Goal: Task Accomplishment & Management: Use online tool/utility

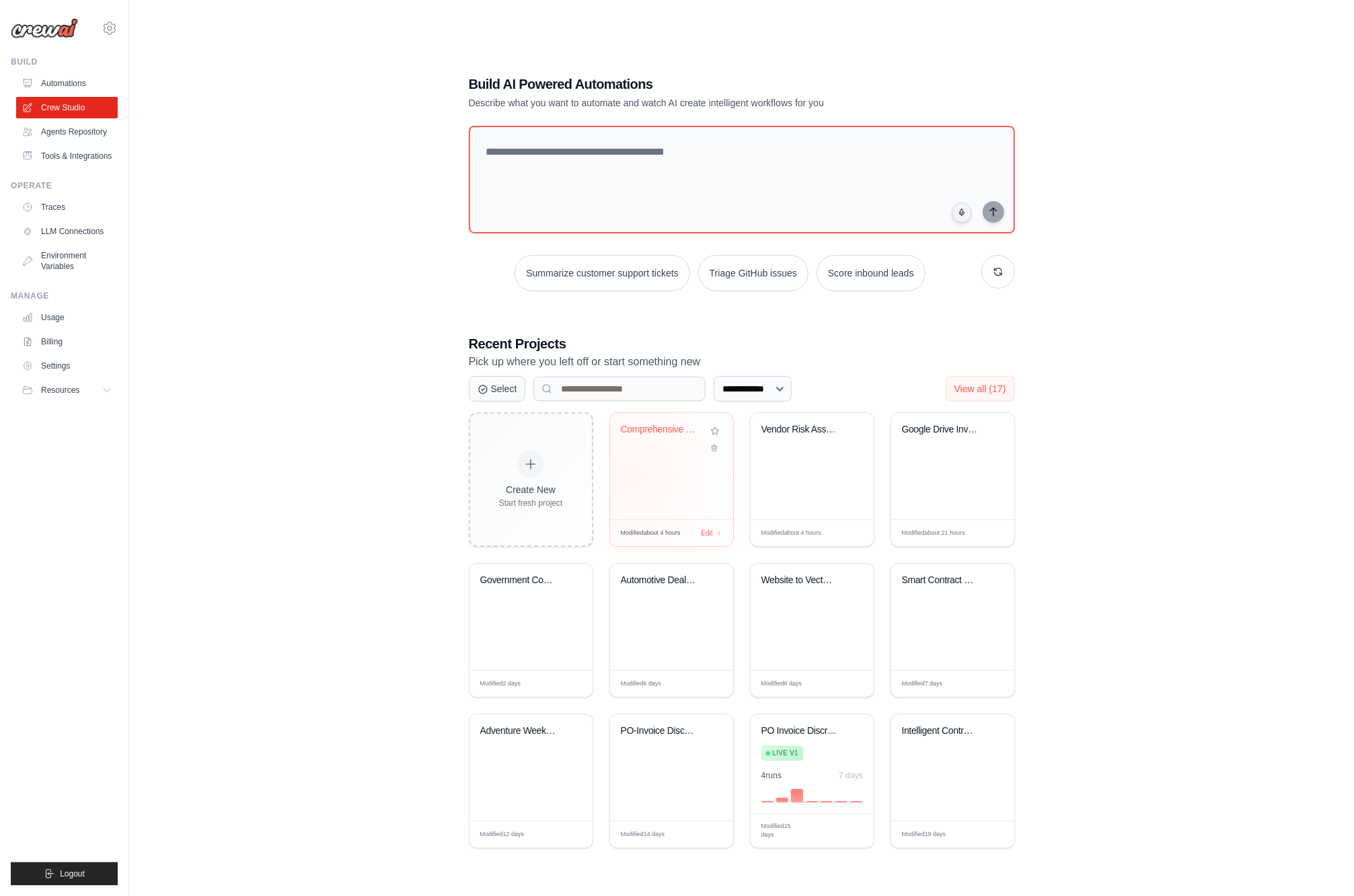
click at [631, 462] on div "Comprehensive Vendor Due Diligence ..." at bounding box center [672, 466] width 123 height 106
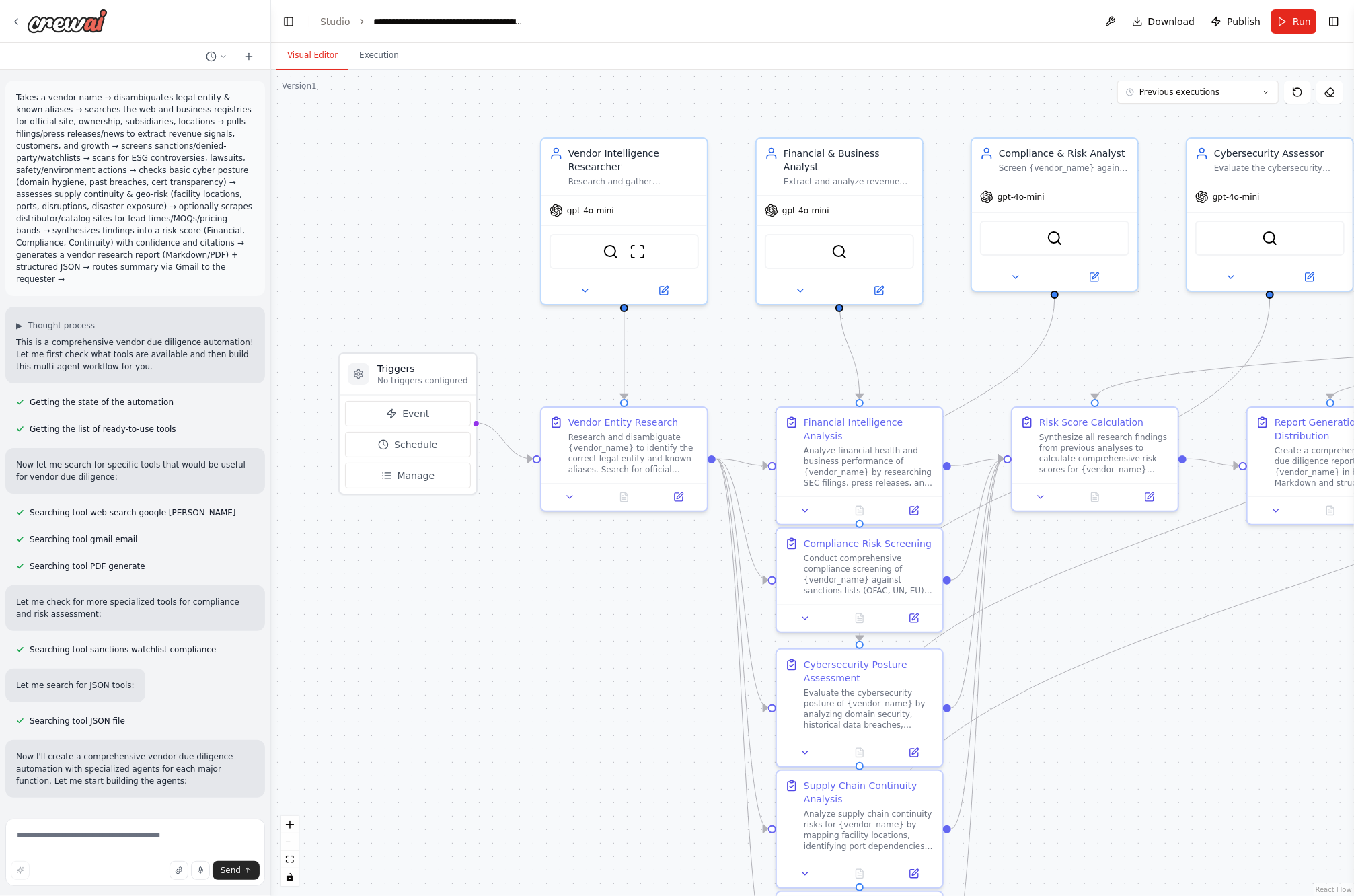
click at [115, 267] on p "Takes a vendor name → disambiguates legal entity & known aliases → searches the…" at bounding box center [135, 188] width 238 height 193
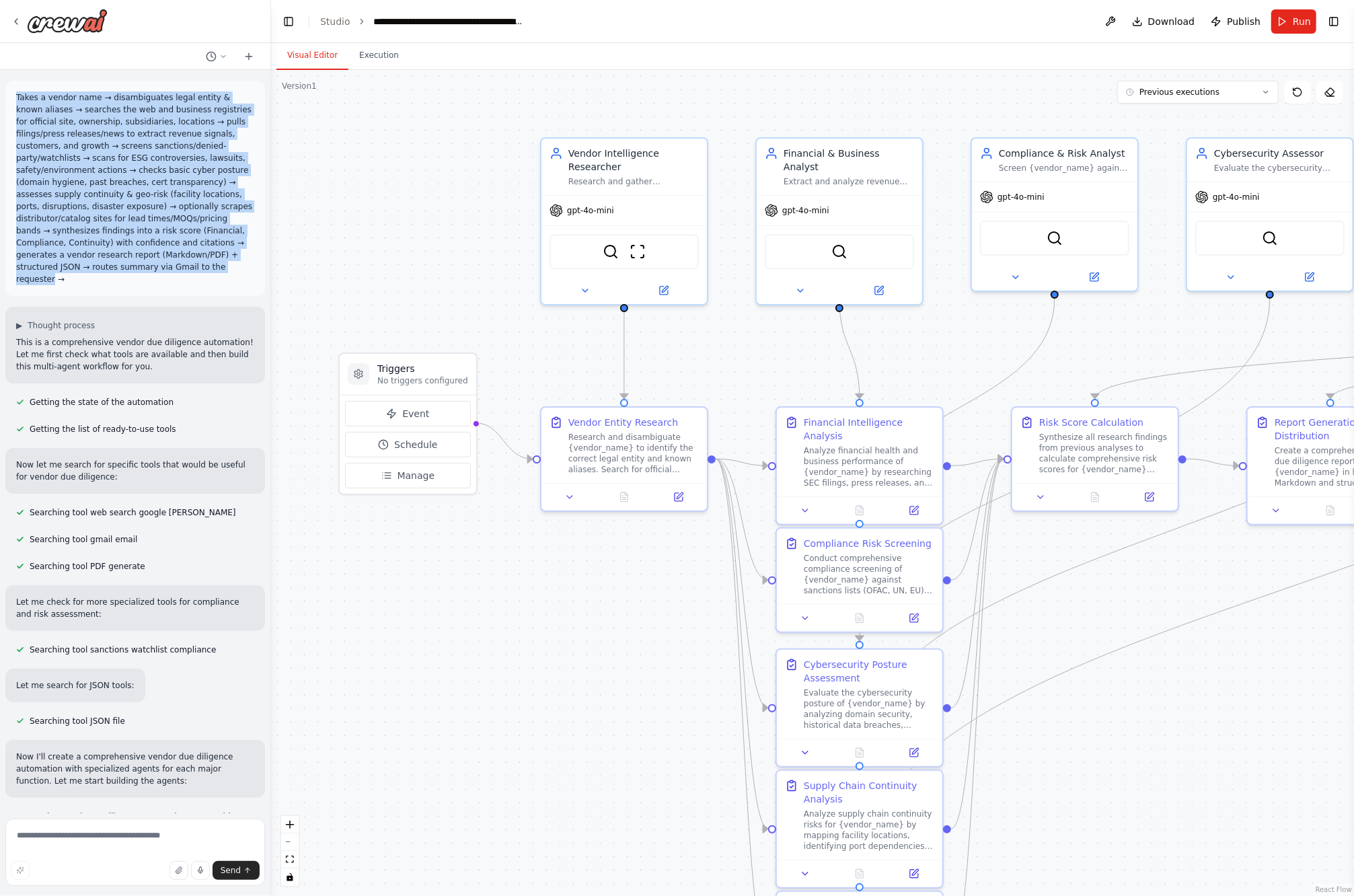
drag, startPoint x: 100, startPoint y: 267, endPoint x: 16, endPoint y: 96, distance: 190.5
click at [16, 96] on p "Takes a vendor name → disambiguates legal entity & known aliases → searches the…" at bounding box center [135, 188] width 238 height 193
copy p "Takes a vendor name → disambiguates legal entity & known aliases → searches the…"
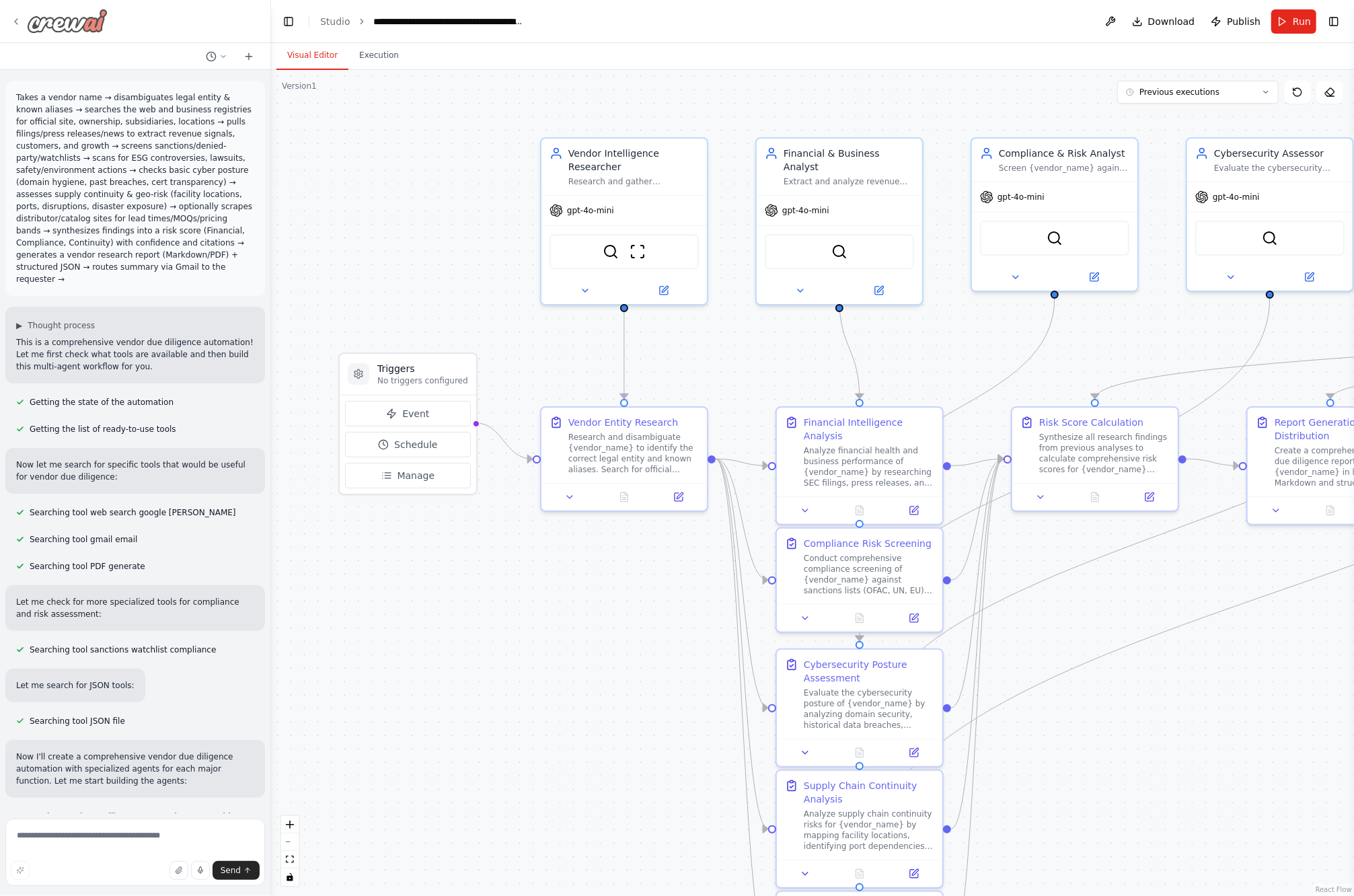
click at [17, 27] on div at bounding box center [59, 21] width 97 height 25
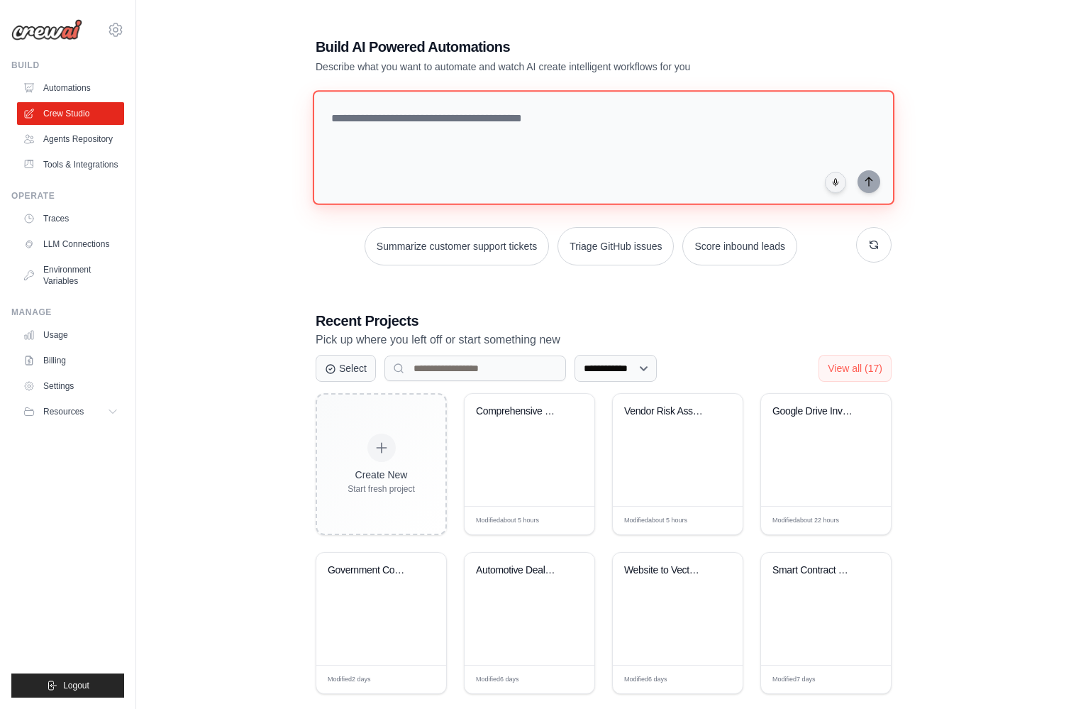
click at [399, 117] on textarea at bounding box center [604, 147] width 582 height 115
paste textarea "**********"
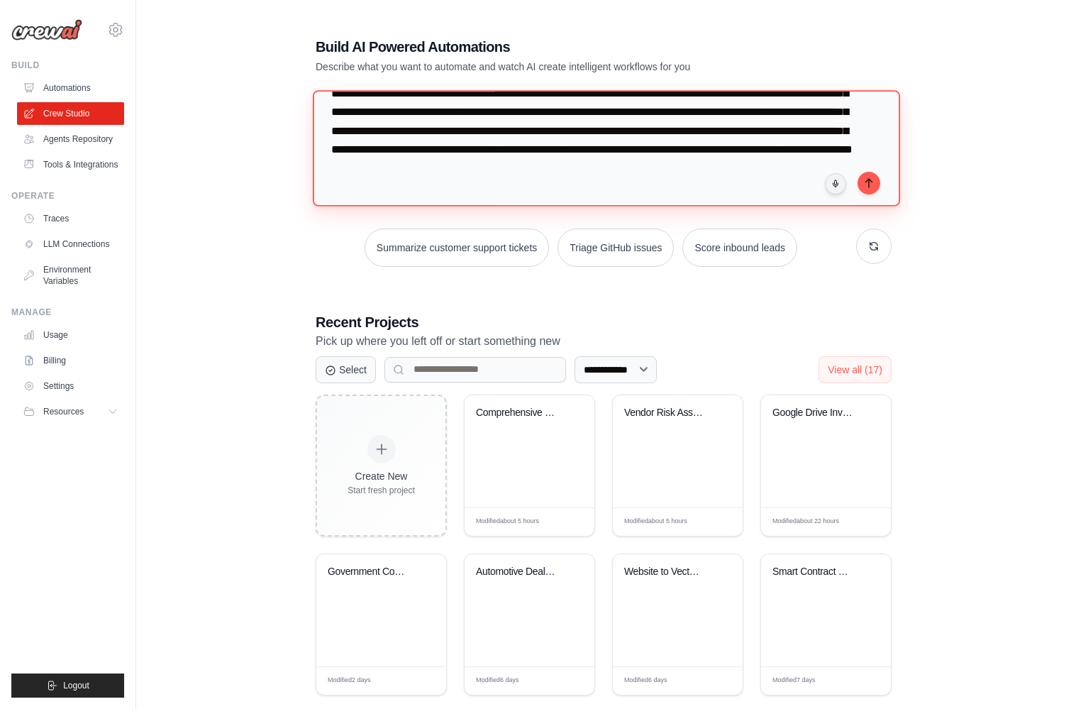
scroll to position [92, 0]
type textarea "**********"
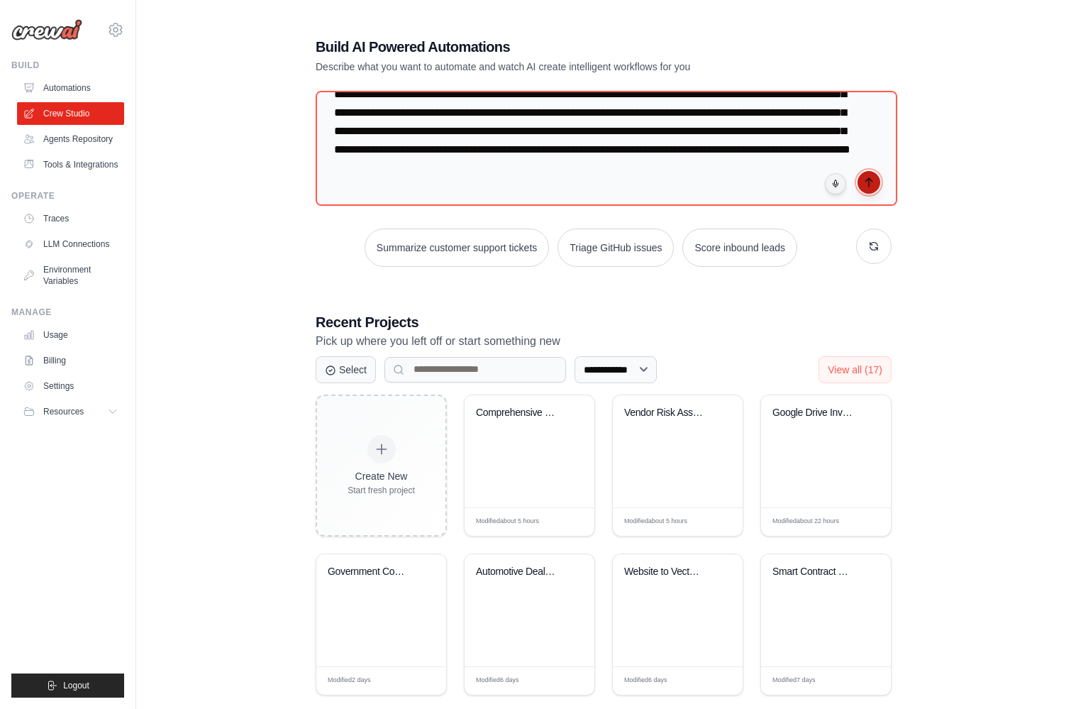
click at [869, 182] on icon "submit" at bounding box center [869, 182] width 6 height 9
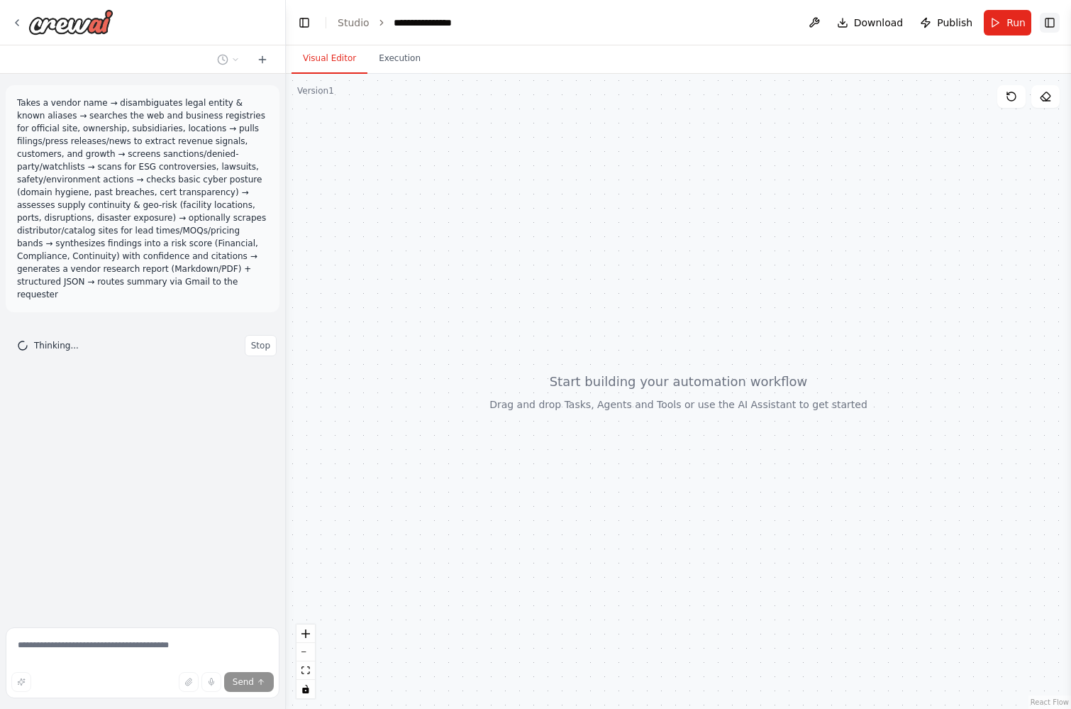
click at [1048, 19] on button "Toggle Right Sidebar" at bounding box center [1050, 23] width 20 height 20
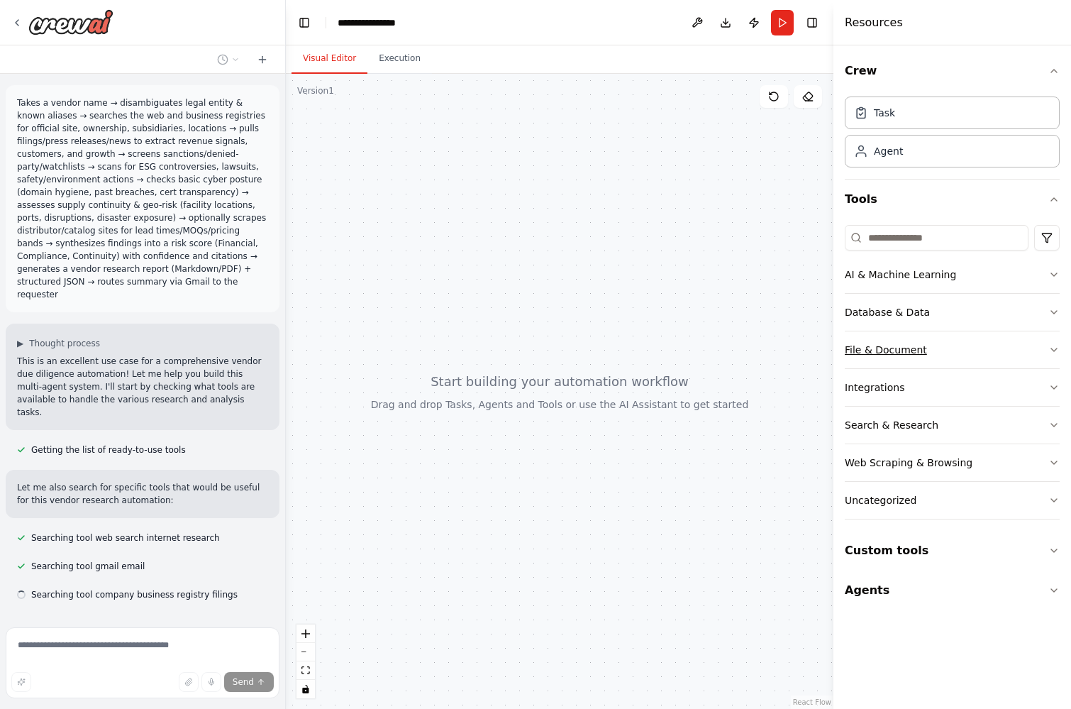
scroll to position [22, 0]
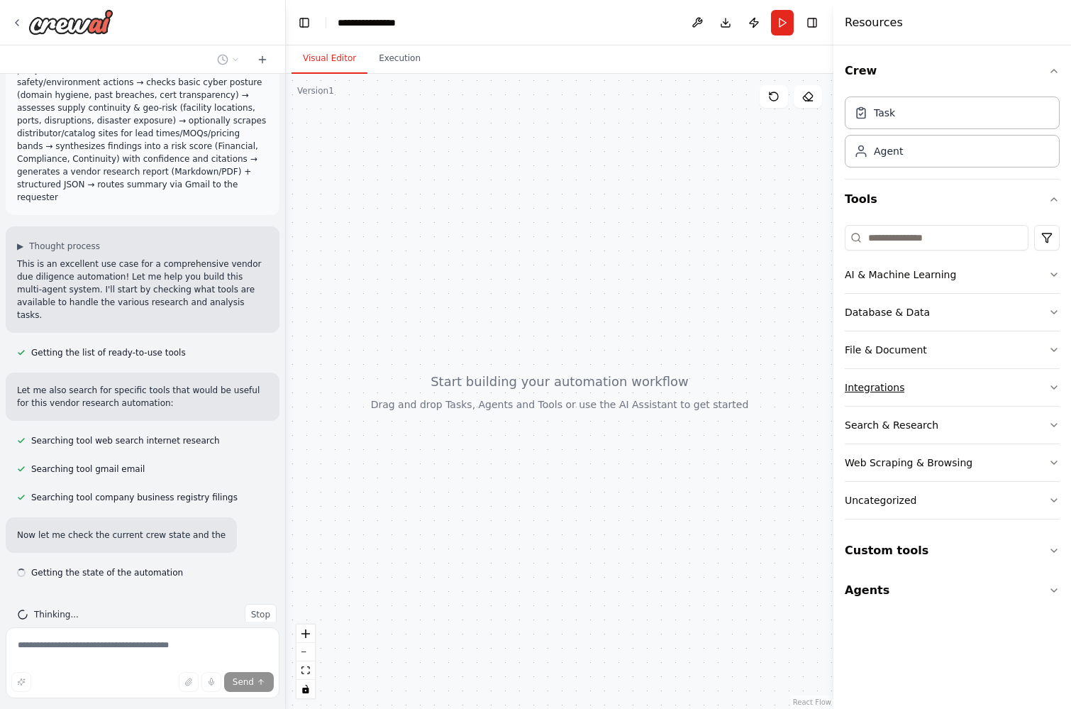
click at [920, 385] on button "Integrations" at bounding box center [952, 387] width 215 height 37
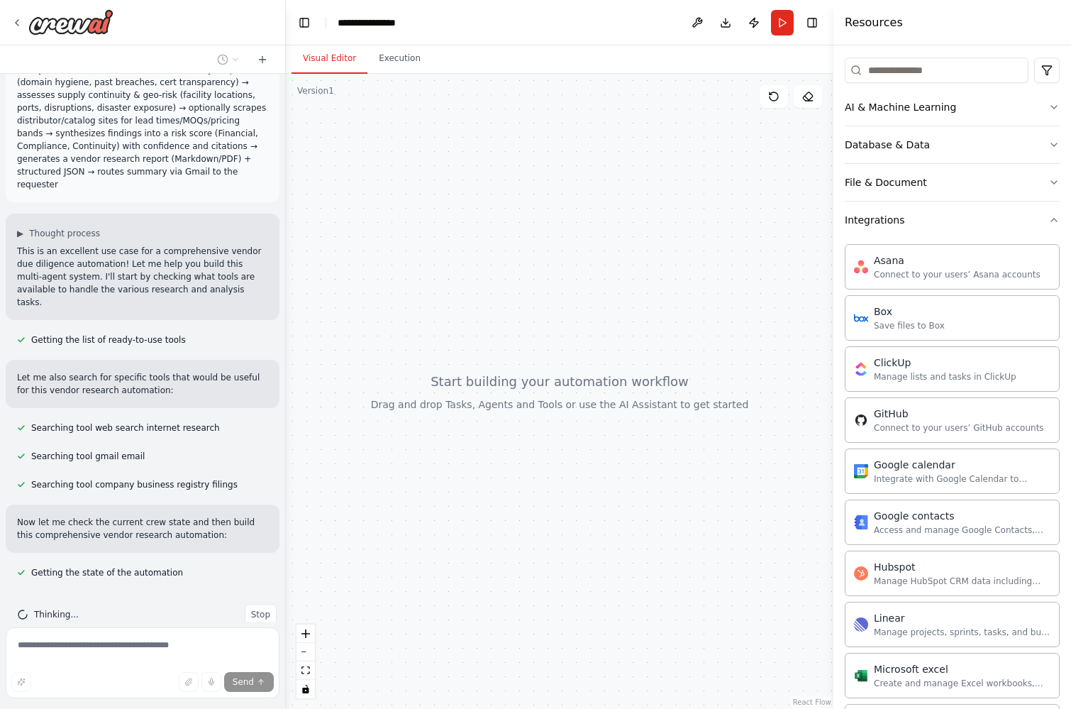
scroll to position [177, 0]
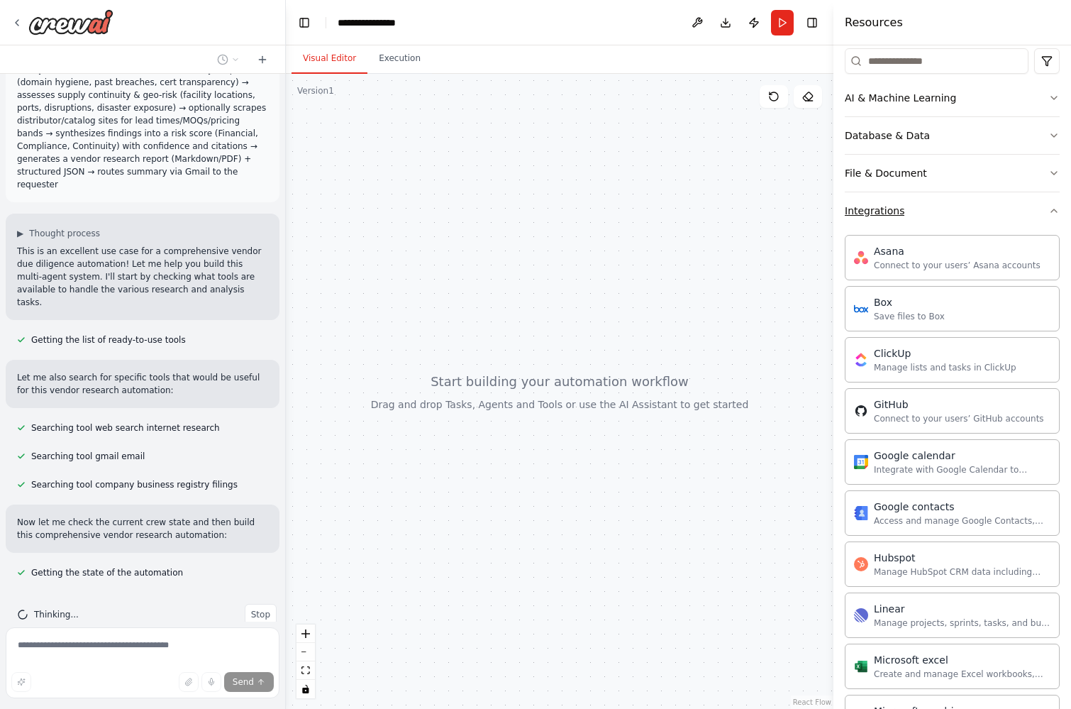
click at [946, 224] on button "Integrations" at bounding box center [952, 210] width 215 height 37
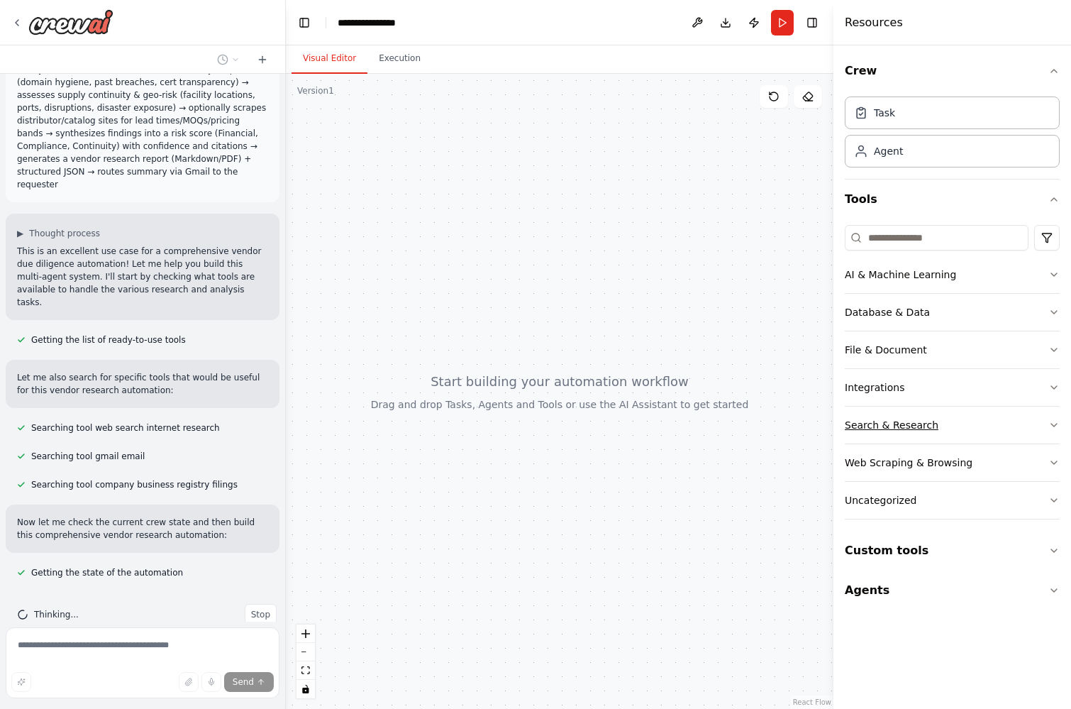
click at [946, 421] on button "Search & Research" at bounding box center [952, 425] width 215 height 37
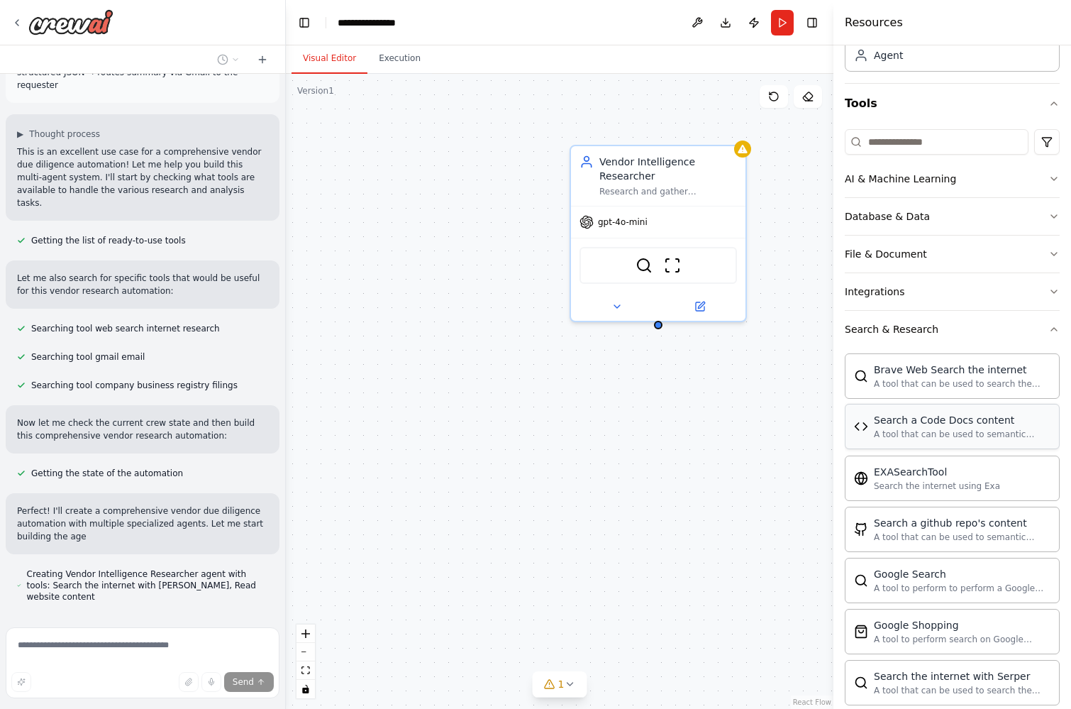
scroll to position [222, 0]
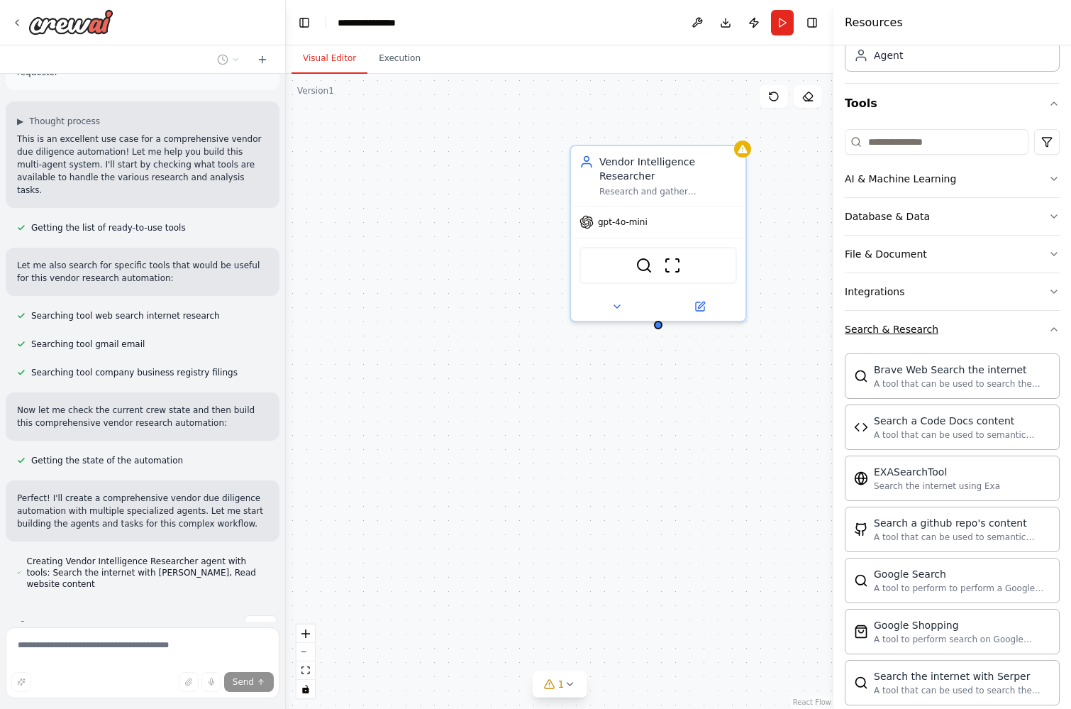
click at [966, 334] on button "Search & Research" at bounding box center [952, 329] width 215 height 37
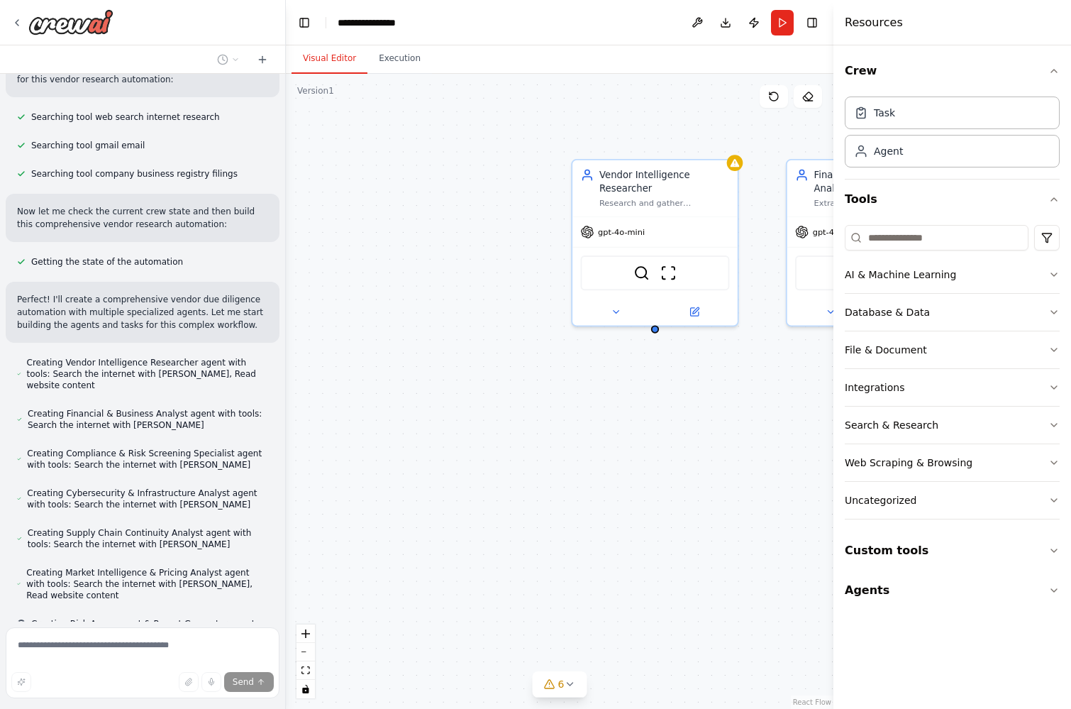
scroll to position [449, 0]
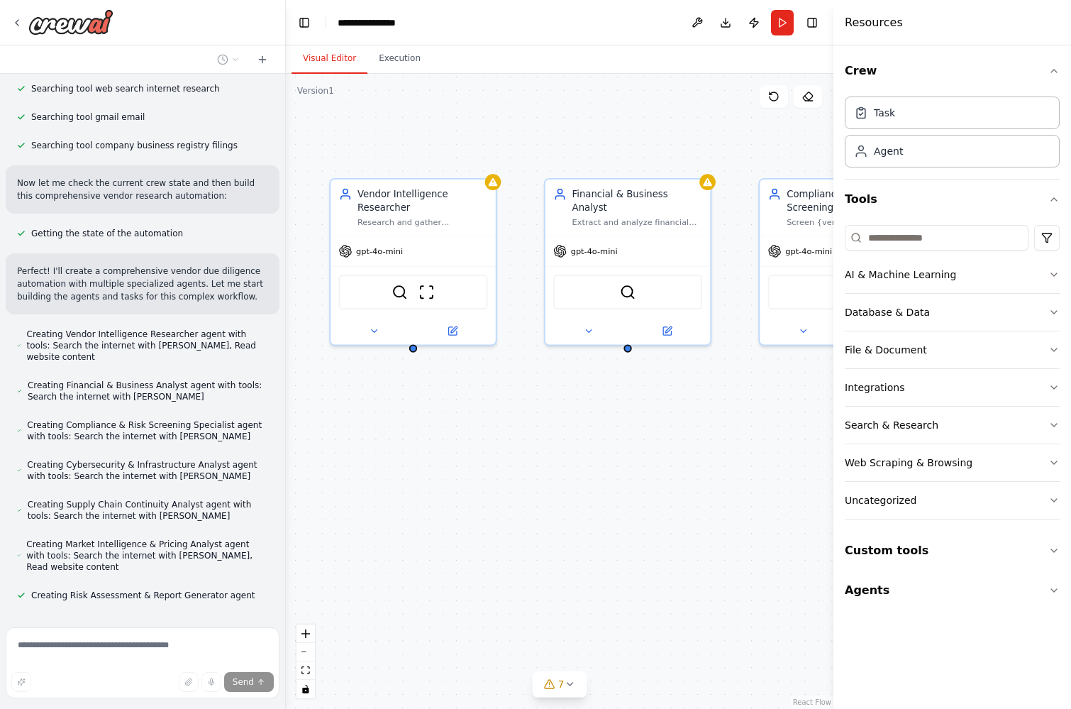
drag, startPoint x: 733, startPoint y: 468, endPoint x: 491, endPoint y: 487, distance: 242.7
click at [491, 487] on div "Vendor Intelligence Researcher Research and gather comprehensive information ab…" at bounding box center [560, 391] width 548 height 635
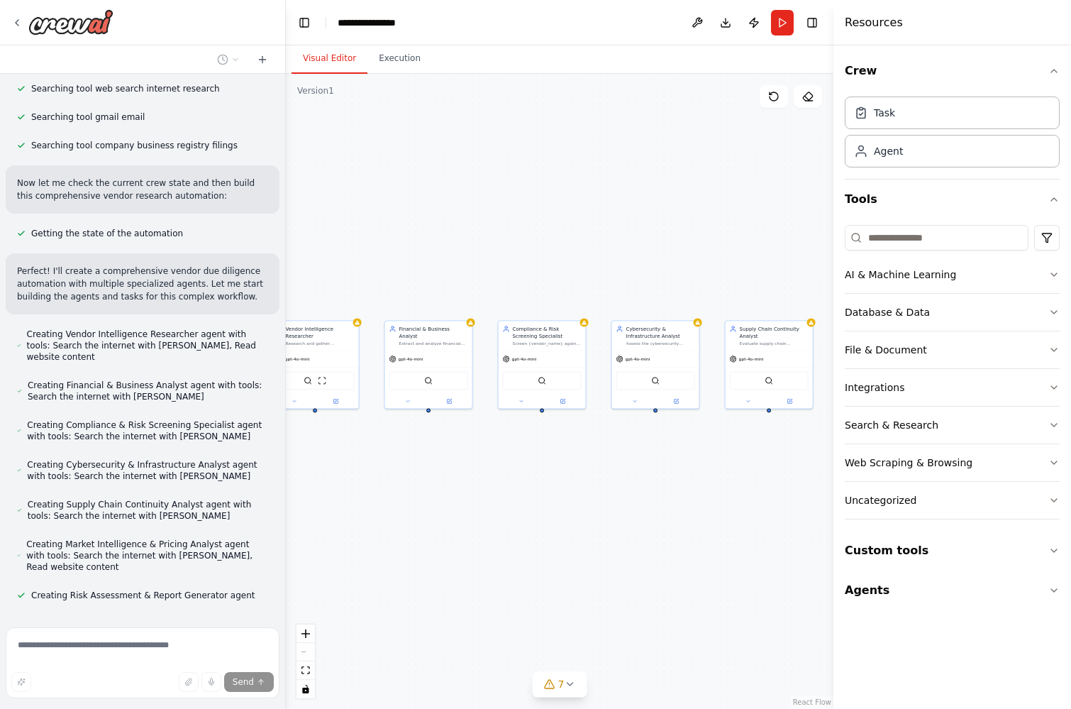
drag, startPoint x: 647, startPoint y: 485, endPoint x: 504, endPoint y: 481, distance: 143.4
click at [503, 481] on div "Vendor Intelligence Researcher Research and gather comprehensive information ab…" at bounding box center [560, 391] width 548 height 635
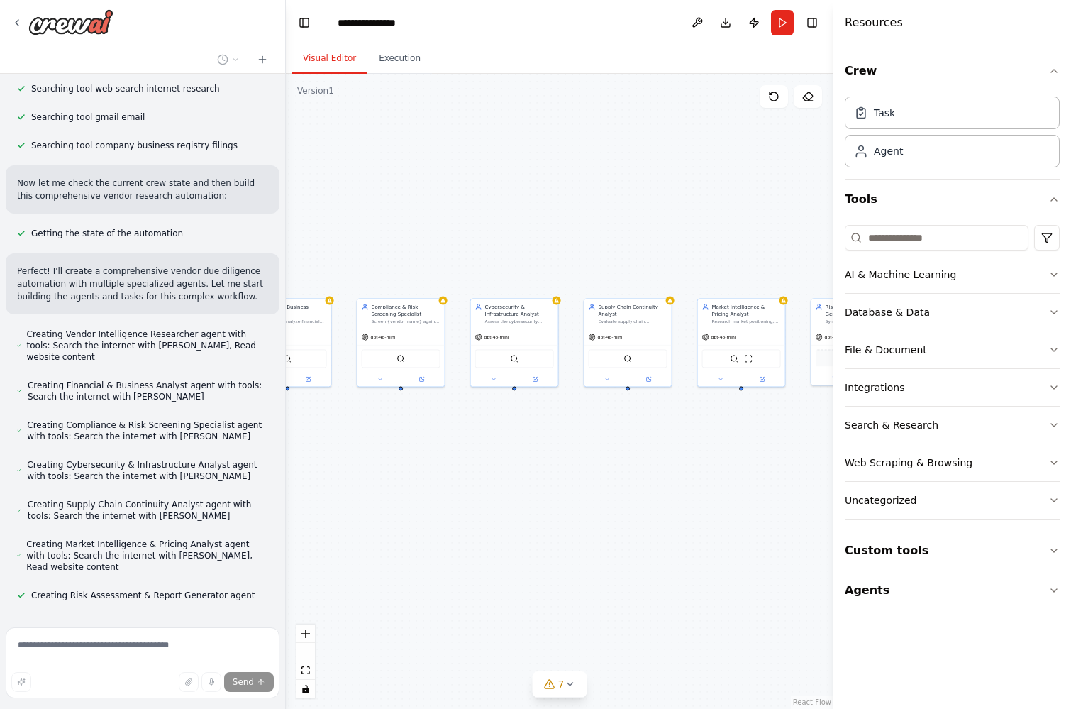
drag, startPoint x: 526, startPoint y: 484, endPoint x: 393, endPoint y: 462, distance: 134.5
click at [393, 462] on div "Vendor Intelligence Researcher Research and gather comprehensive information ab…" at bounding box center [560, 391] width 548 height 635
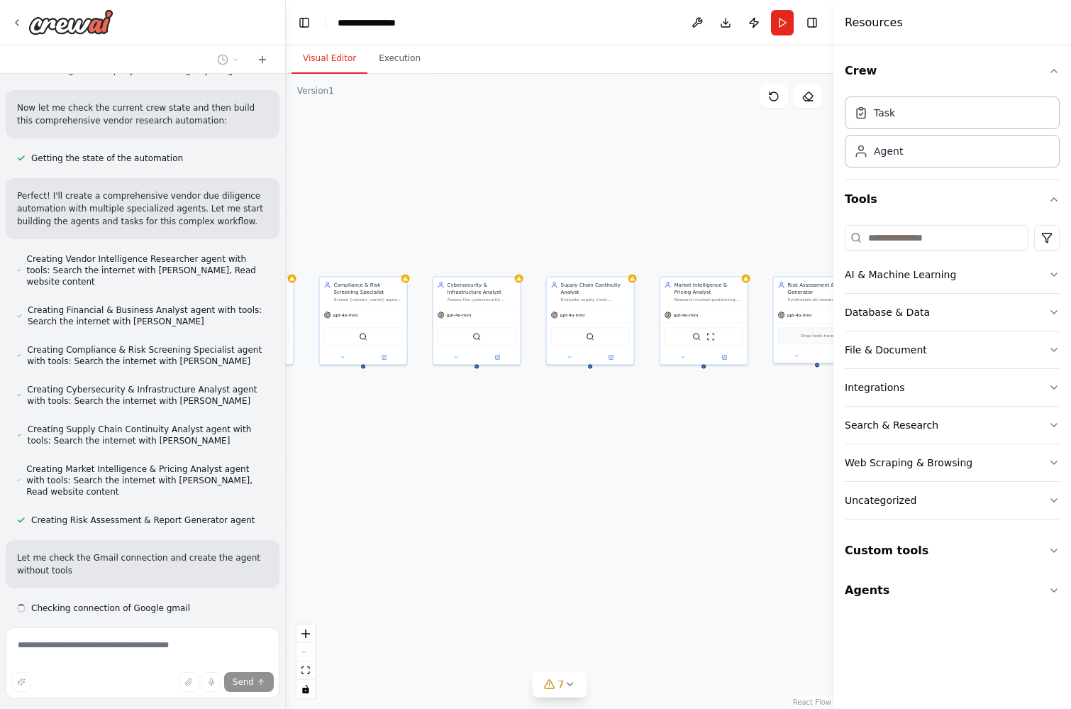
scroll to position [537, 0]
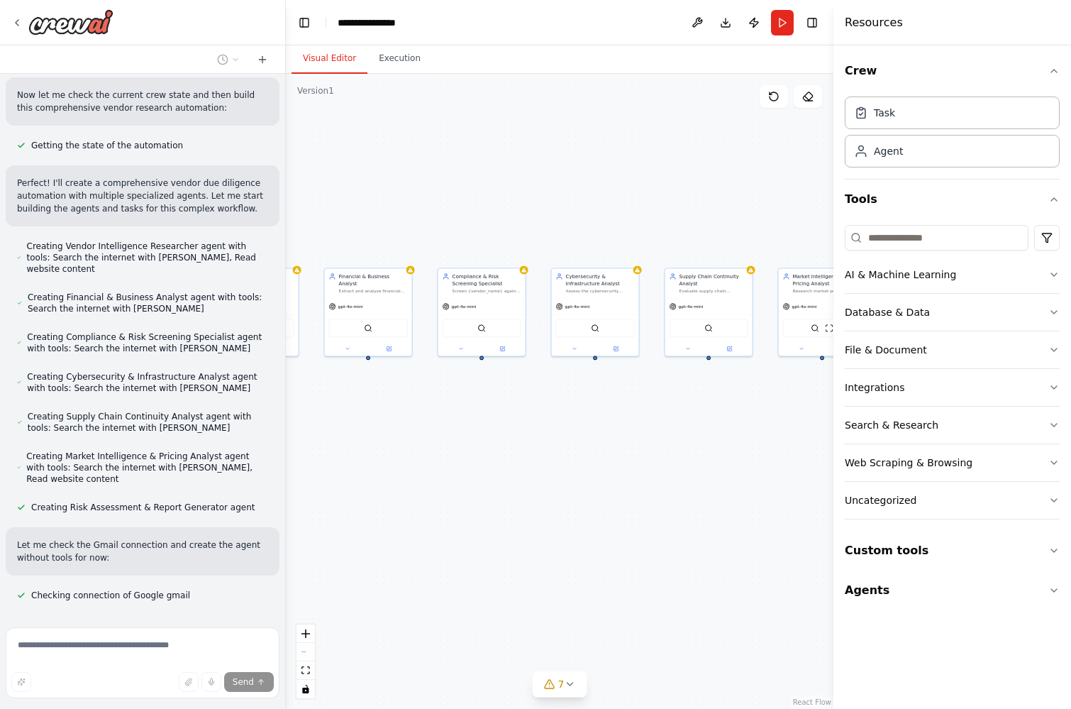
drag, startPoint x: 611, startPoint y: 459, endPoint x: 713, endPoint y: 431, distance: 106.0
click at [713, 431] on div "Vendor Intelligence Researcher Research and gather comprehensive information ab…" at bounding box center [560, 391] width 548 height 635
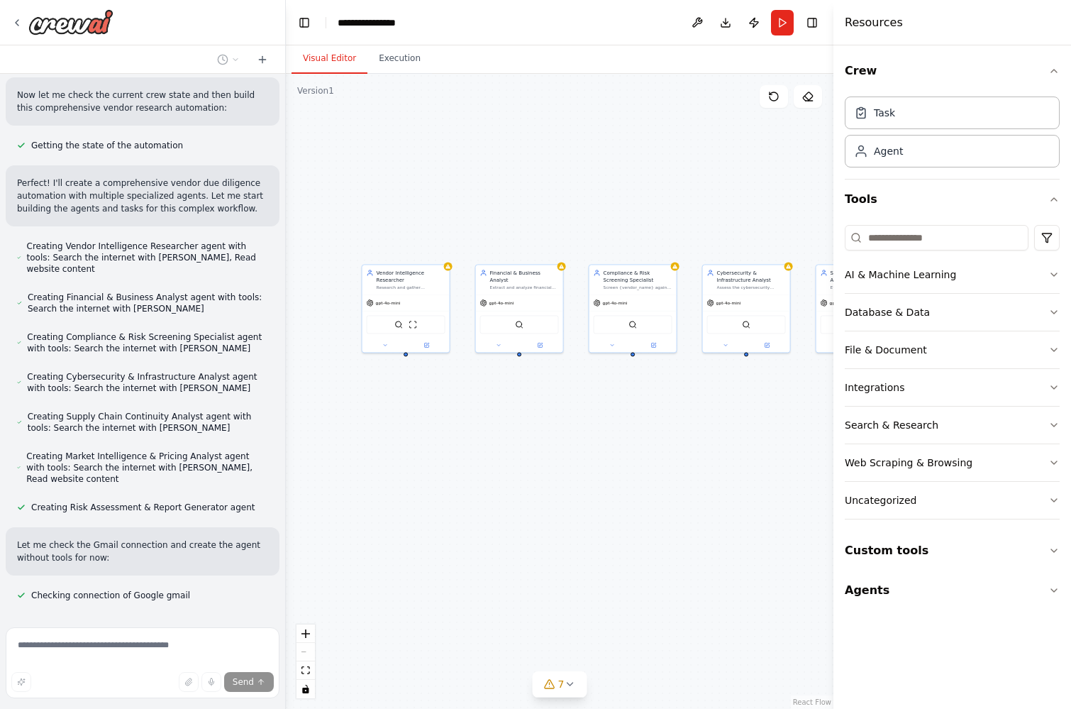
drag, startPoint x: 459, startPoint y: 426, endPoint x: 590, endPoint y: 420, distance: 131.4
click at [590, 420] on div "Vendor Intelligence Researcher Research and gather comprehensive information ab…" at bounding box center [560, 391] width 548 height 635
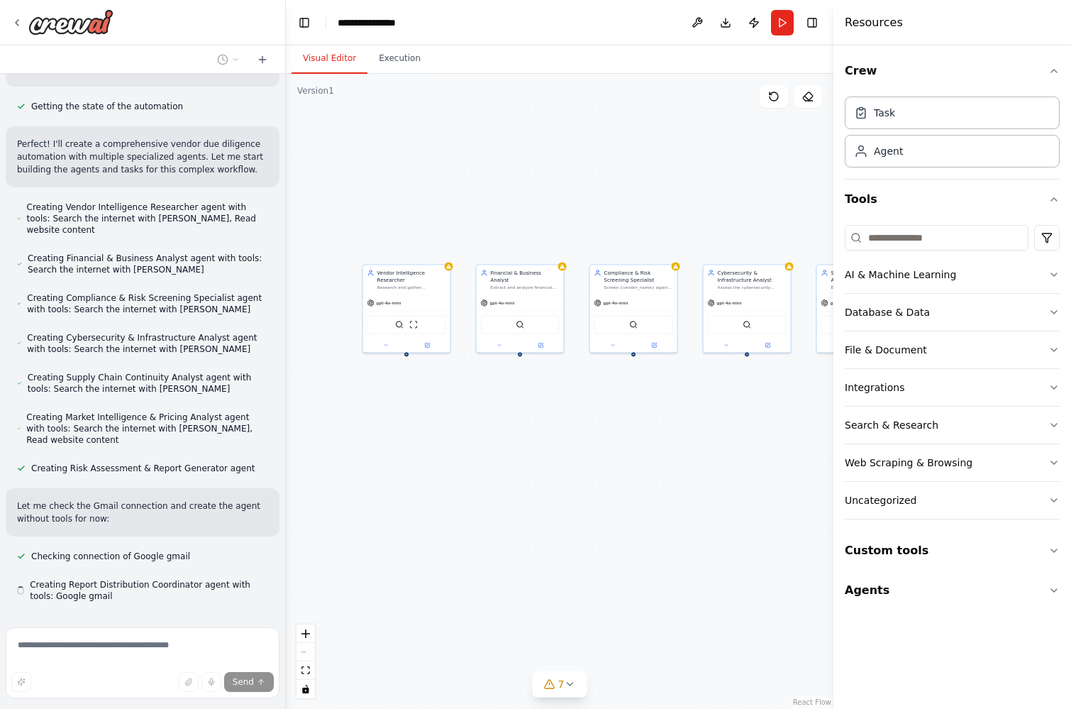
scroll to position [577, 0]
click at [543, 340] on button at bounding box center [541, 343] width 40 height 9
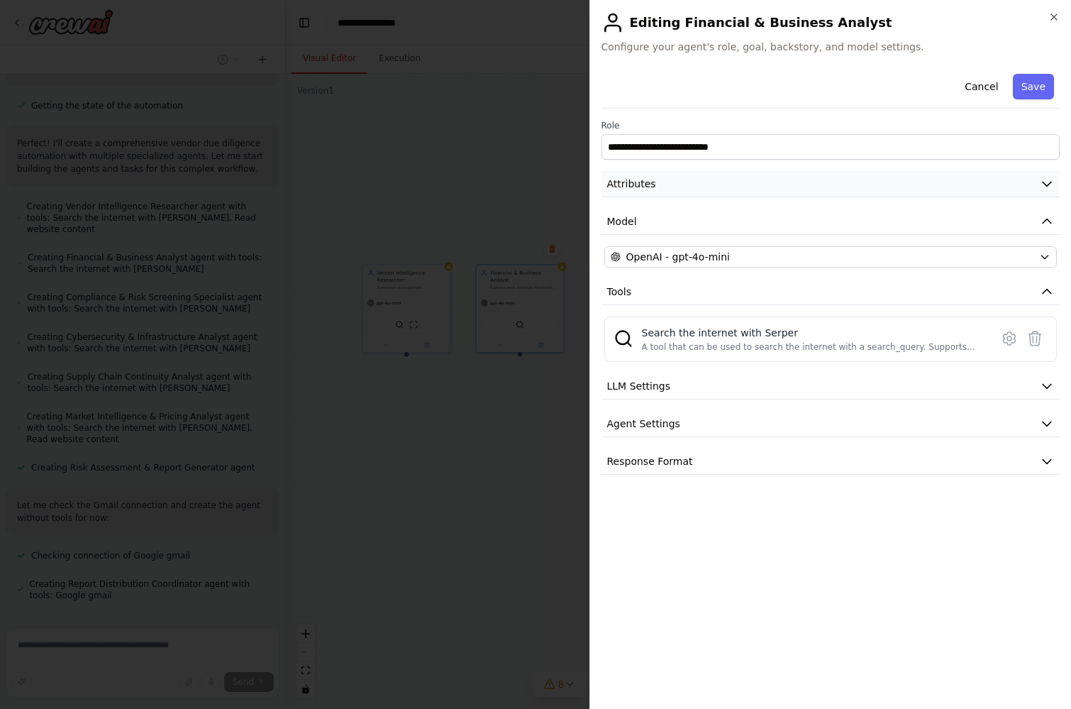
click at [720, 181] on button "Attributes" at bounding box center [831, 184] width 459 height 26
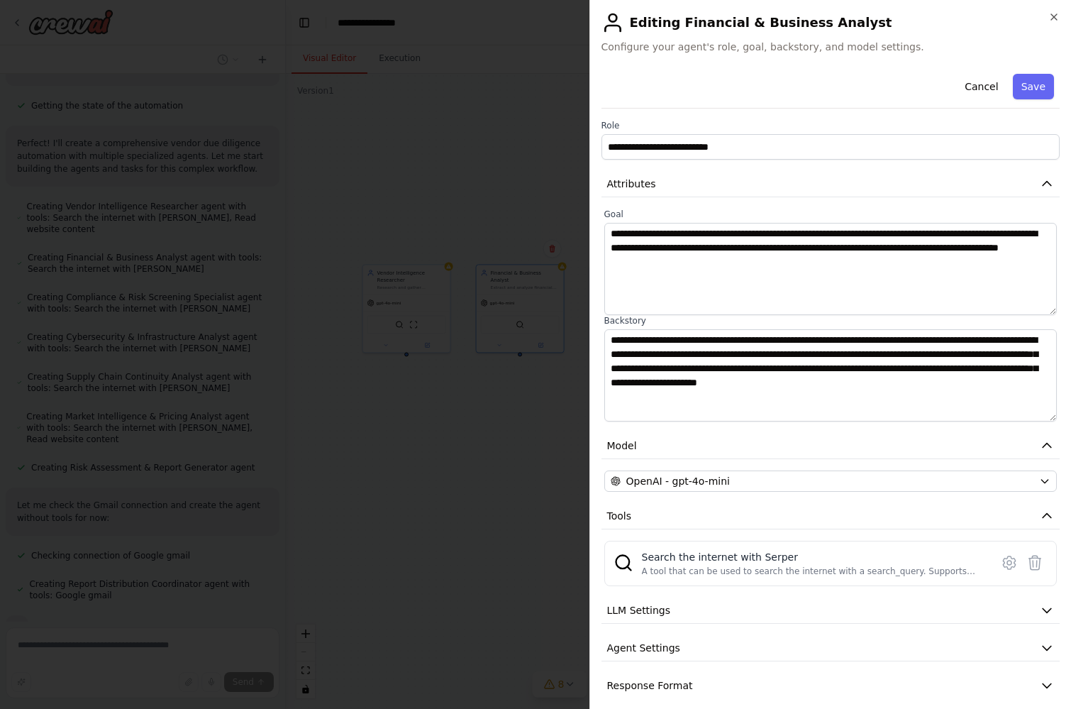
scroll to position [611, 0]
click at [644, 608] on span "LLM Settings" at bounding box center [639, 610] width 64 height 14
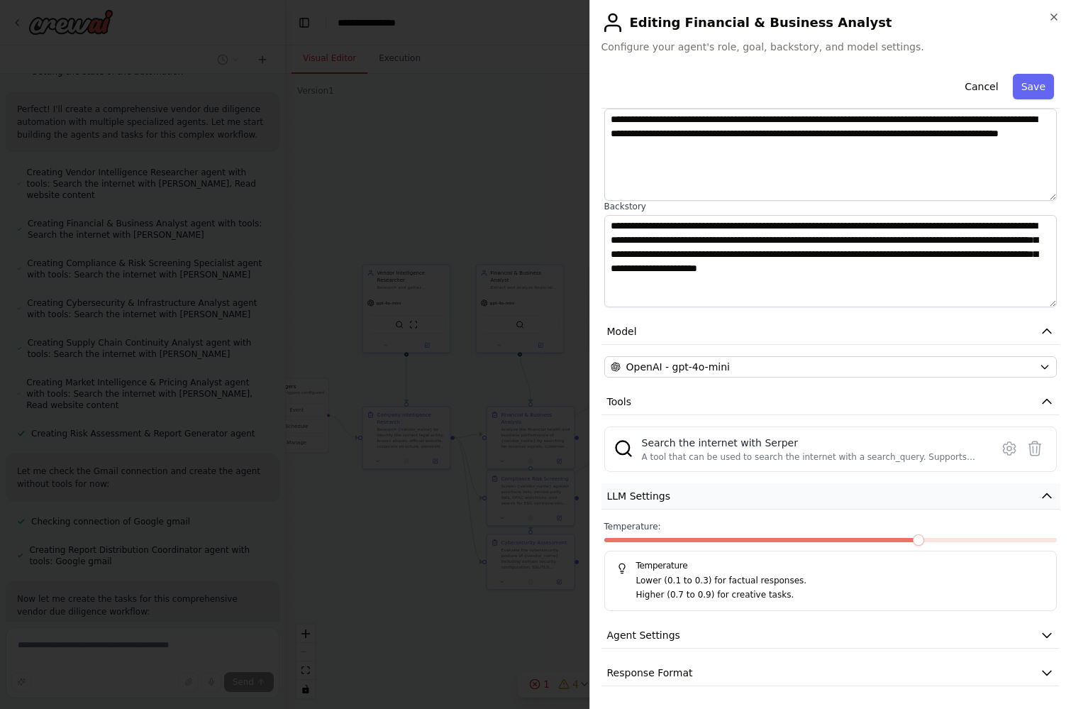
scroll to position [111, 0]
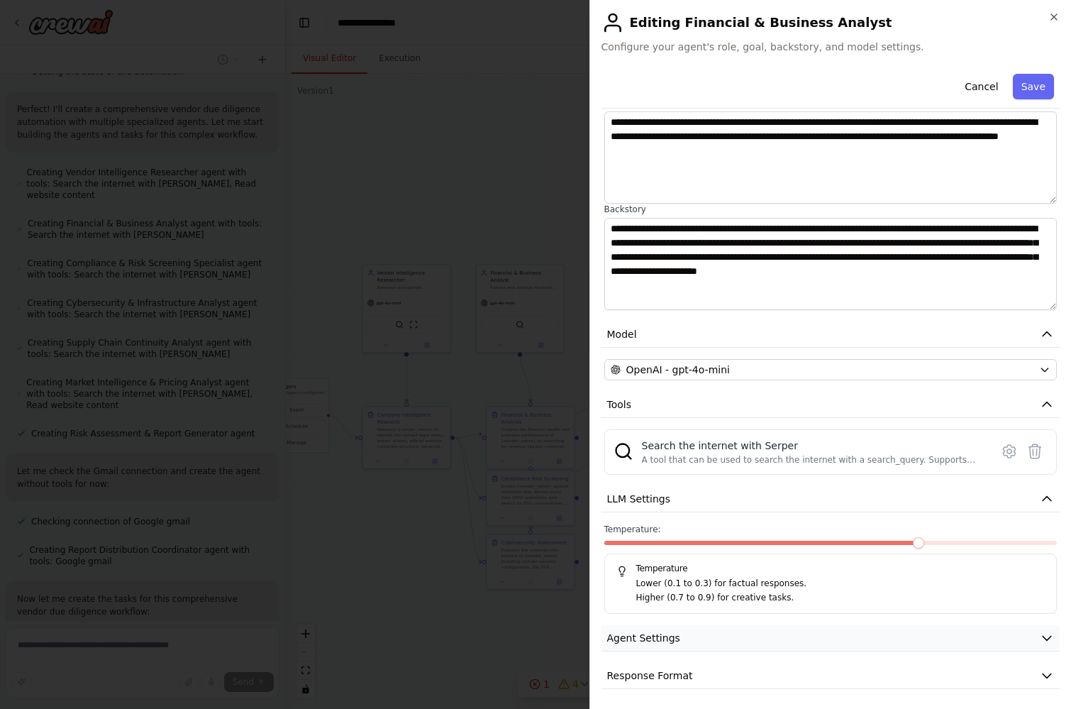
click at [680, 644] on button "Agent Settings" at bounding box center [831, 638] width 459 height 26
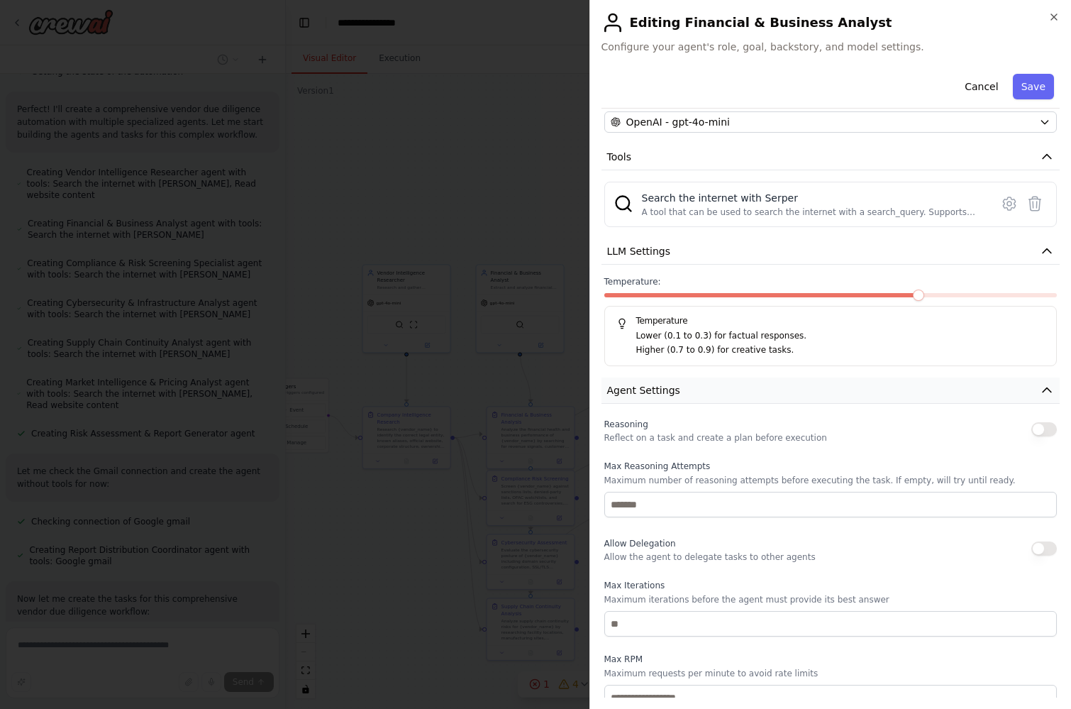
scroll to position [357, 0]
click at [1054, 18] on icon "button" at bounding box center [1054, 16] width 11 height 11
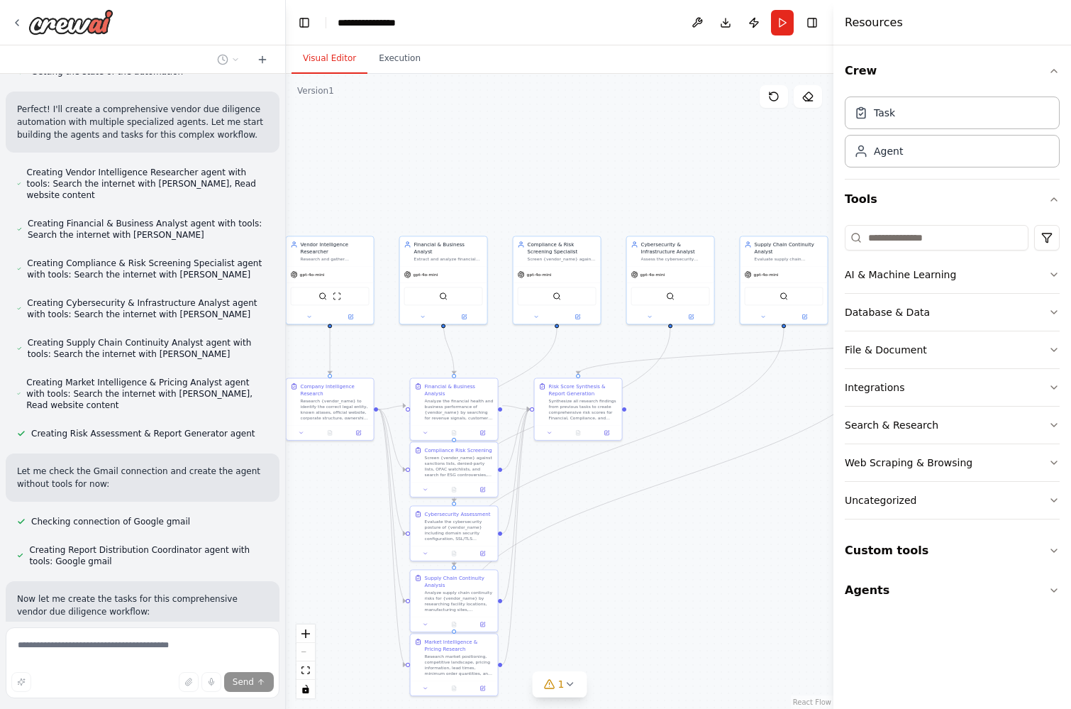
drag, startPoint x: 740, startPoint y: 431, endPoint x: 662, endPoint y: 404, distance: 82.6
click at [662, 404] on div ".deletable-edge-delete-btn { width: 20px; height: 20px; border: 0px solid #ffff…" at bounding box center [560, 391] width 548 height 635
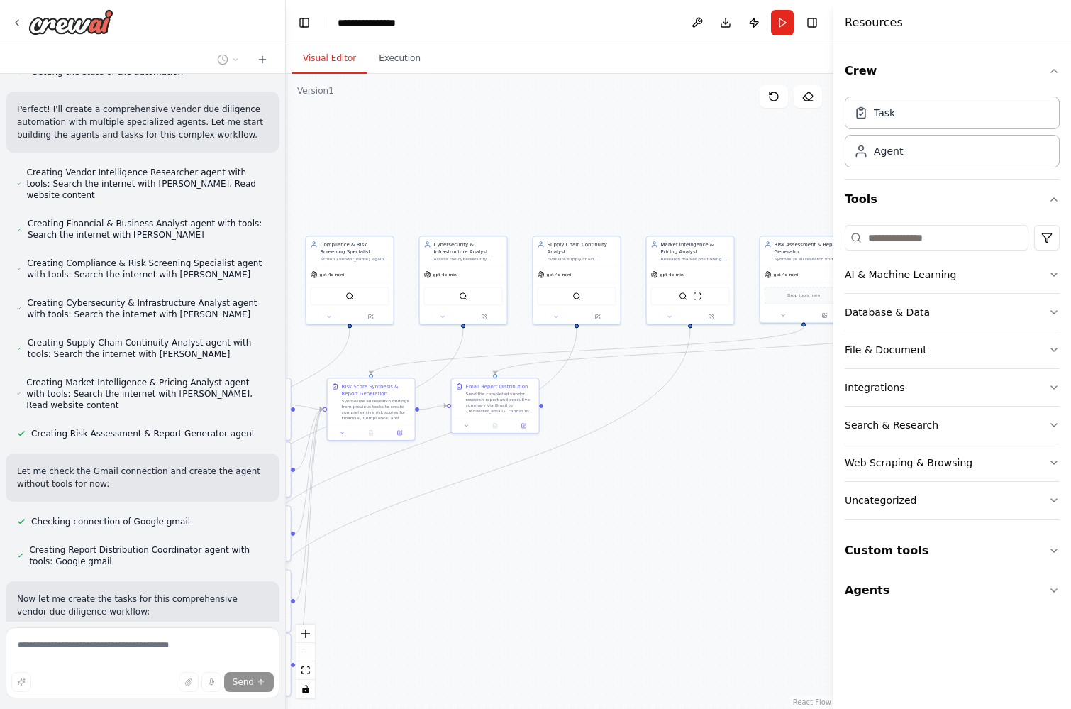
drag, startPoint x: 683, startPoint y: 528, endPoint x: 479, endPoint y: 528, distance: 203.6
click at [479, 528] on div ".deletable-edge-delete-btn { width: 20px; height: 20px; border: 0px solid #ffff…" at bounding box center [560, 391] width 548 height 635
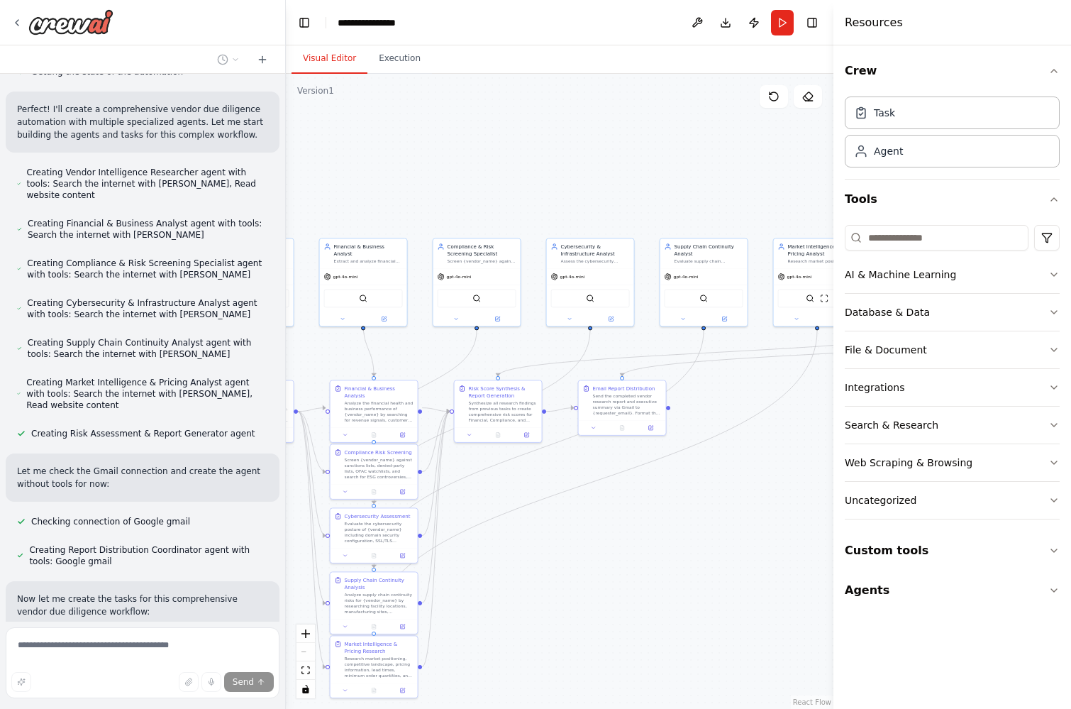
drag, startPoint x: 610, startPoint y: 534, endPoint x: 736, endPoint y: 535, distance: 126.3
click at [736, 535] on div ".deletable-edge-delete-btn { width: 20px; height: 20px; border: 0px solid #ffff…" at bounding box center [560, 391] width 548 height 635
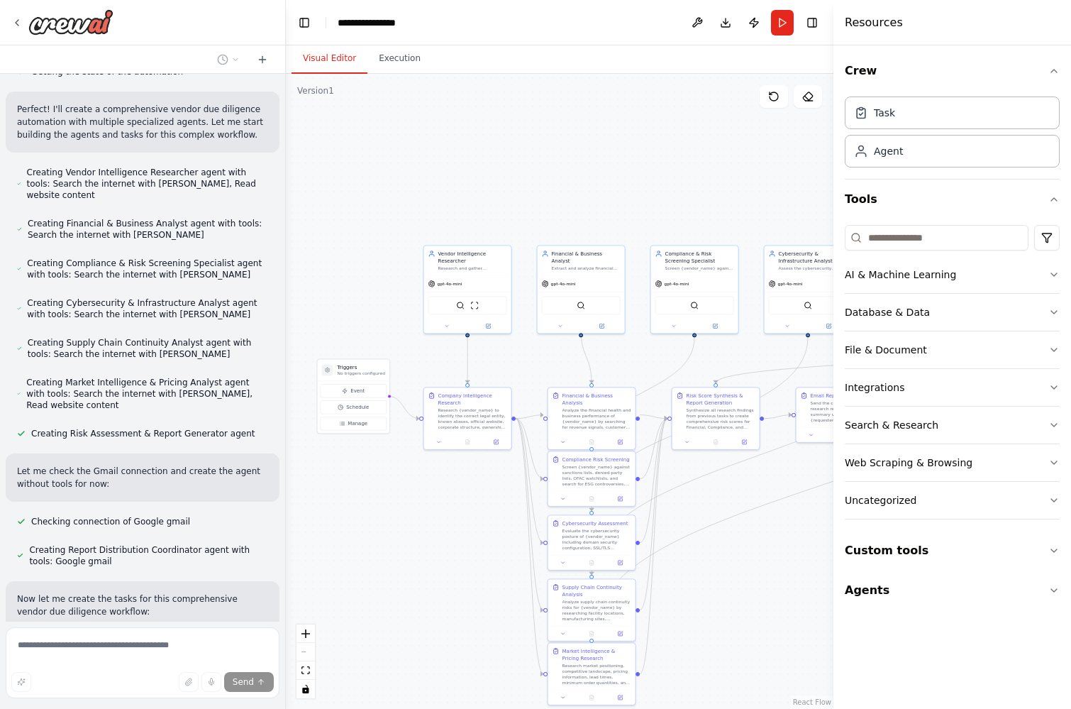
drag, startPoint x: 605, startPoint y: 534, endPoint x: 829, endPoint y: 543, distance: 224.4
click at [829, 543] on div "Takes a vendor name → disambiguates legal entity & known aliases → searches the…" at bounding box center [535, 354] width 1071 height 709
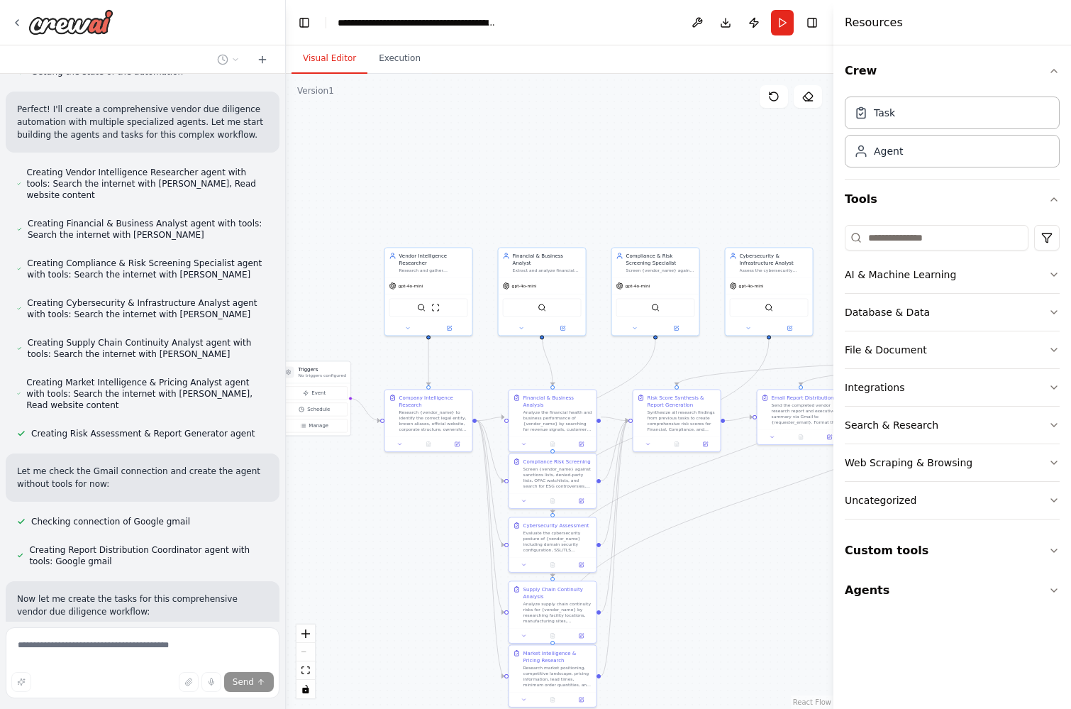
drag, startPoint x: 673, startPoint y: 197, endPoint x: 374, endPoint y: 196, distance: 299.4
click at [374, 196] on div ".deletable-edge-delete-btn { width: 20px; height: 20px; border: 0px solid #ffff…" at bounding box center [560, 391] width 548 height 635
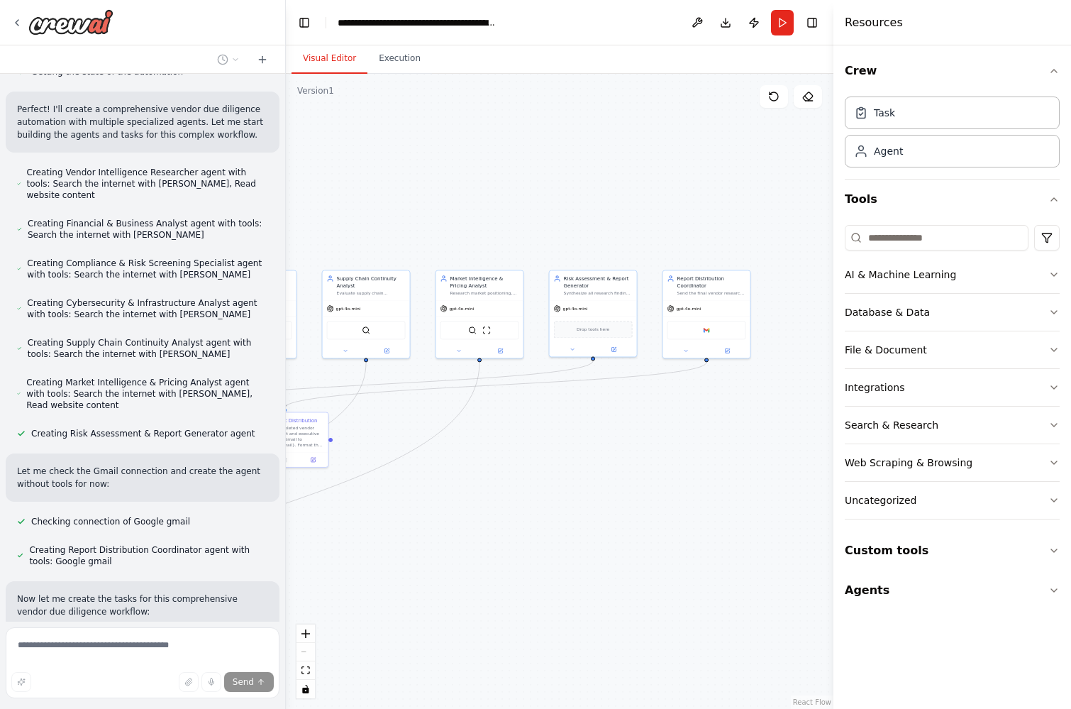
drag, startPoint x: 685, startPoint y: 211, endPoint x: 418, endPoint y: 236, distance: 267.9
click at [418, 236] on div ".deletable-edge-delete-btn { width: 20px; height: 20px; border: 0px solid #ffff…" at bounding box center [560, 391] width 548 height 635
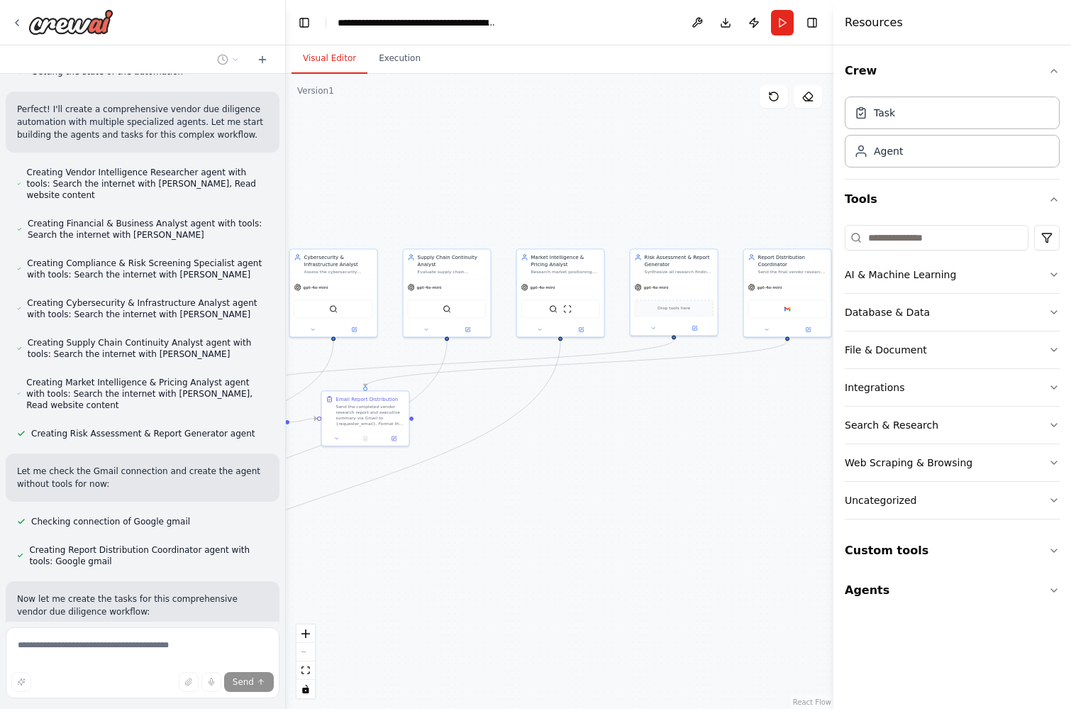
drag, startPoint x: 412, startPoint y: 533, endPoint x: 547, endPoint y: 500, distance: 138.9
click at [548, 500] on div ".deletable-edge-delete-btn { width: 20px; height: 20px; border: 0px solid #ffff…" at bounding box center [560, 391] width 548 height 635
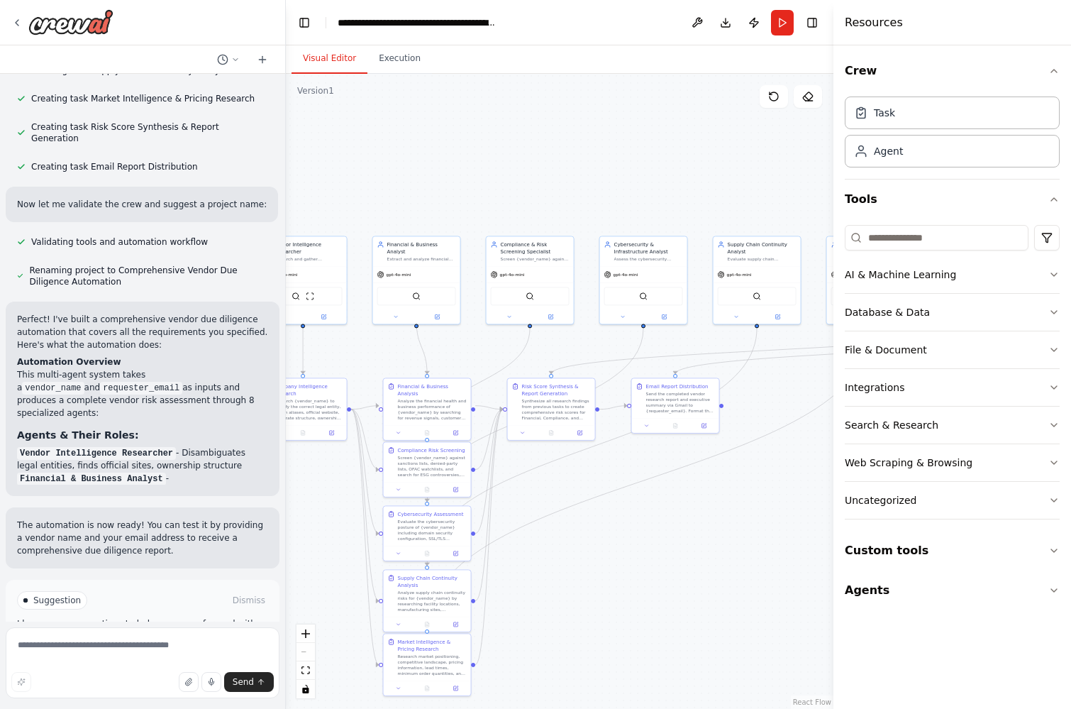
drag, startPoint x: 477, startPoint y: 516, endPoint x: 736, endPoint y: 512, distance: 259.7
click at [736, 512] on div ".deletable-edge-delete-btn { width: 20px; height: 20px; border: 0px solid #ffff…" at bounding box center [560, 391] width 548 height 635
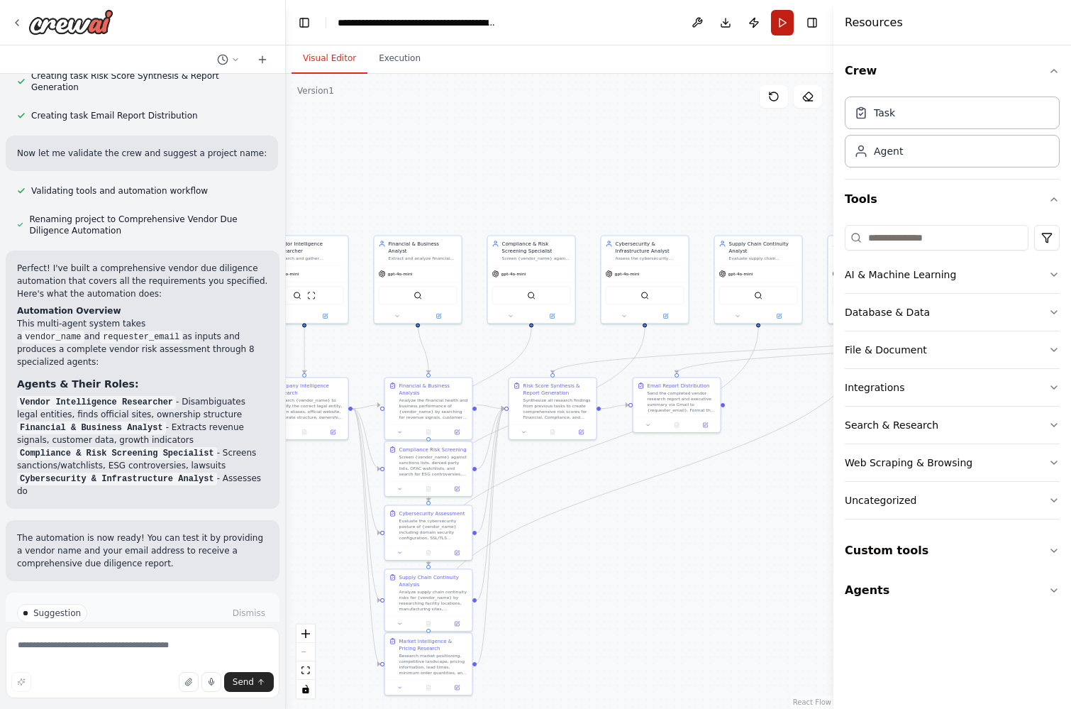
click at [778, 26] on button "Run" at bounding box center [782, 23] width 23 height 26
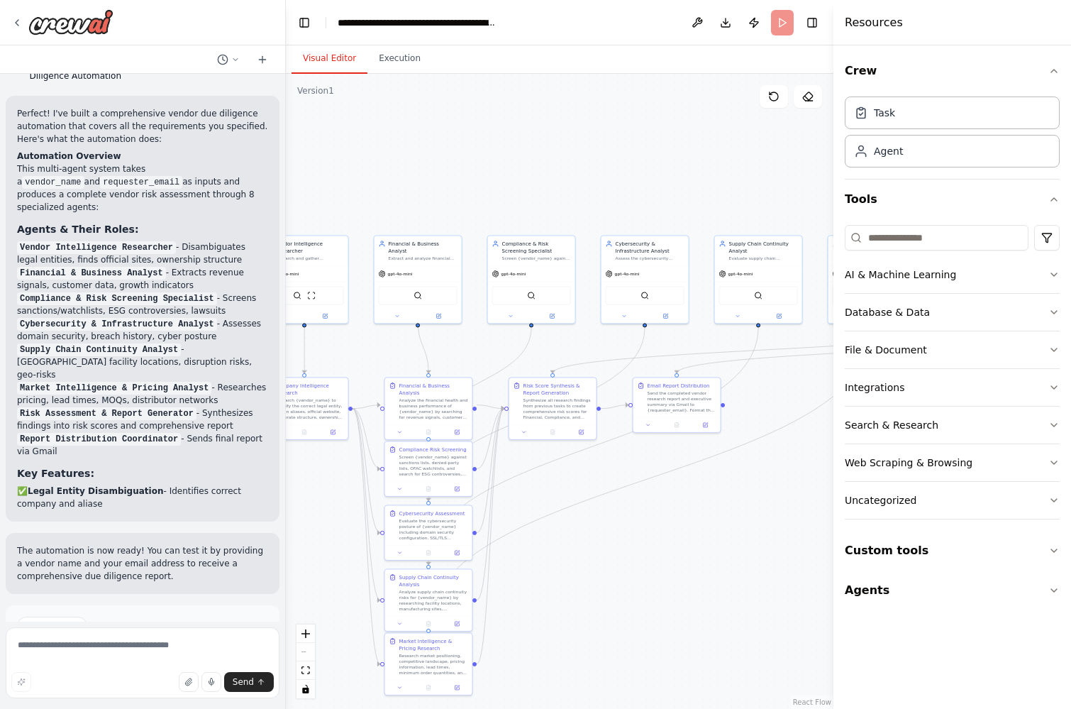
click at [778, 23] on header "**********" at bounding box center [560, 22] width 548 height 45
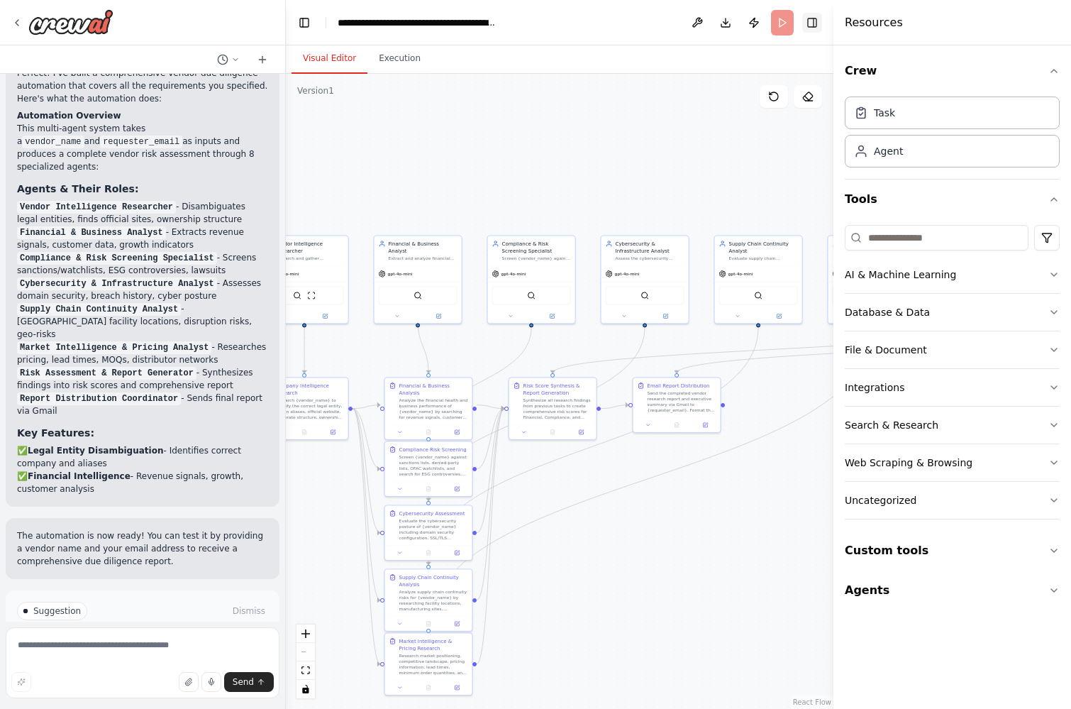
click at [815, 22] on button "Toggle Right Sidebar" at bounding box center [812, 23] width 20 height 20
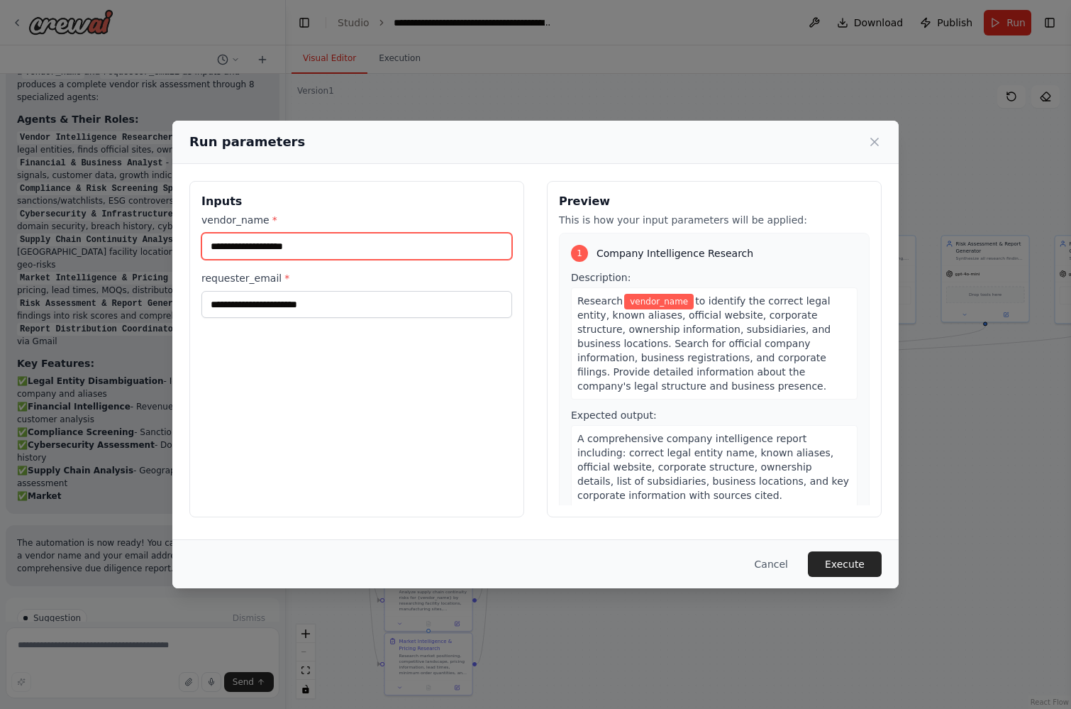
click at [345, 249] on input "vendor_name *" at bounding box center [357, 246] width 311 height 27
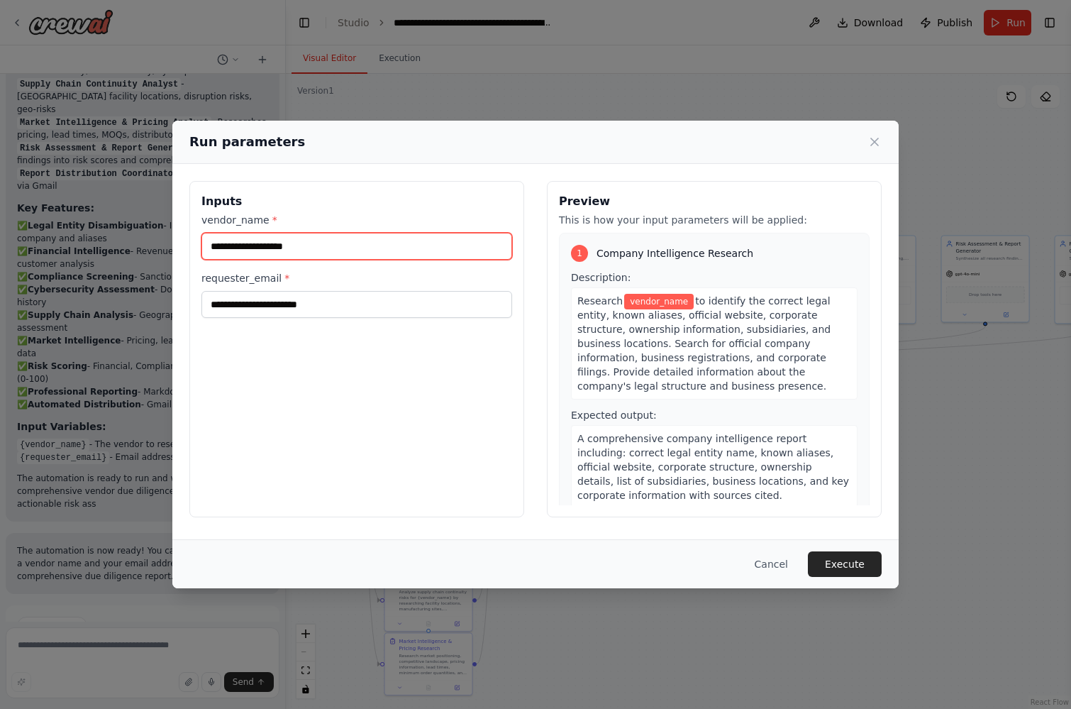
scroll to position [1787, 0]
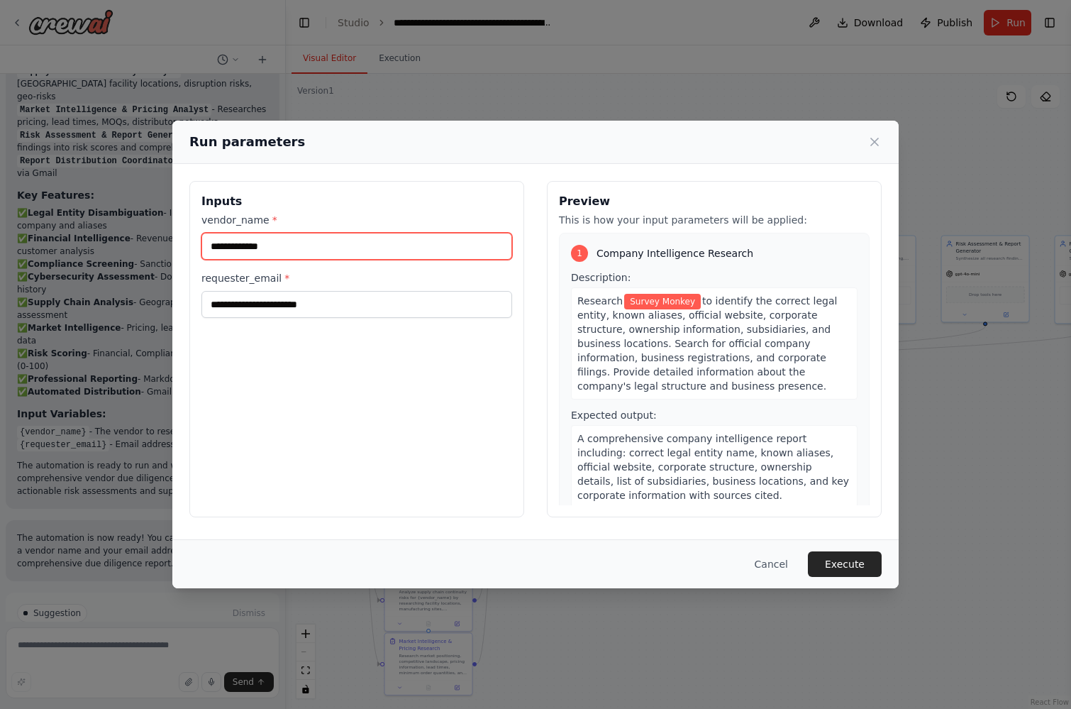
type input "**********"
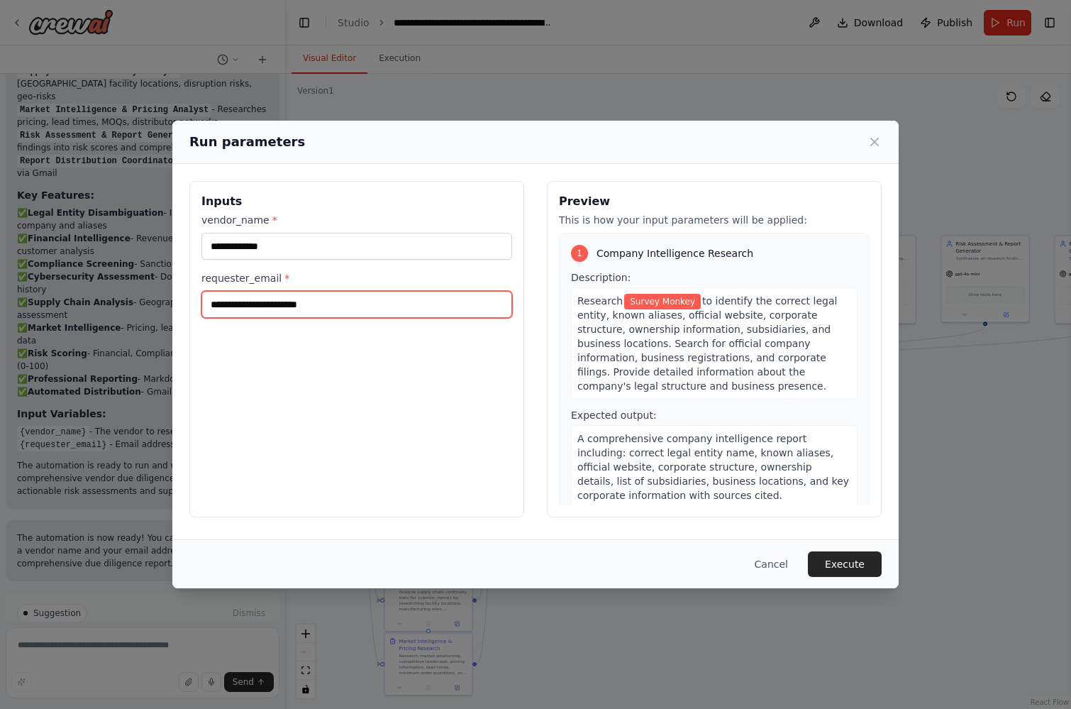
click at [368, 299] on input "requester_email *" at bounding box center [357, 304] width 311 height 27
type input "**********"
click at [857, 561] on button "Execute" at bounding box center [845, 564] width 74 height 26
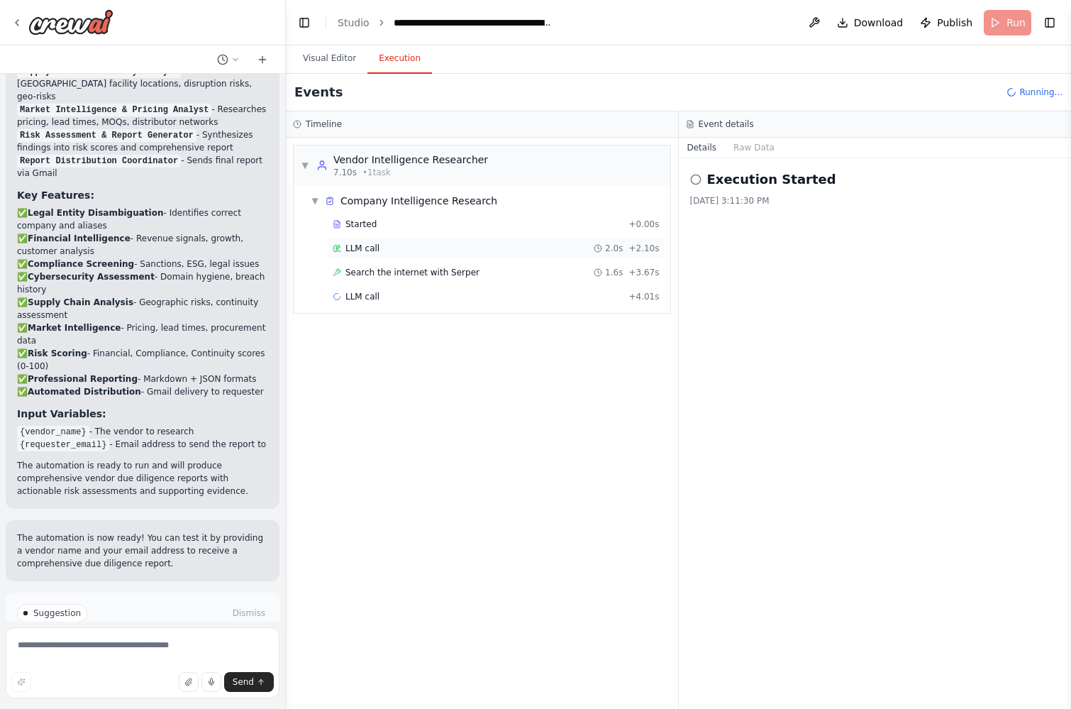
click at [379, 248] on div "LLM call 2.0s + 2.10s" at bounding box center [496, 248] width 327 height 11
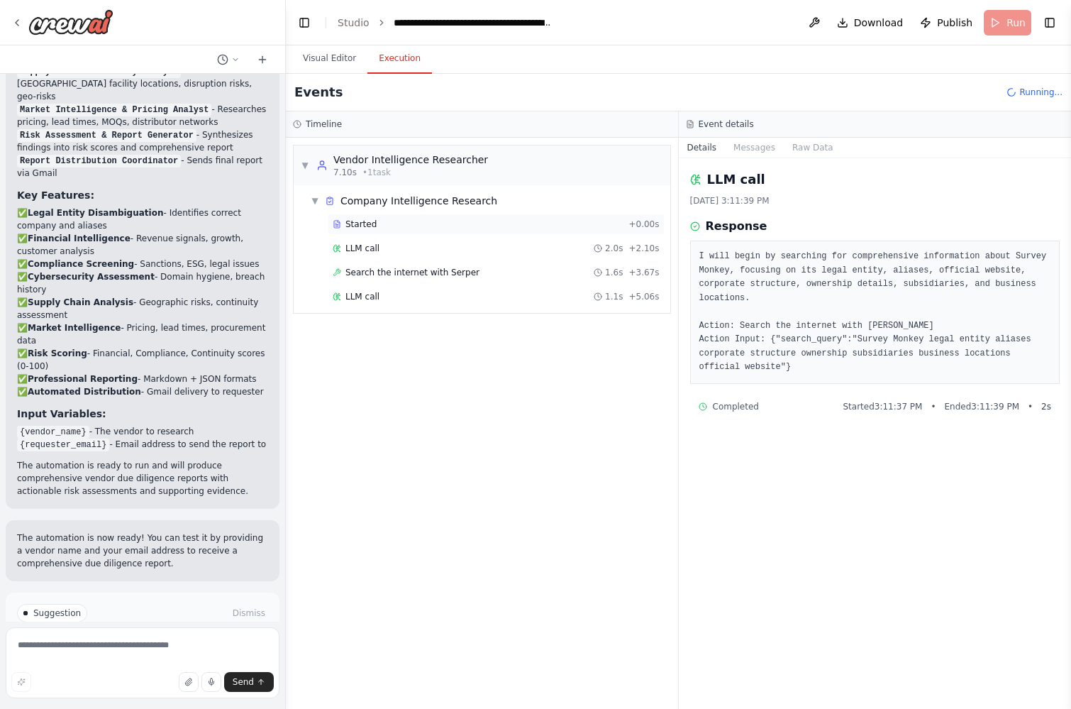
click at [370, 226] on span "Started" at bounding box center [361, 224] width 31 height 11
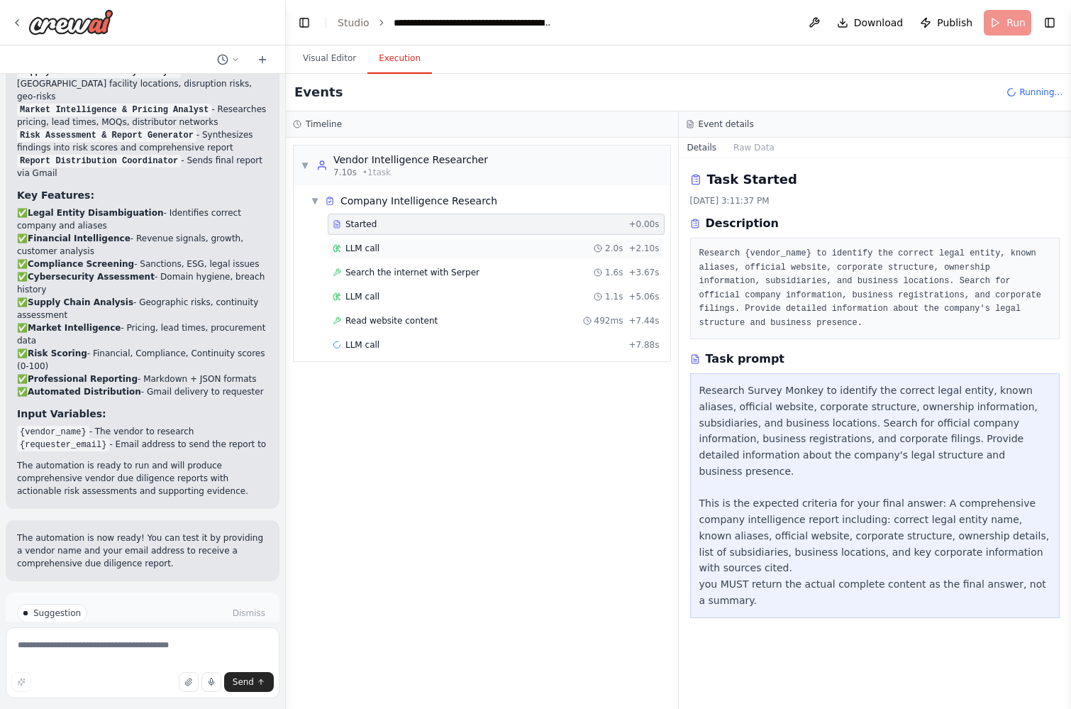
click at [375, 243] on span "LLM call" at bounding box center [363, 248] width 34 height 11
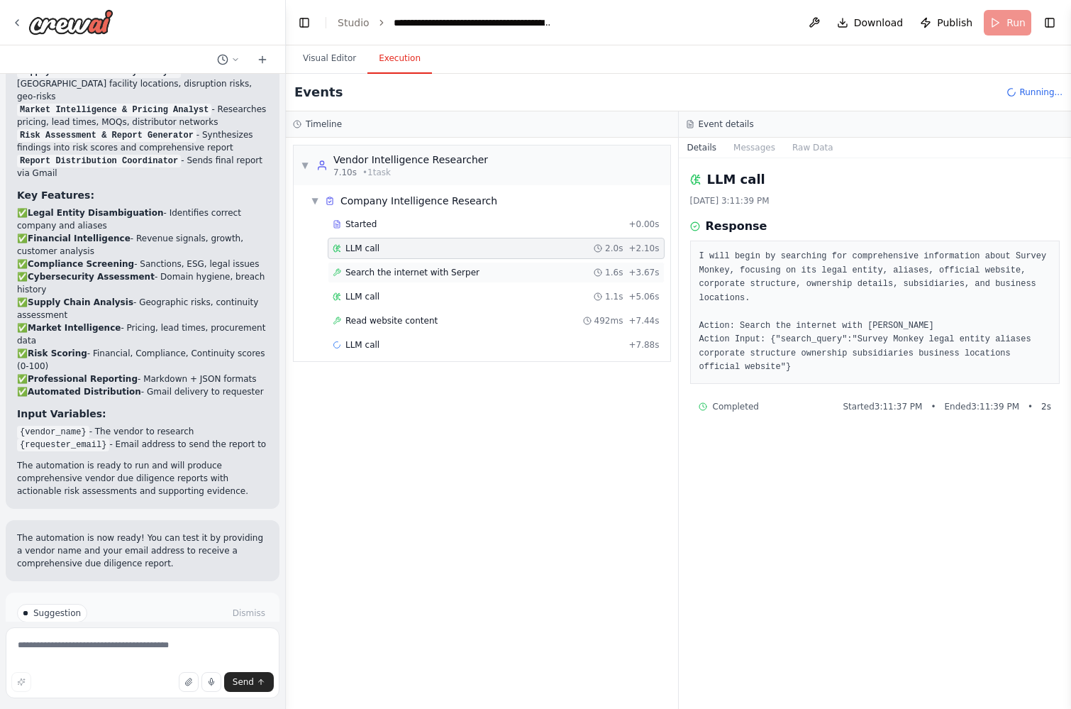
click at [488, 273] on div "Search the internet with Serper 1.6s + 3.67s" at bounding box center [496, 272] width 327 height 11
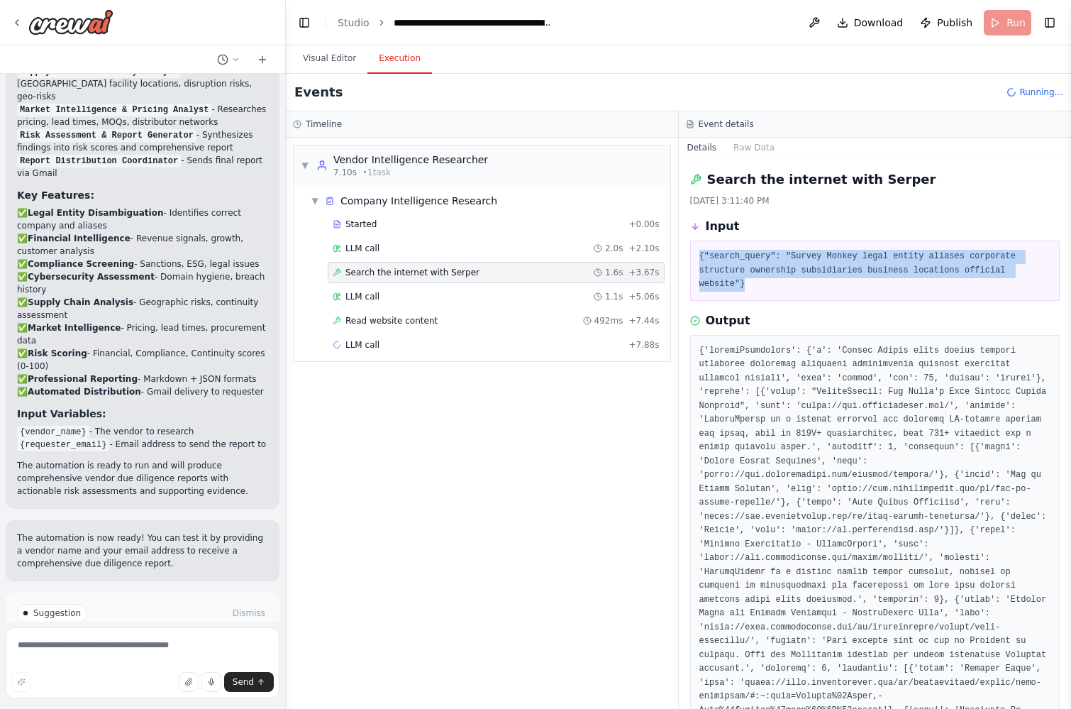
drag, startPoint x: 699, startPoint y: 255, endPoint x: 753, endPoint y: 289, distance: 63.8
click at [753, 289] on pre "{"search_query": "Survey Monkey legal entity aliases corporate structure owners…" at bounding box center [876, 271] width 352 height 42
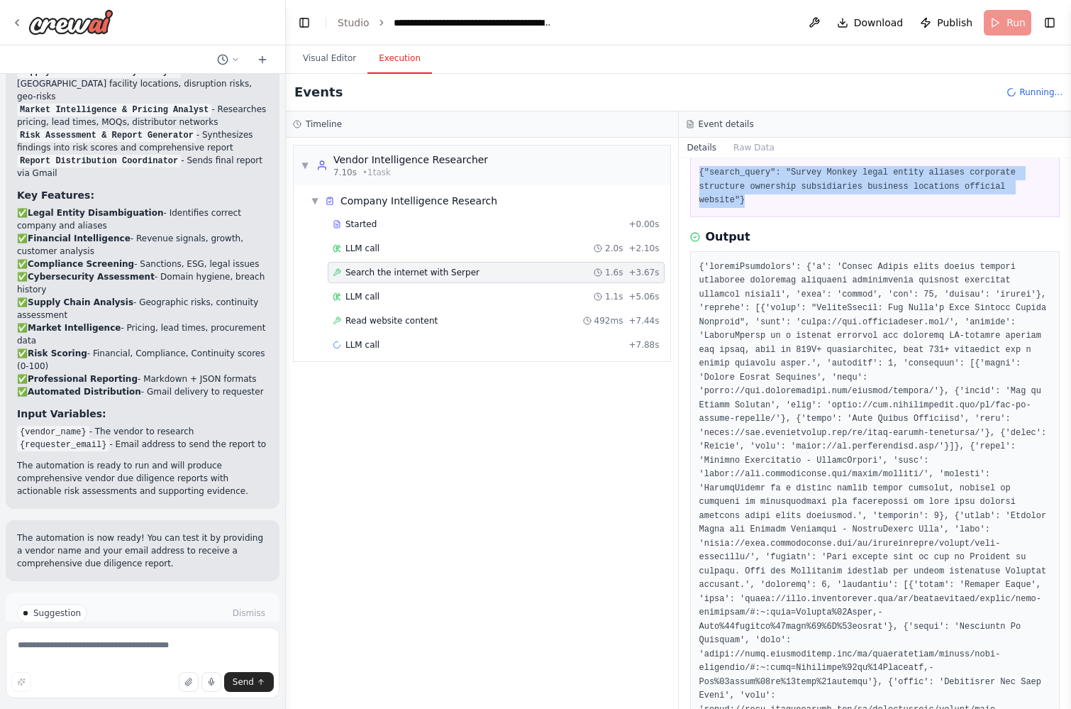
scroll to position [61, 0]
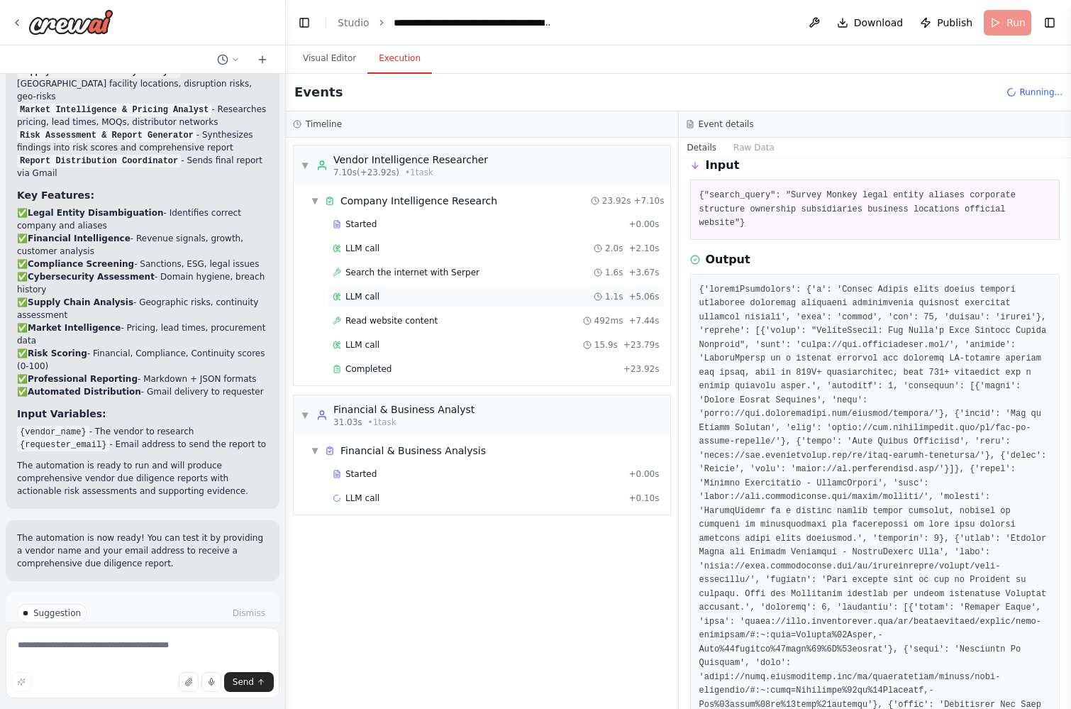
click at [473, 291] on div "LLM call 1.1s + 5.06s" at bounding box center [496, 296] width 327 height 11
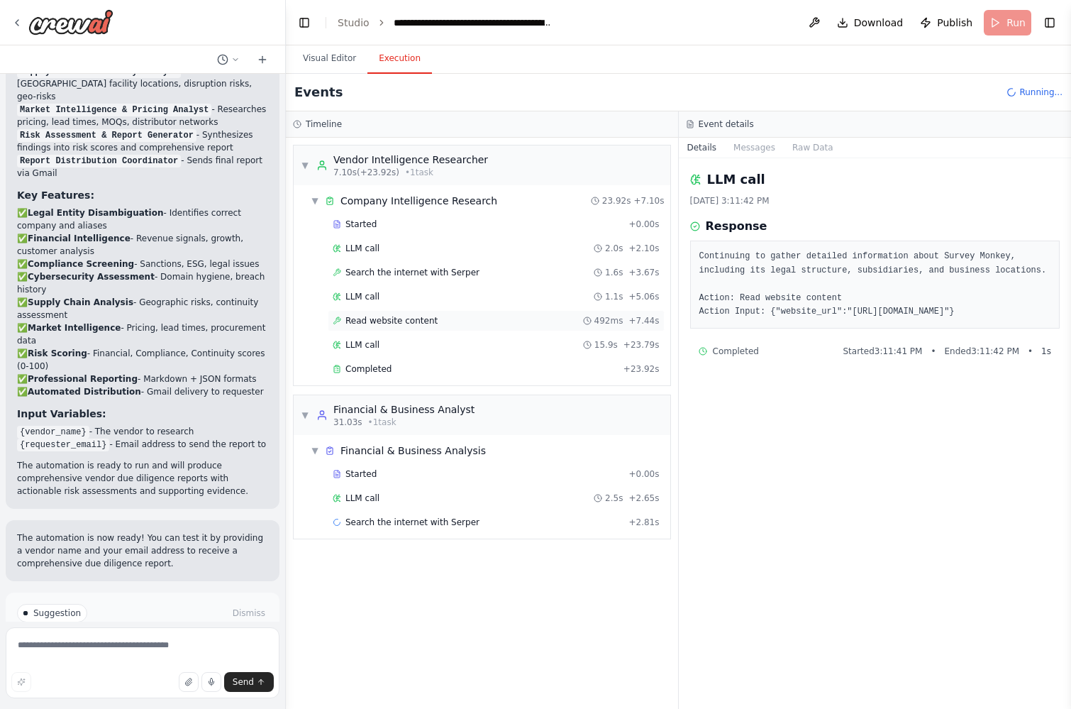
click at [431, 322] on span "Read website content" at bounding box center [392, 320] width 92 height 11
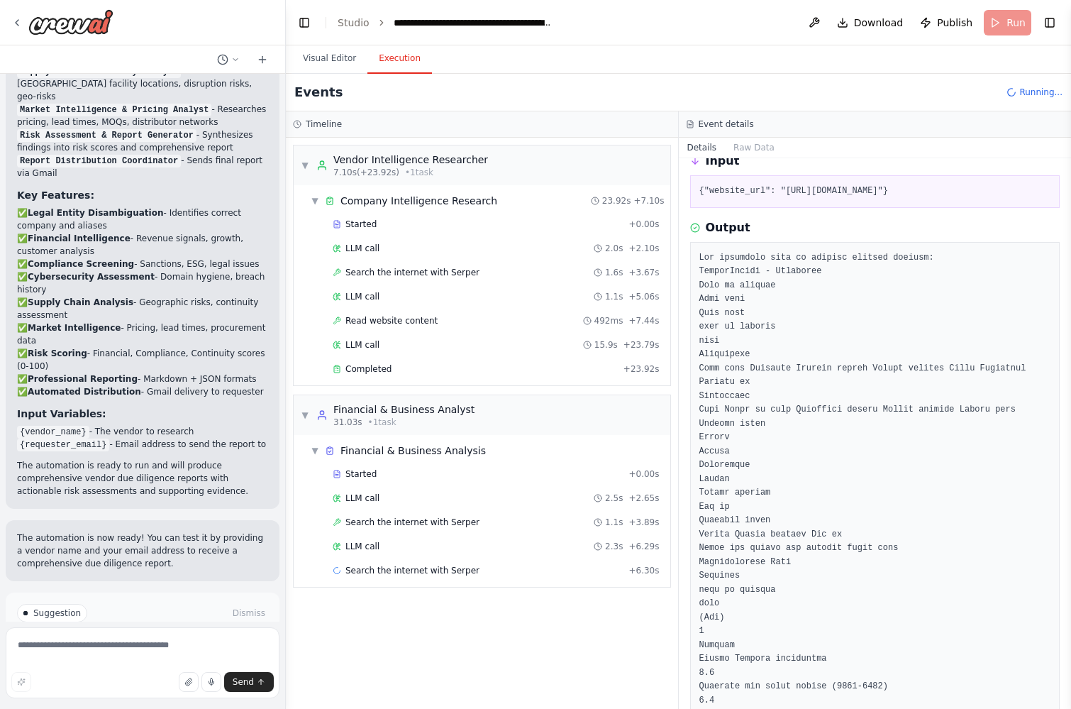
scroll to position [67, 0]
click at [385, 342] on div "LLM call 15.9s + 23.79s" at bounding box center [496, 344] width 327 height 11
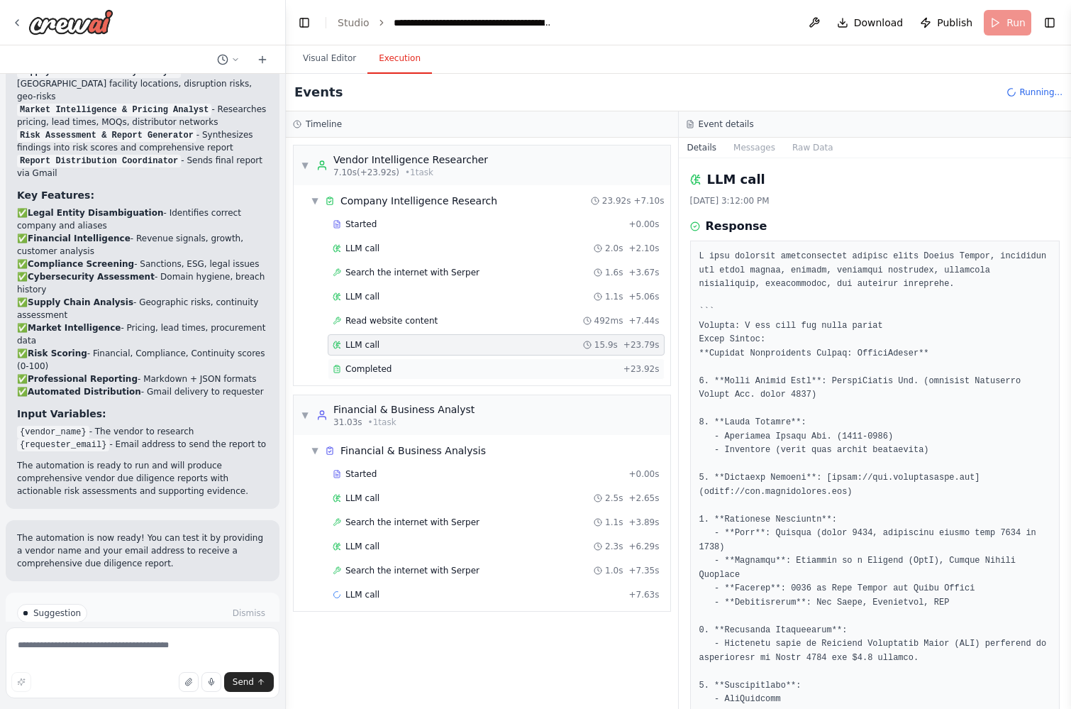
click at [386, 370] on span "Completed" at bounding box center [369, 368] width 46 height 11
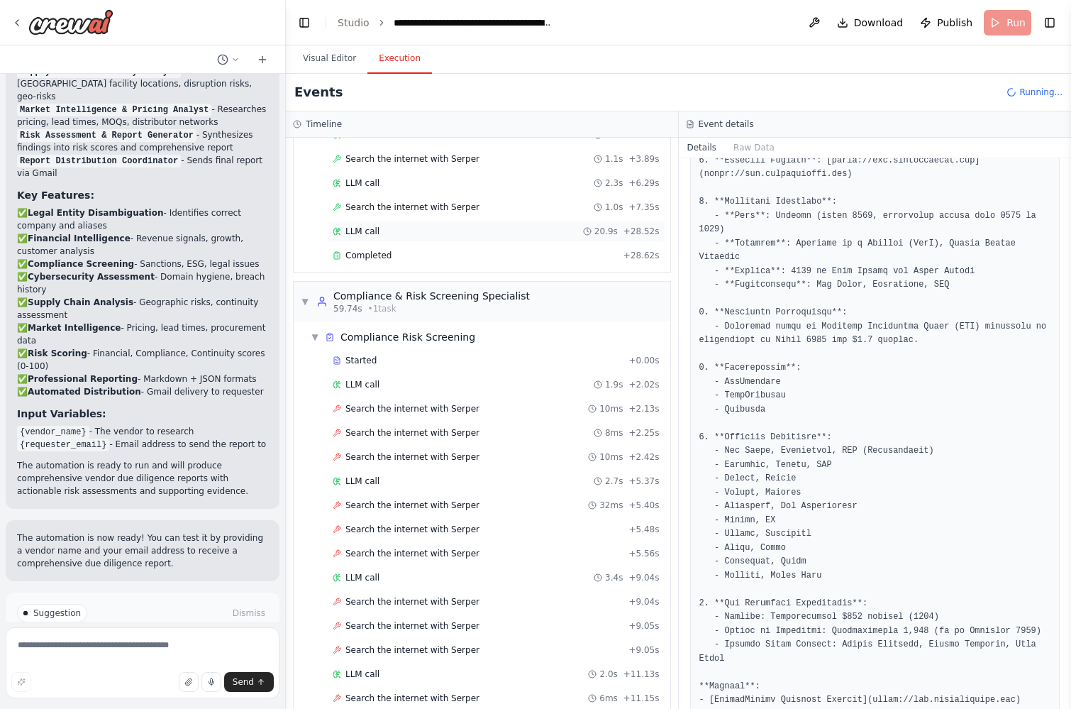
scroll to position [366, 0]
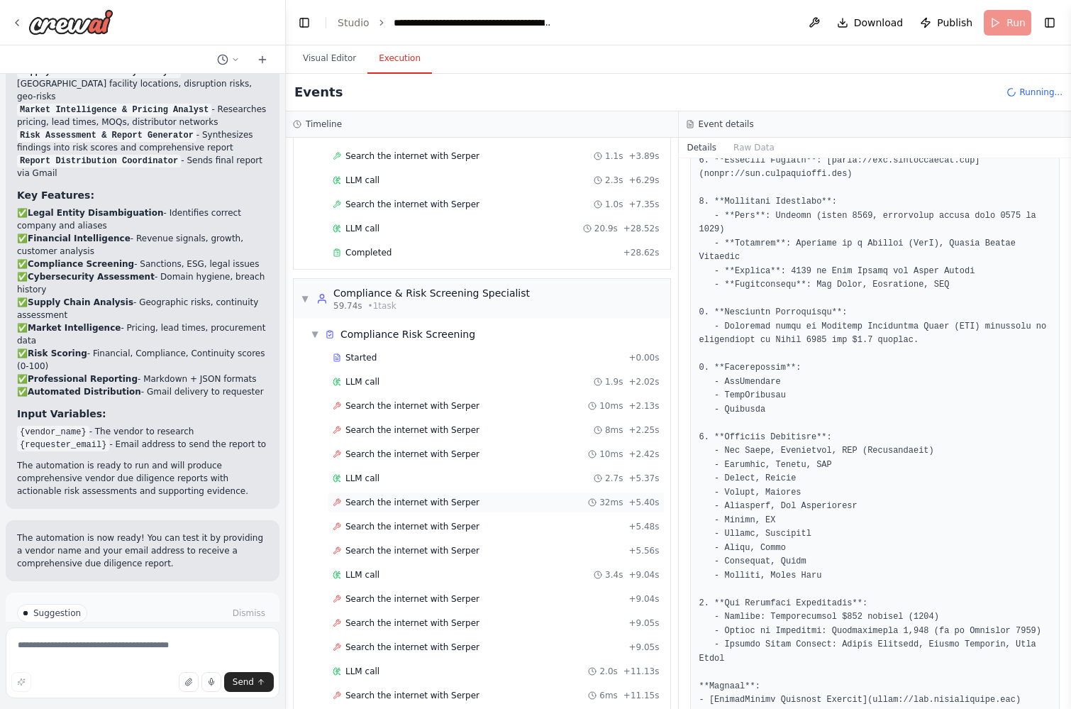
click at [470, 501] on span "Search the internet with Serper" at bounding box center [413, 502] width 134 height 11
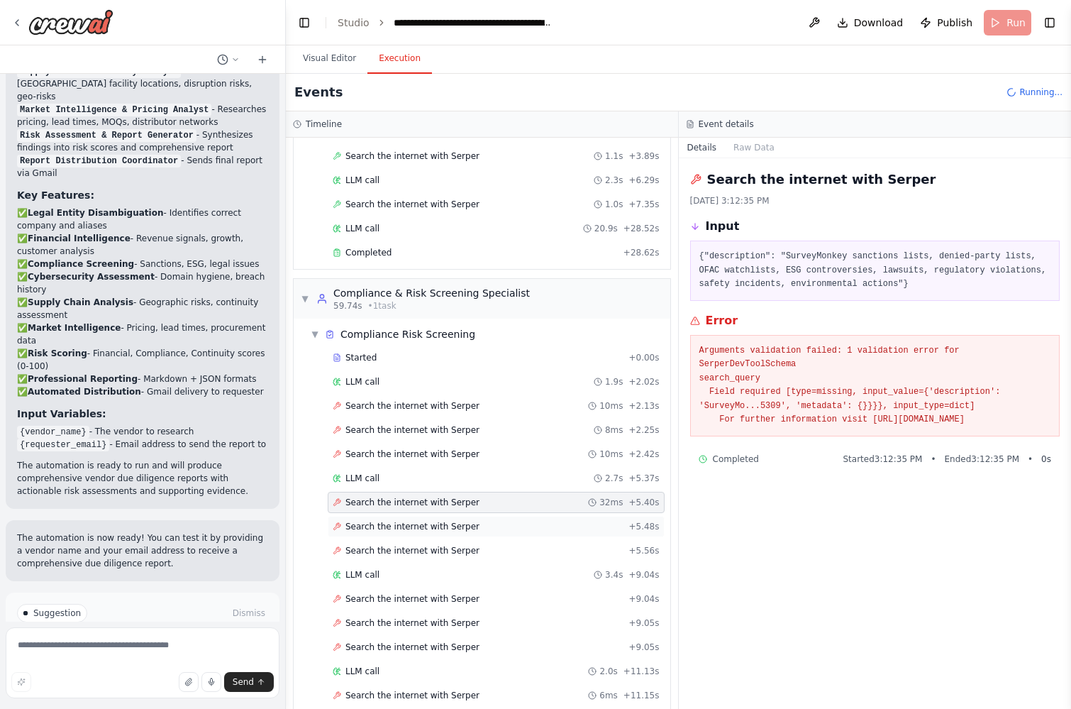
click at [457, 522] on span "Search the internet with Serper" at bounding box center [413, 526] width 134 height 11
click at [480, 407] on div "Search the internet with Serper 10ms + 2.13s" at bounding box center [496, 405] width 327 height 11
click at [392, 382] on div "LLM call 1.9s + 2.02s" at bounding box center [496, 381] width 327 height 11
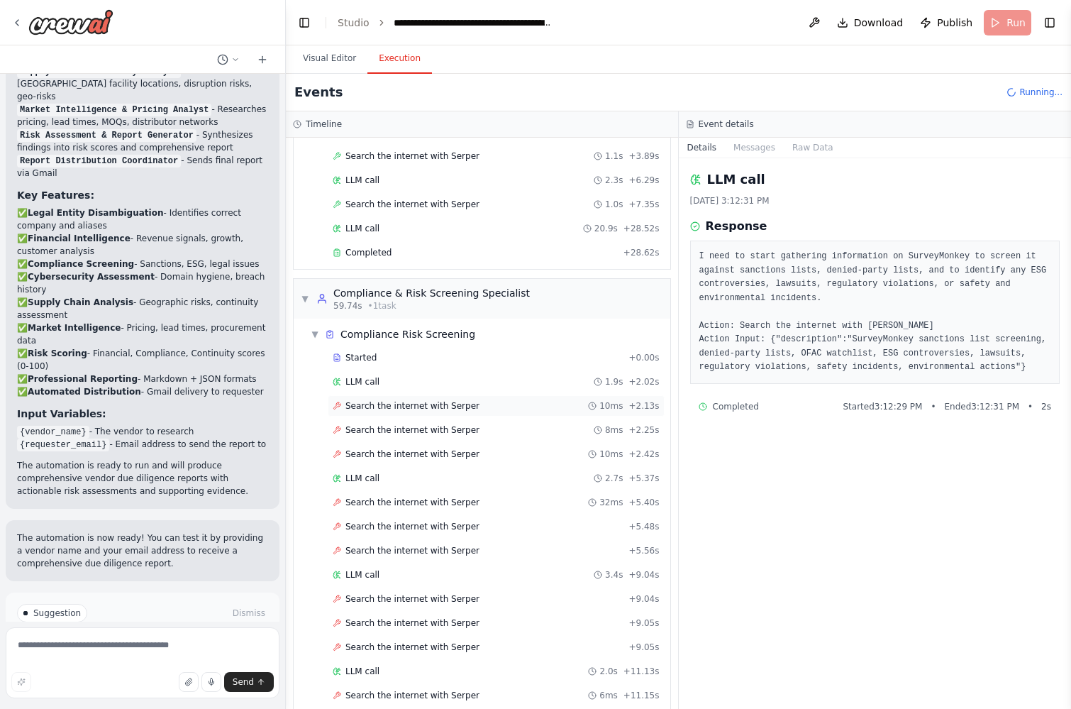
click at [397, 403] on span "Search the internet with Serper" at bounding box center [413, 405] width 134 height 11
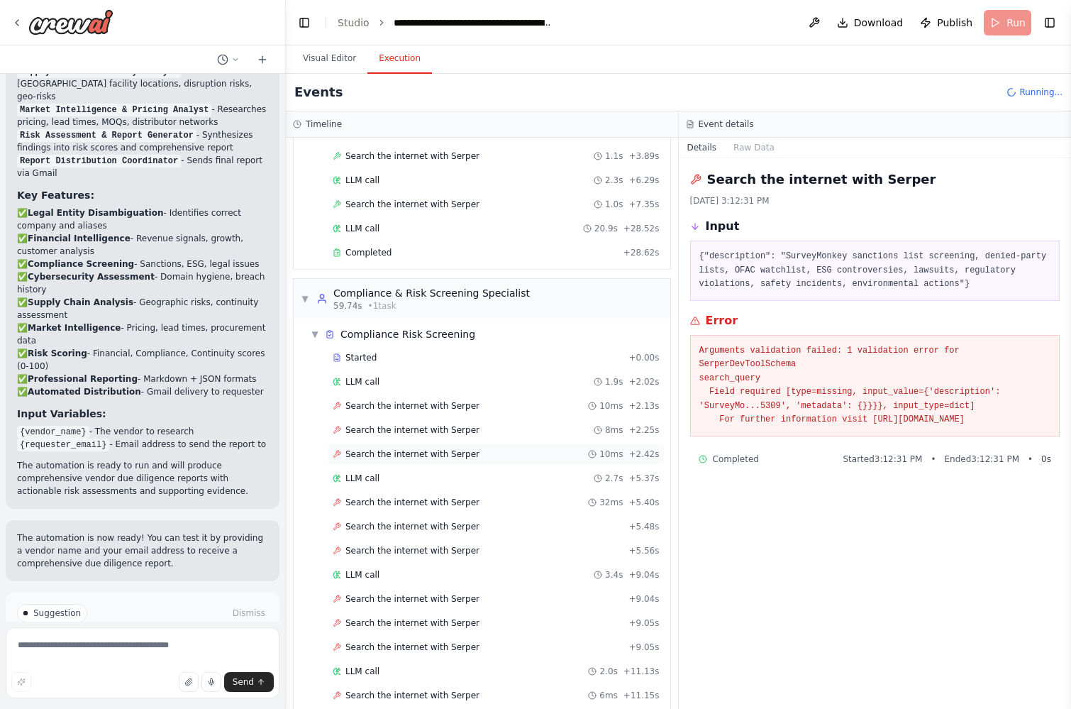
click at [400, 453] on span "Search the internet with Serper" at bounding box center [413, 453] width 134 height 11
click at [360, 501] on span "Search the internet with Serper" at bounding box center [413, 502] width 134 height 11
click at [371, 524] on span "Search the internet with Serper" at bounding box center [413, 526] width 134 height 11
click at [378, 550] on span "Search the internet with Serper" at bounding box center [413, 550] width 134 height 11
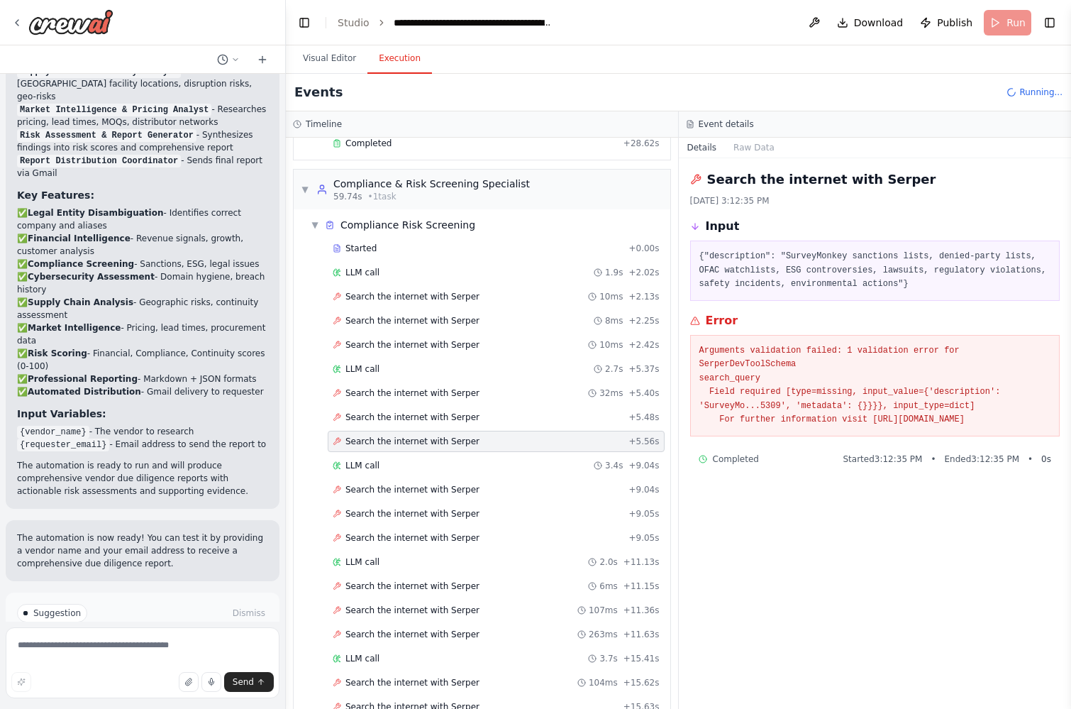
scroll to position [503, 0]
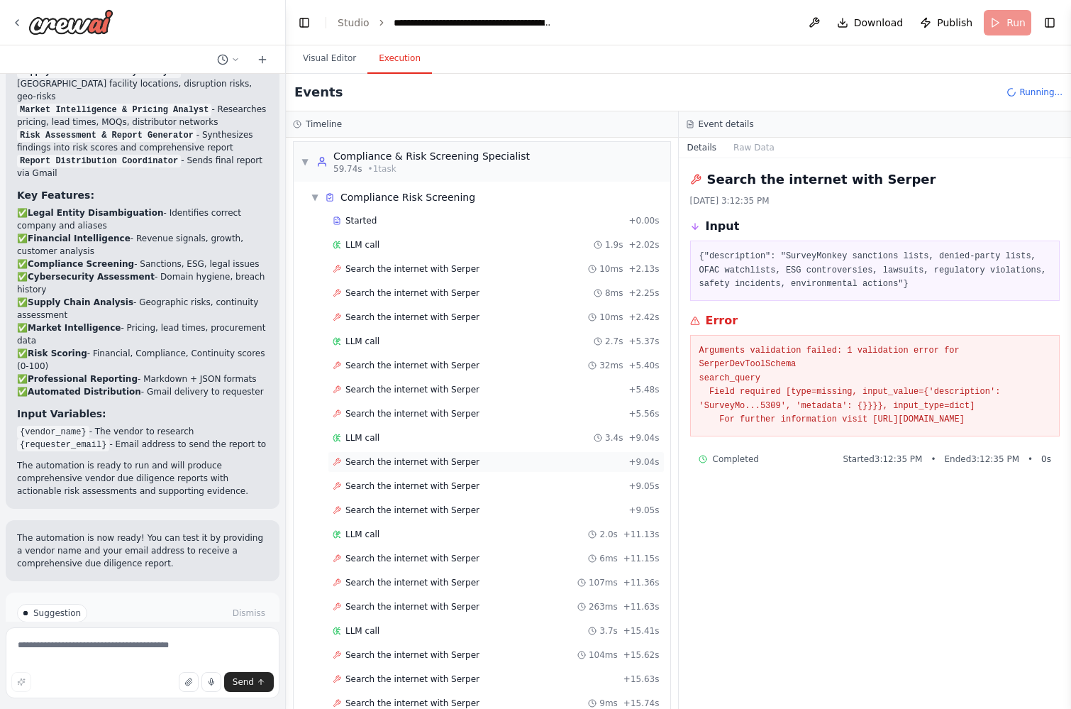
click at [379, 459] on span "Search the internet with Serper" at bounding box center [413, 461] width 134 height 11
click at [388, 489] on span "Search the internet with Serper" at bounding box center [413, 485] width 134 height 11
click at [394, 507] on span "Search the internet with Serper" at bounding box center [413, 509] width 134 height 11
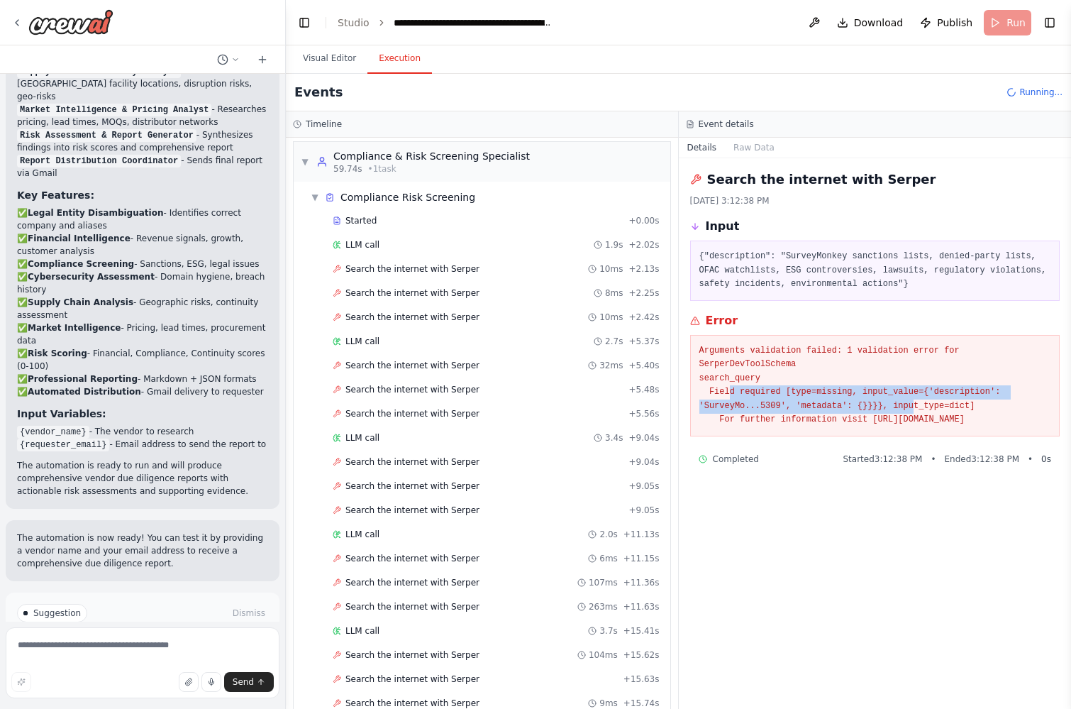
drag, startPoint x: 728, startPoint y: 390, endPoint x: 914, endPoint y: 412, distance: 187.1
click at [914, 412] on pre "Arguments validation failed: 1 validation error for SerperDevToolSchema search_…" at bounding box center [876, 385] width 352 height 83
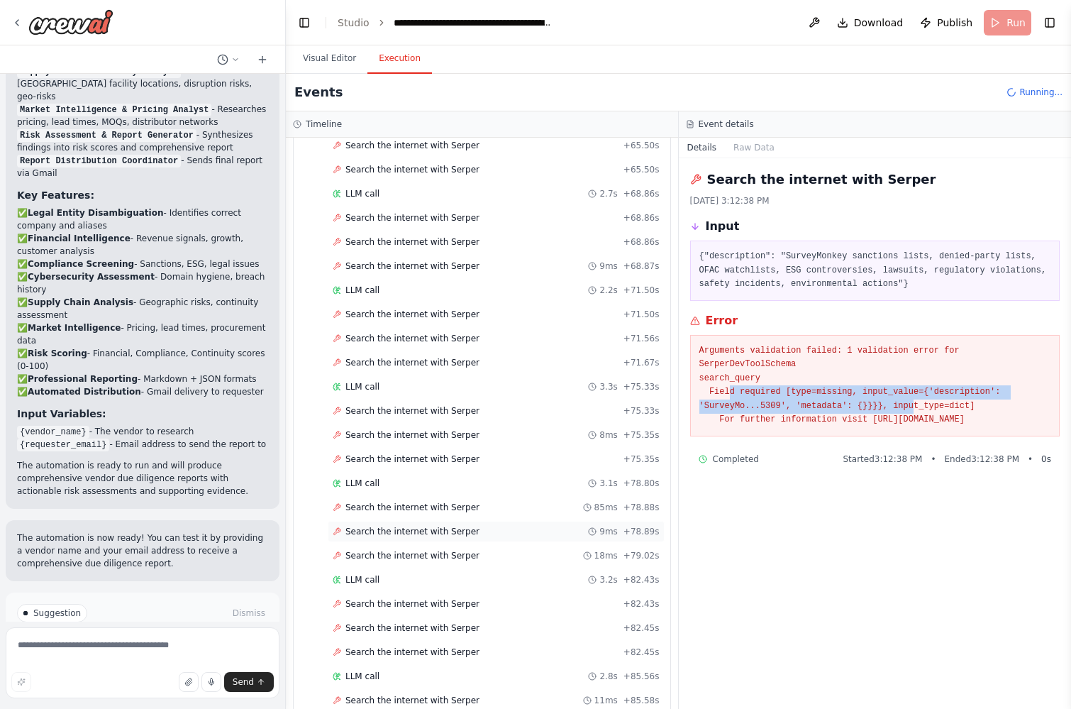
scroll to position [2460, 0]
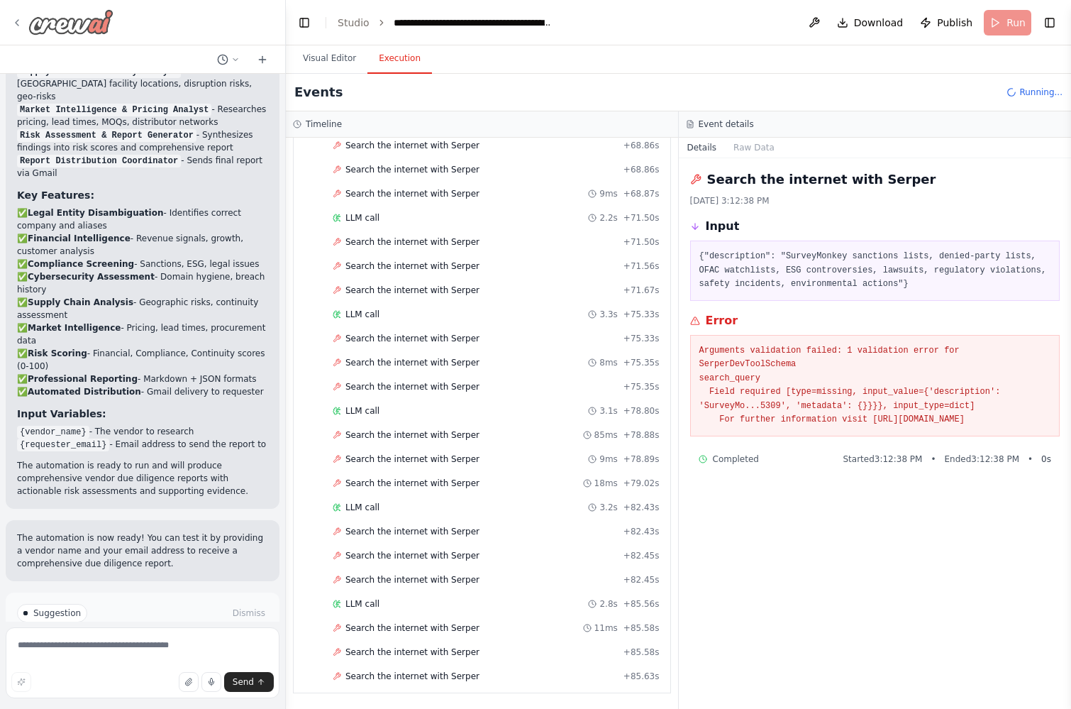
click at [21, 23] on icon at bounding box center [16, 22] width 11 height 11
click at [12, 23] on icon at bounding box center [16, 22] width 11 height 11
click at [18, 21] on icon at bounding box center [16, 22] width 11 height 11
click at [333, 62] on button "Visual Editor" at bounding box center [330, 59] width 76 height 30
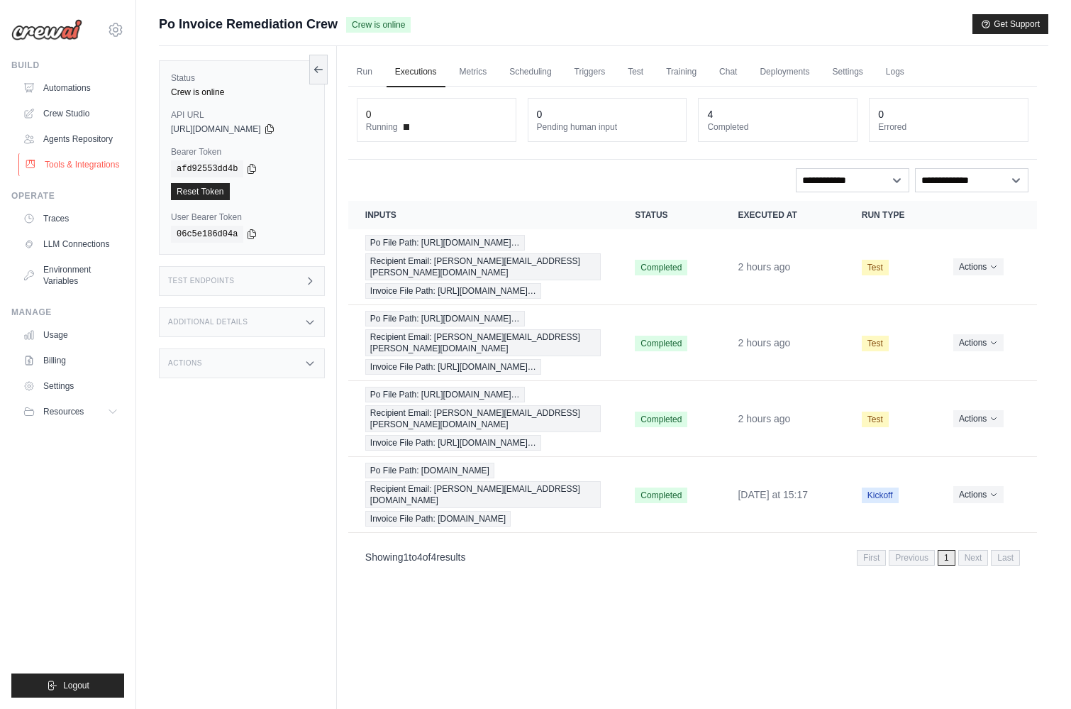
click at [85, 167] on link "Tools & Integrations" at bounding box center [71, 164] width 107 height 23
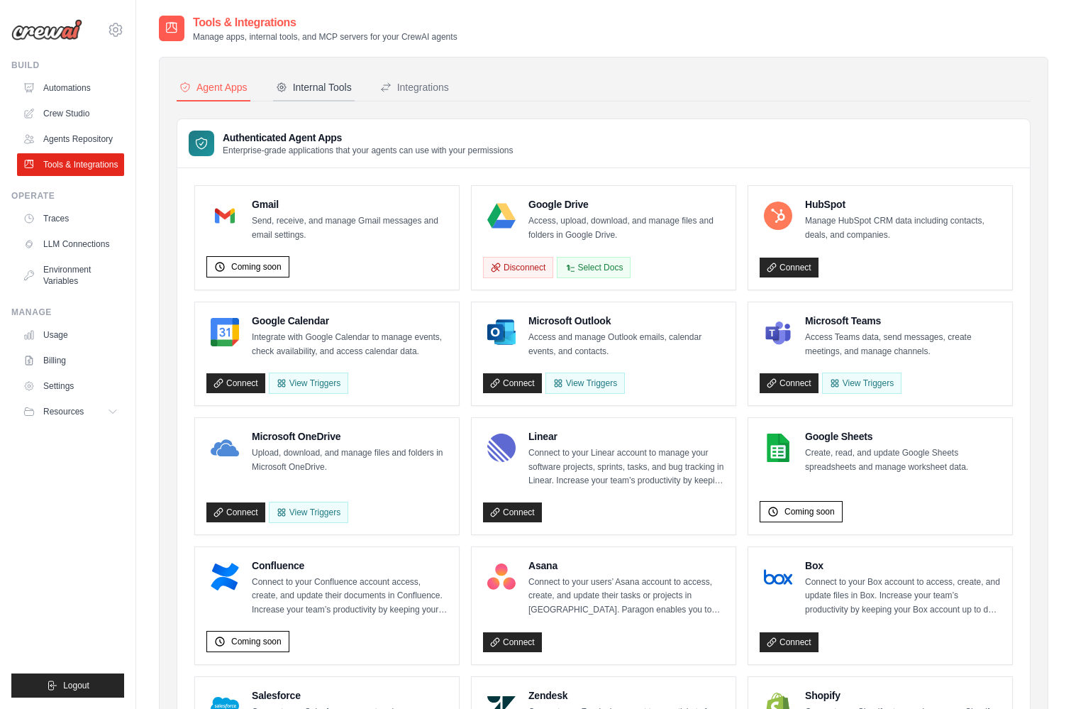
click at [335, 90] on div "Internal Tools" at bounding box center [314, 87] width 76 height 14
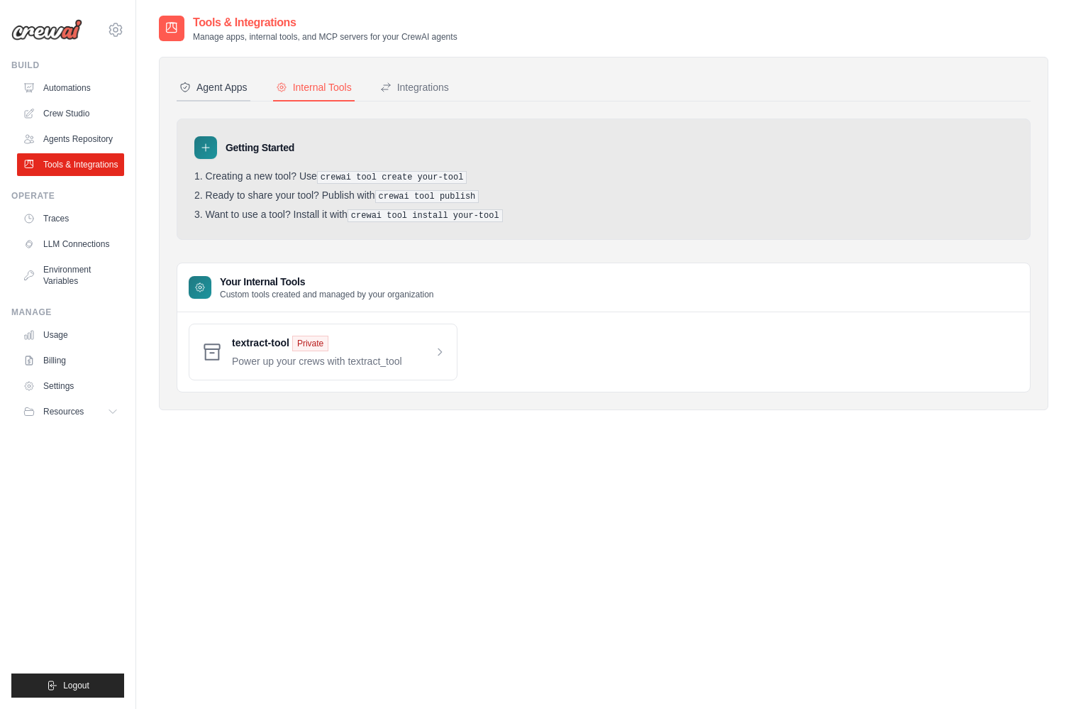
click at [217, 80] on div "Agent Apps" at bounding box center [214, 87] width 68 height 14
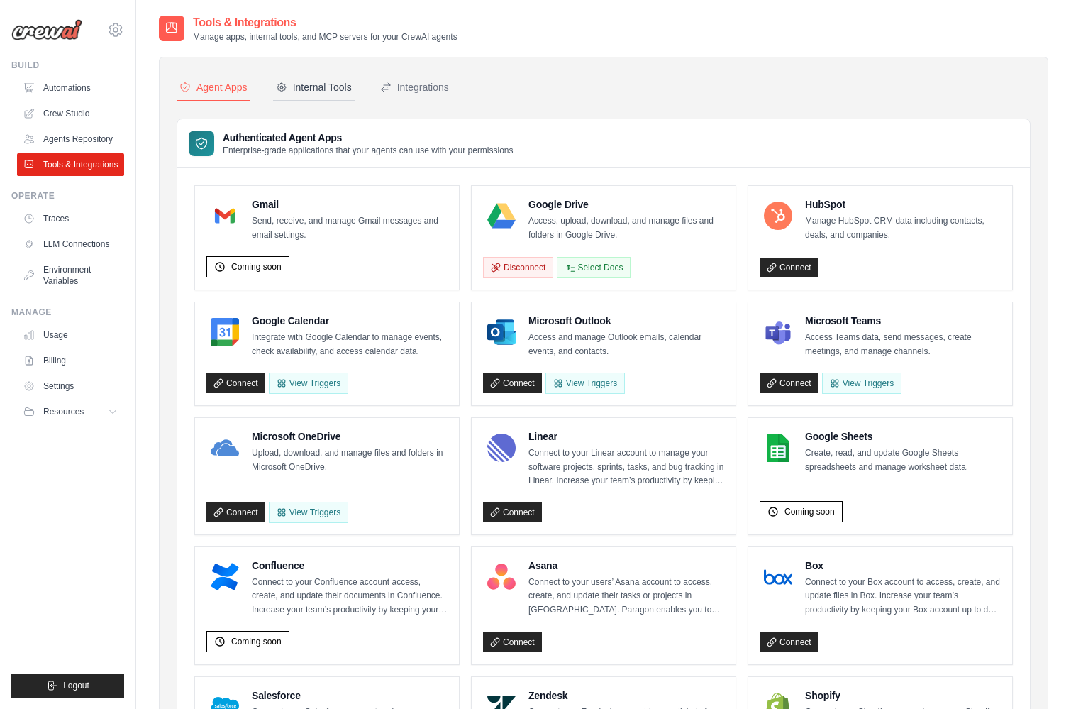
click at [322, 89] on div "Internal Tools" at bounding box center [314, 87] width 76 height 14
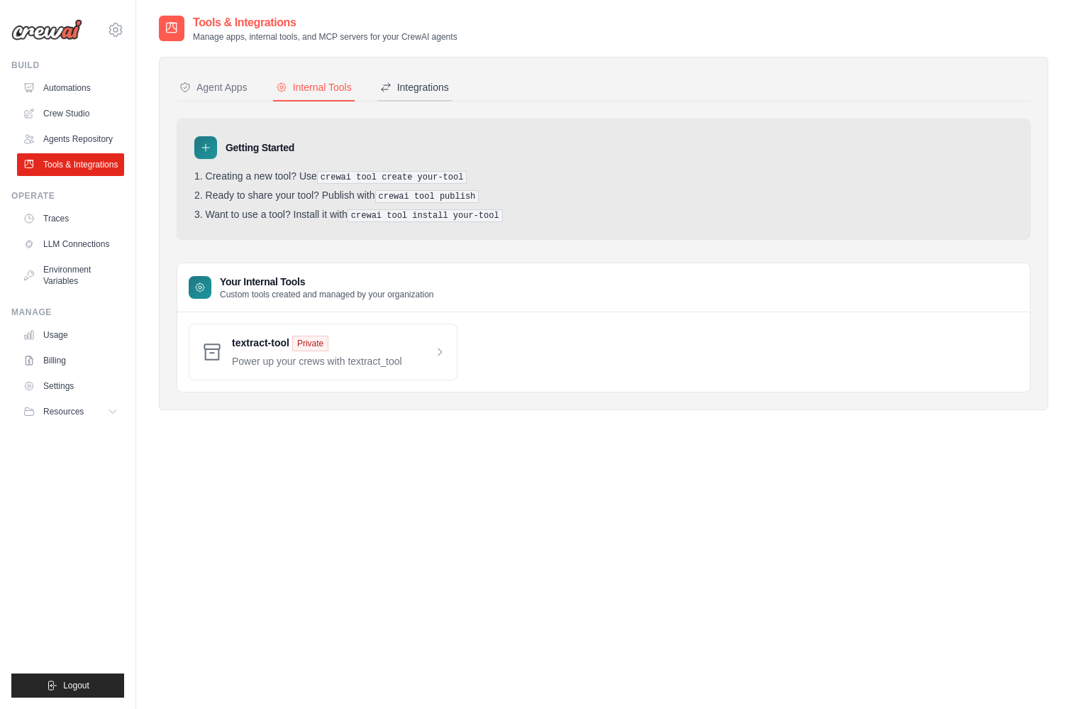
click at [402, 89] on div "Integrations" at bounding box center [414, 87] width 69 height 14
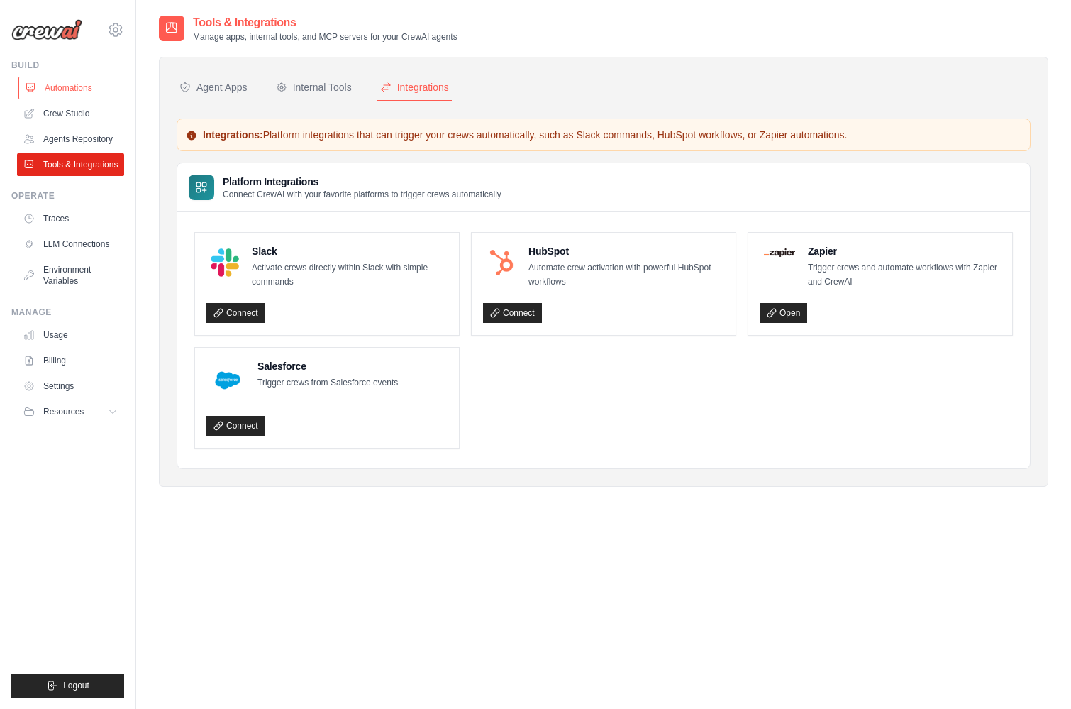
click at [84, 82] on link "Automations" at bounding box center [71, 88] width 107 height 23
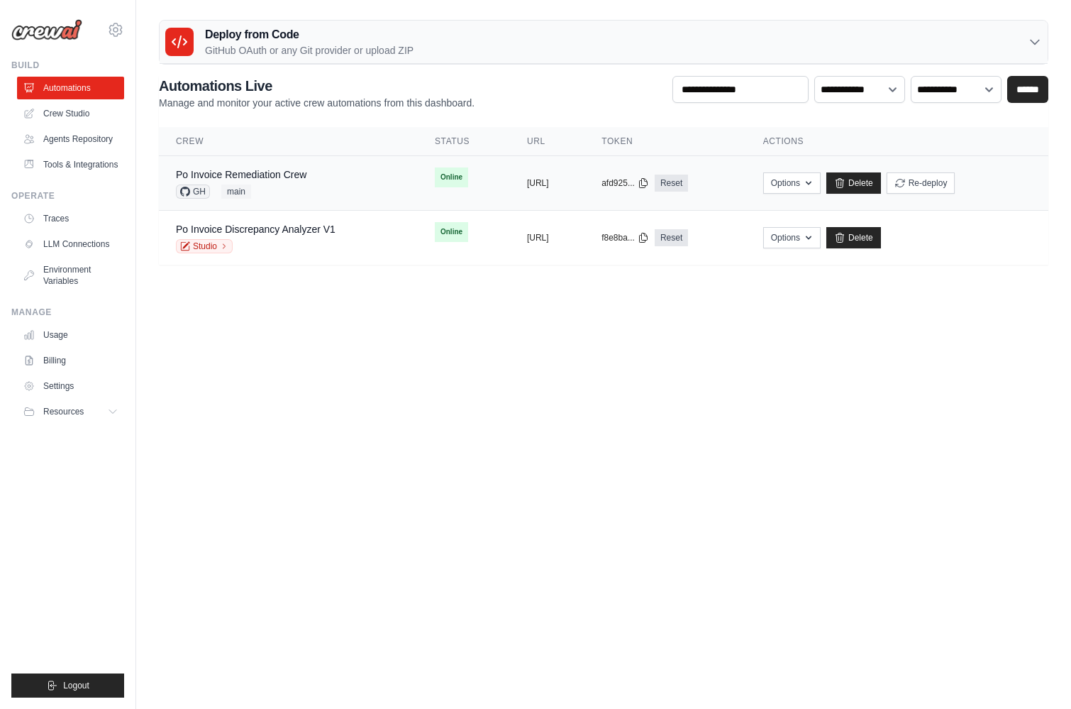
click at [335, 184] on div "Po Invoice Remediation Crew GH main" at bounding box center [288, 182] width 225 height 31
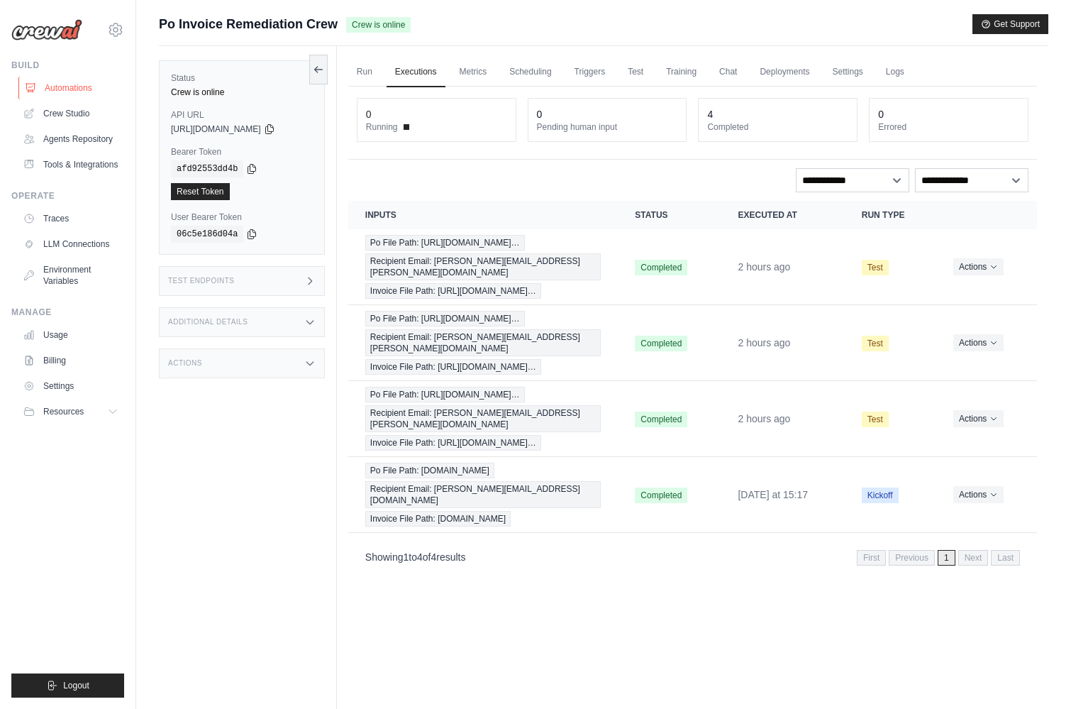
click at [66, 90] on link "Automations" at bounding box center [71, 88] width 107 height 23
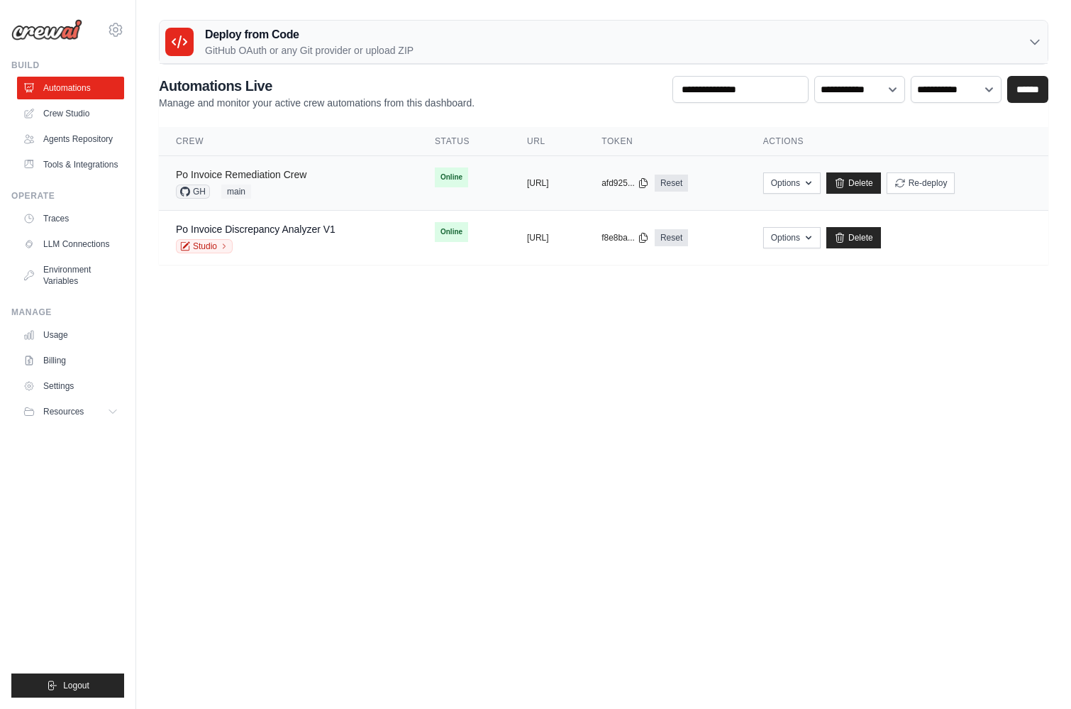
click at [270, 174] on link "Po Invoice Remediation Crew" at bounding box center [241, 174] width 131 height 11
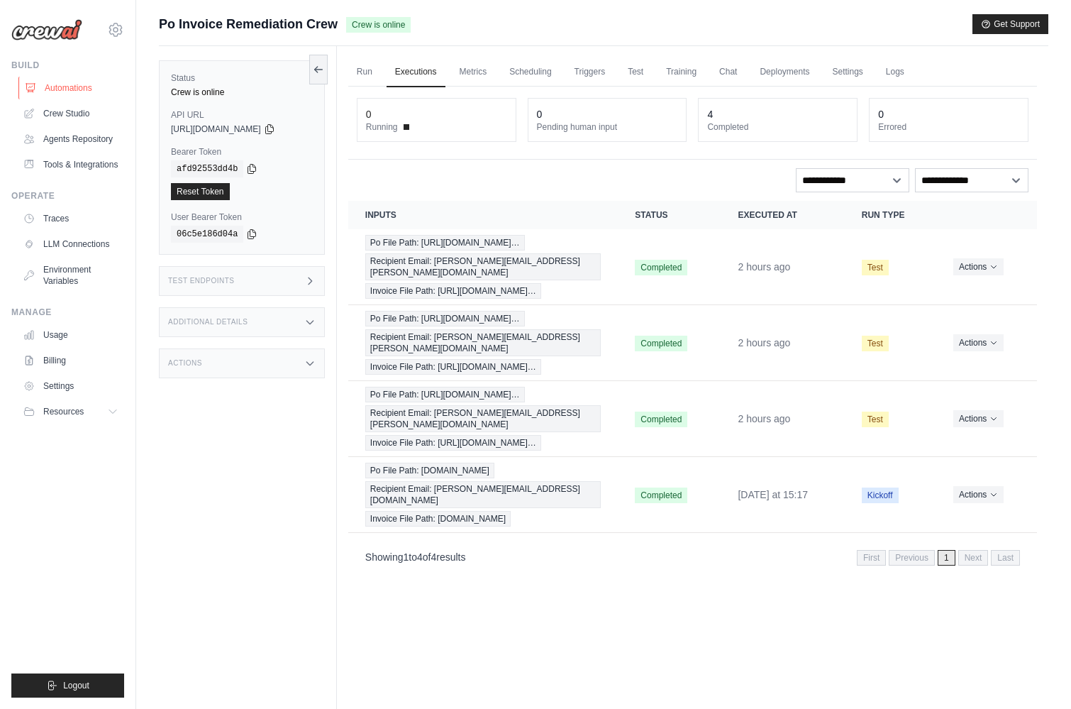
click at [75, 89] on link "Automations" at bounding box center [71, 88] width 107 height 23
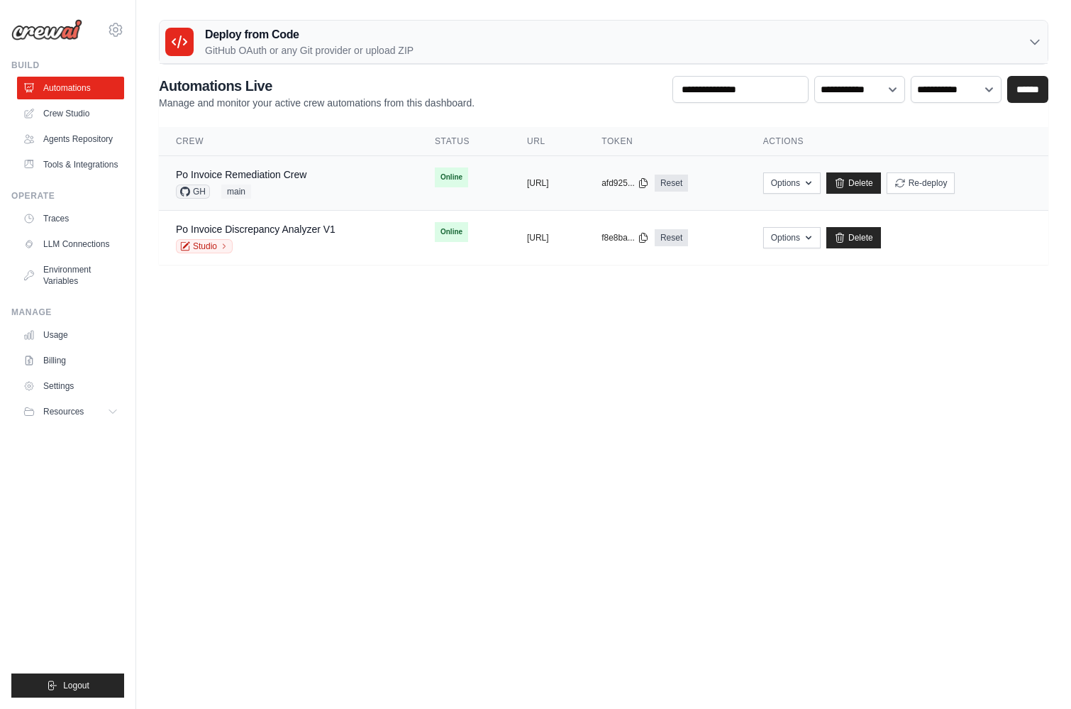
click at [373, 182] on td "Po Invoice Remediation Crew GH main" at bounding box center [288, 183] width 259 height 55
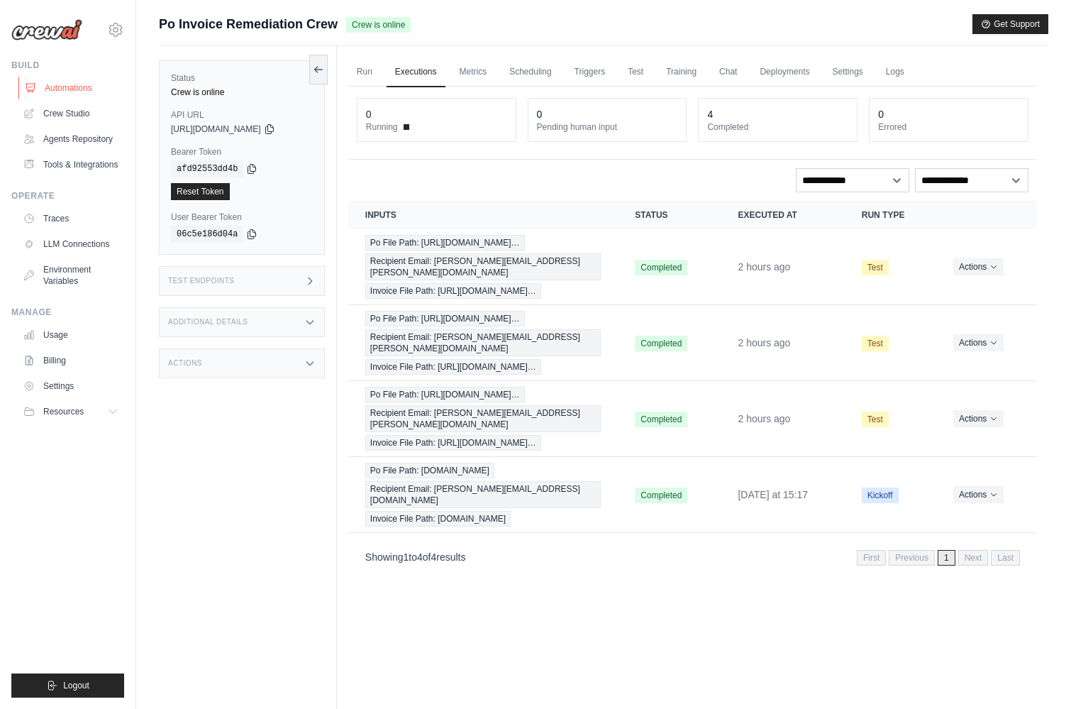
click at [71, 96] on link "Automations" at bounding box center [71, 88] width 107 height 23
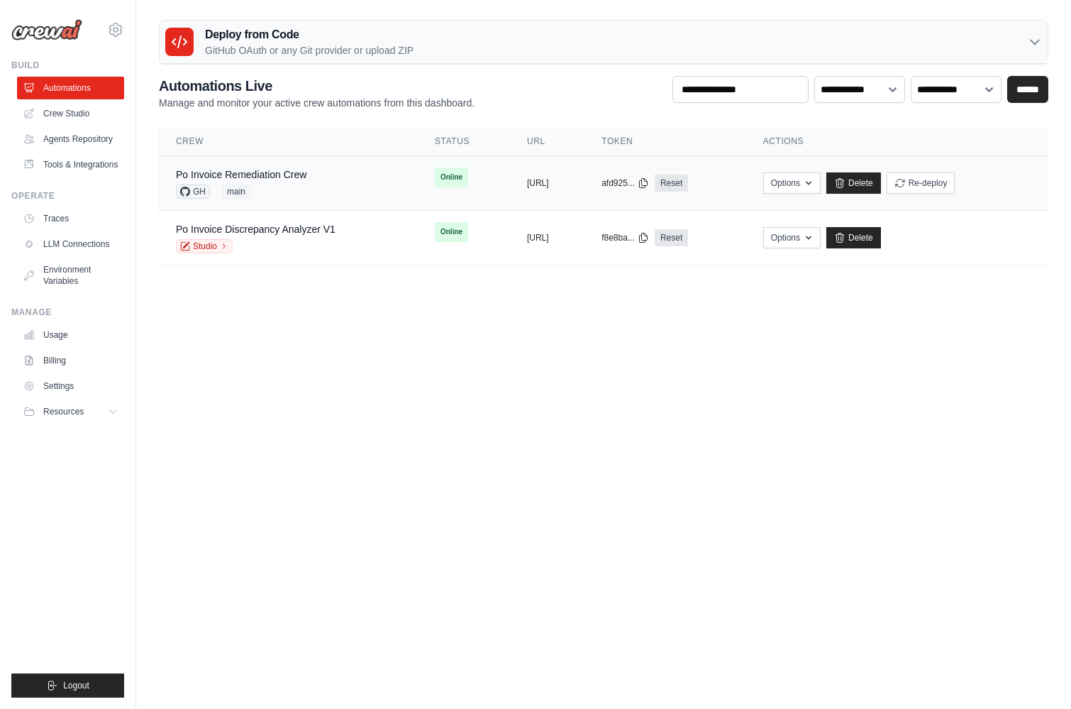
click at [333, 184] on div "Po Invoice Remediation Crew GH main" at bounding box center [288, 182] width 225 height 31
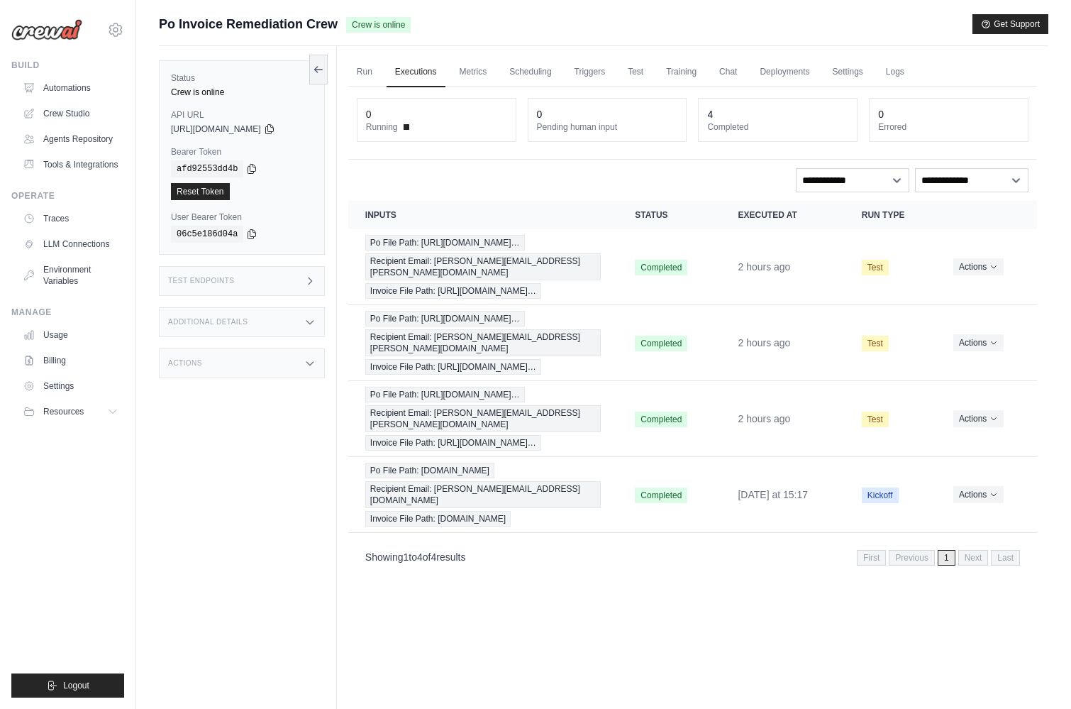
drag, startPoint x: 172, startPoint y: 129, endPoint x: 263, endPoint y: 128, distance: 90.8
click at [261, 128] on span "https://po-invoice-remediation-crew-adc382d1-2558-4-f87e78b8.crewai.com" at bounding box center [216, 128] width 90 height 11
click at [221, 282] on h3 "Test Endpoints" at bounding box center [201, 281] width 67 height 9
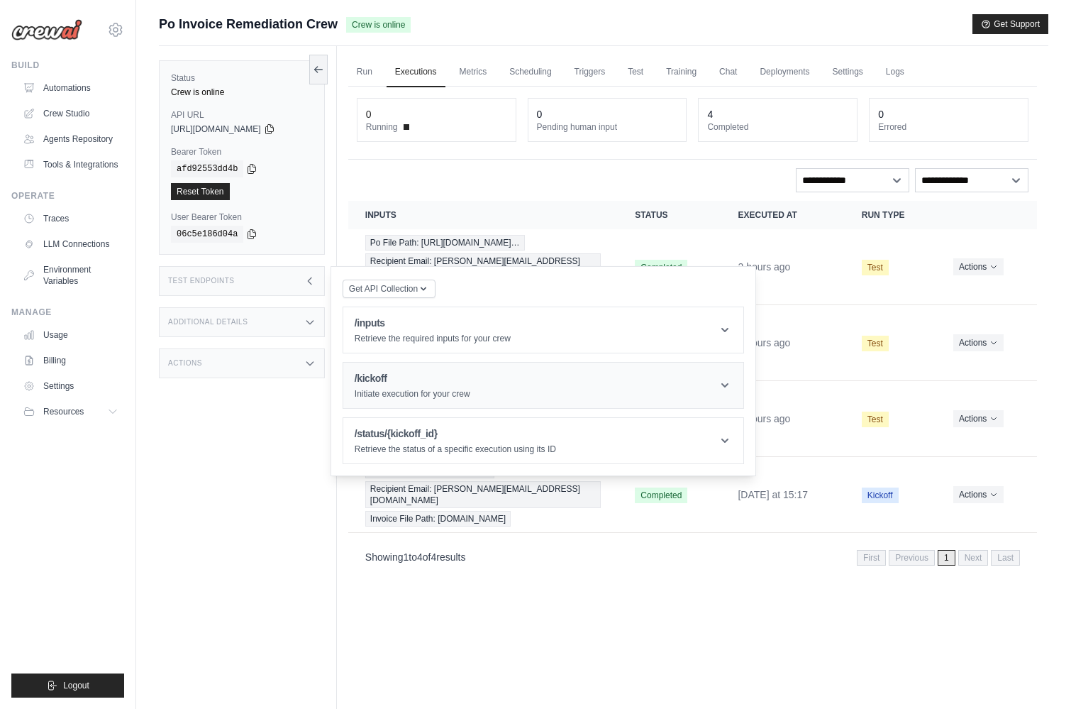
click at [391, 374] on h1 "/kickoff" at bounding box center [413, 378] width 116 height 14
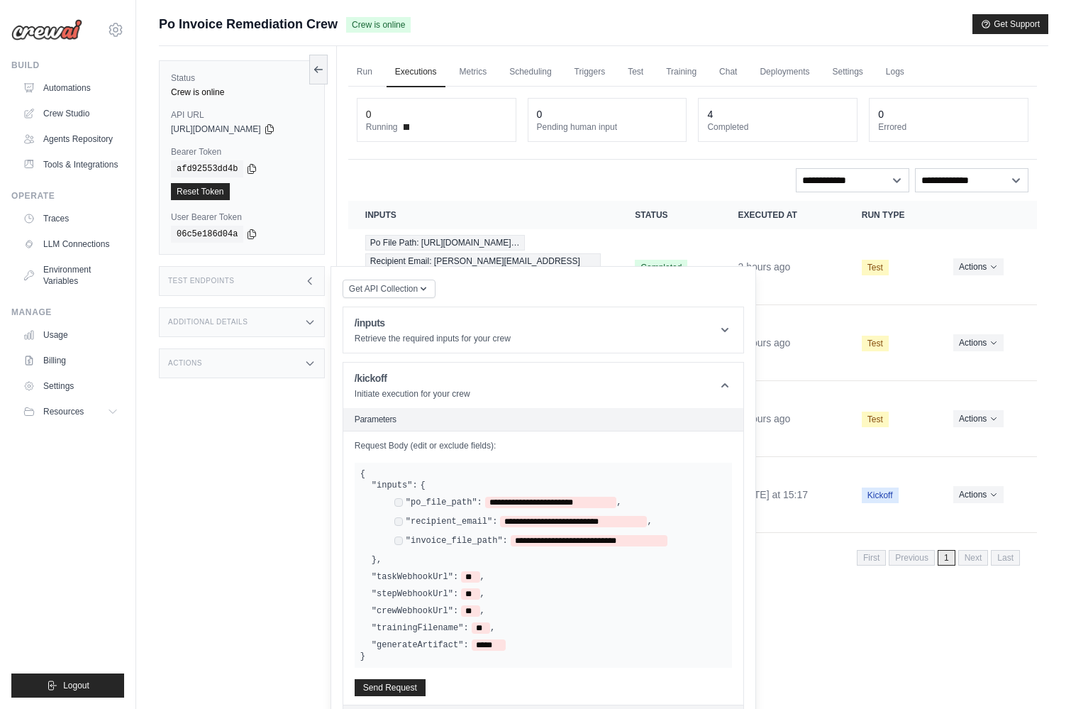
click at [314, 282] on icon at bounding box center [309, 280] width 11 height 11
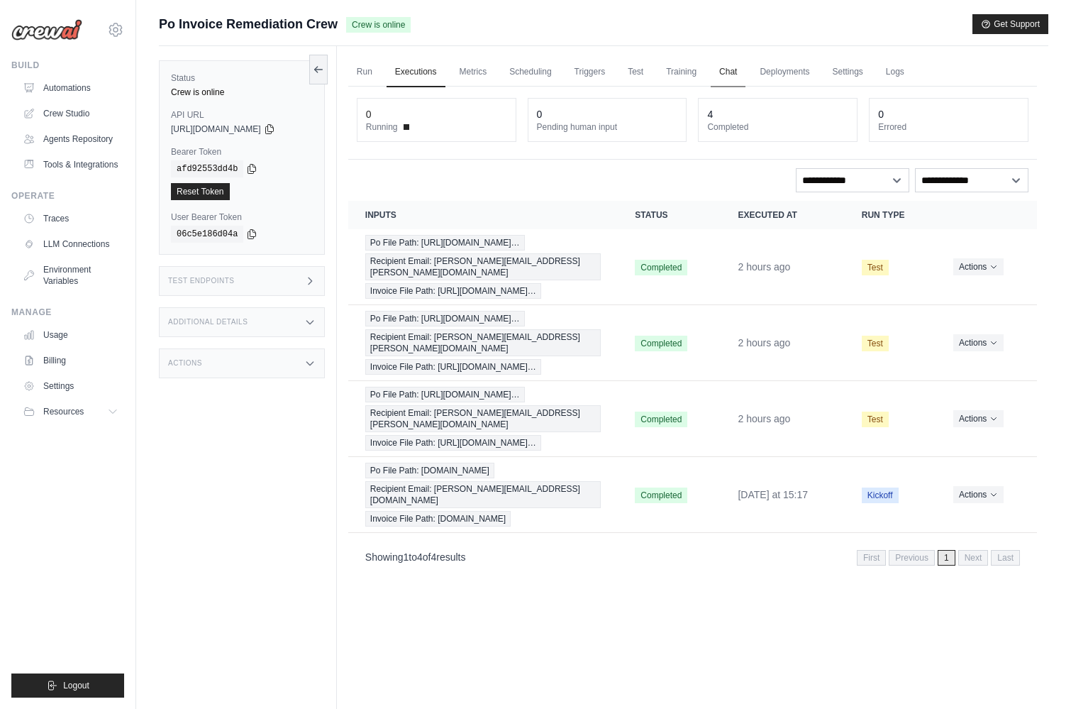
click at [727, 75] on link "Chat" at bounding box center [728, 72] width 35 height 30
click at [841, 73] on link "Settings" at bounding box center [848, 72] width 48 height 30
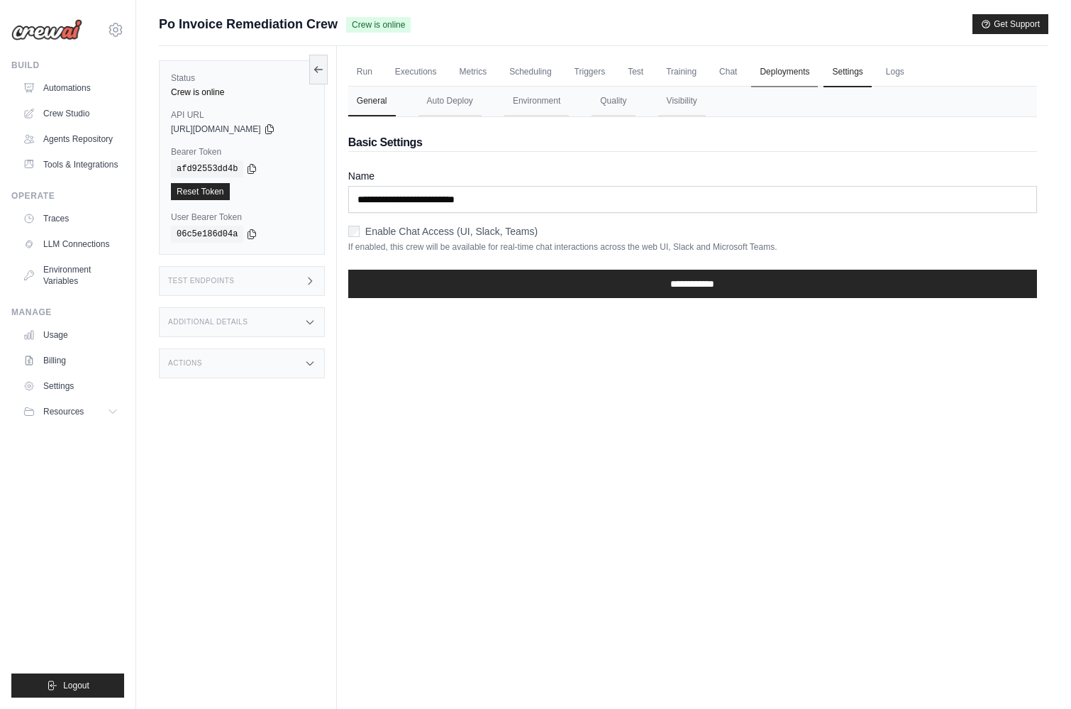
click at [788, 72] on link "Deployments" at bounding box center [784, 72] width 67 height 30
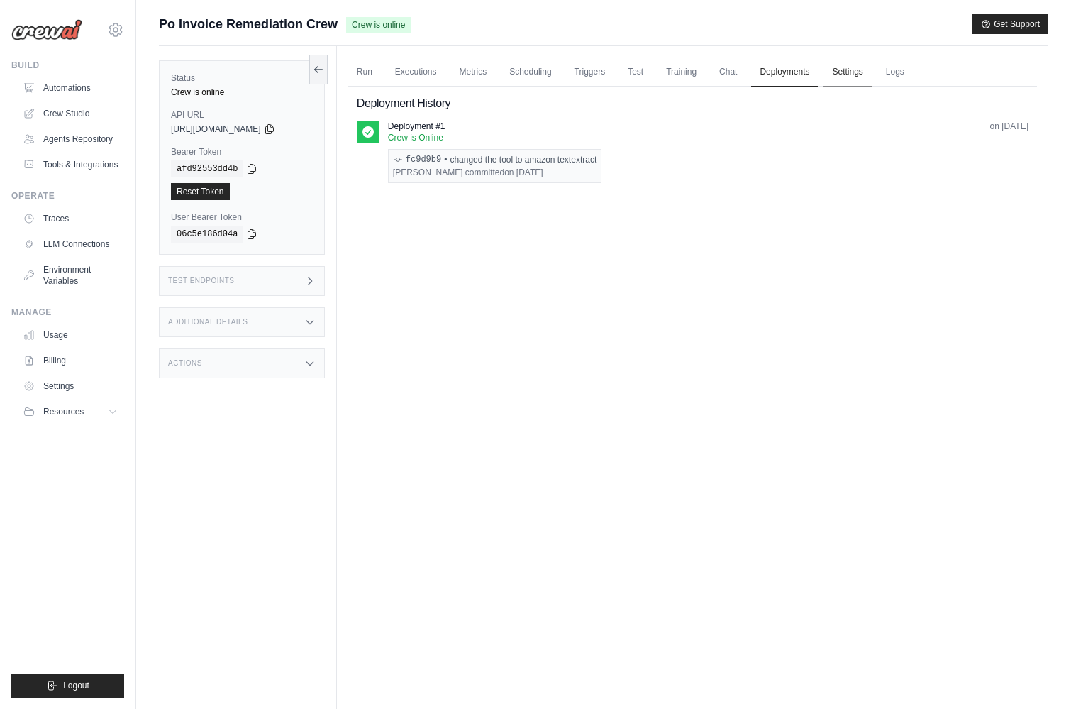
click at [827, 68] on link "Settings" at bounding box center [848, 72] width 48 height 30
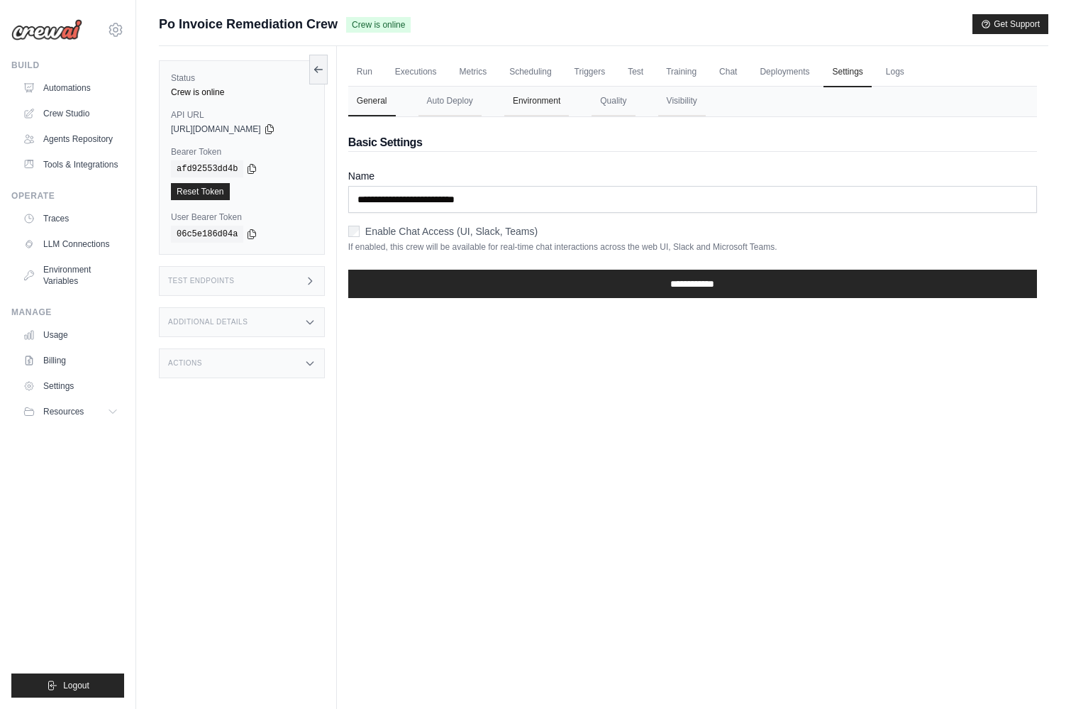
click at [536, 107] on button "Environment" at bounding box center [536, 102] width 65 height 30
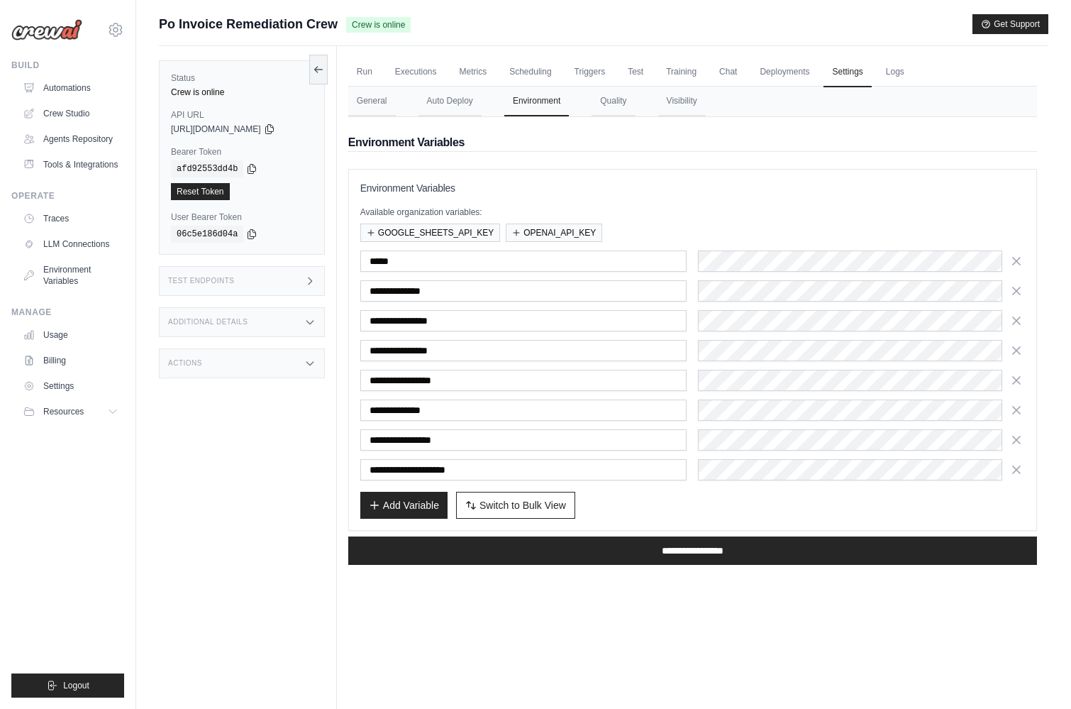
click at [487, 105] on nav "General Auto Deploy Environment Quality Visibility" at bounding box center [692, 102] width 689 height 30
click at [452, 105] on button "Auto Deploy" at bounding box center [450, 102] width 63 height 30
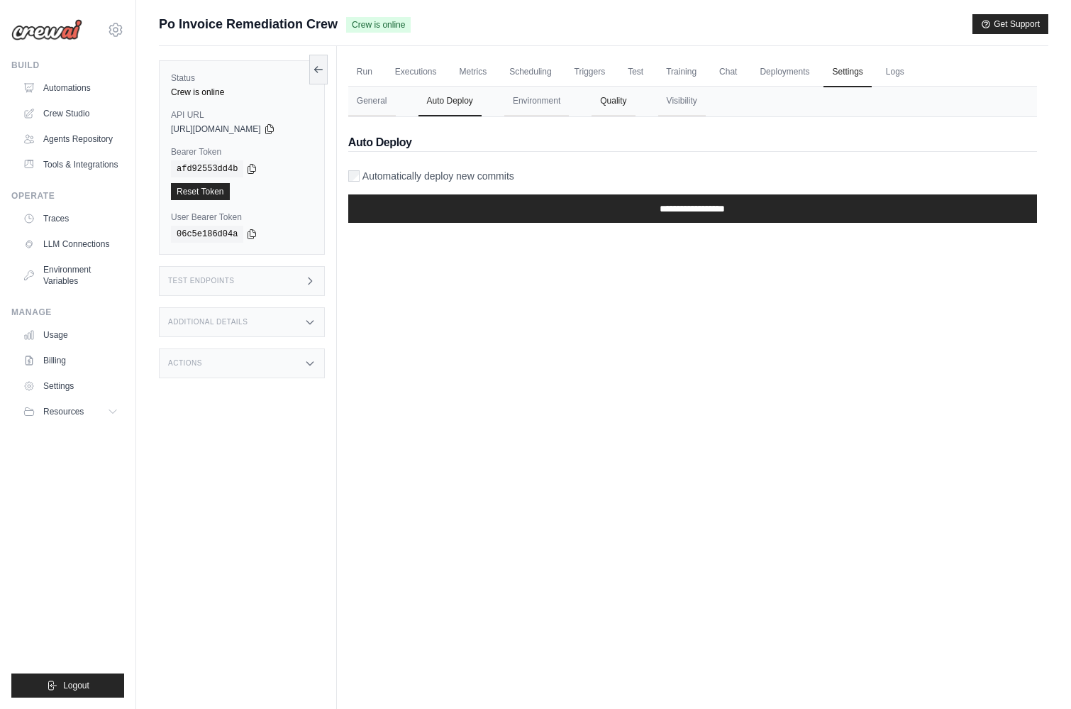
click at [609, 100] on button "Quality" at bounding box center [613, 102] width 43 height 30
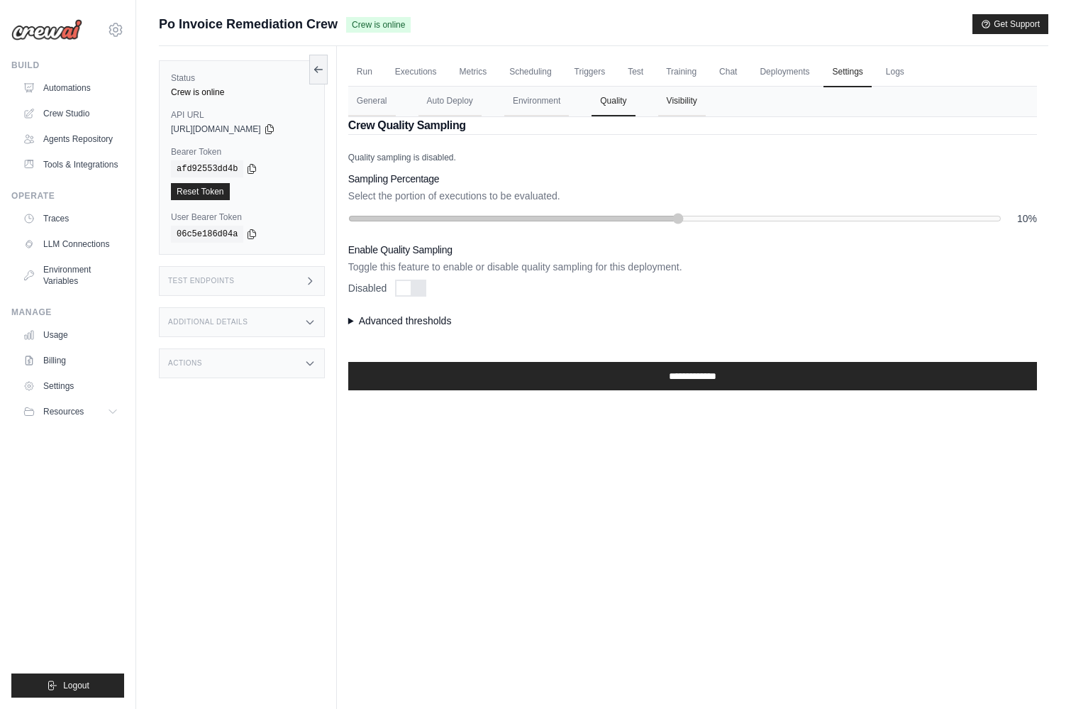
click at [683, 104] on button "Visibility" at bounding box center [682, 102] width 48 height 30
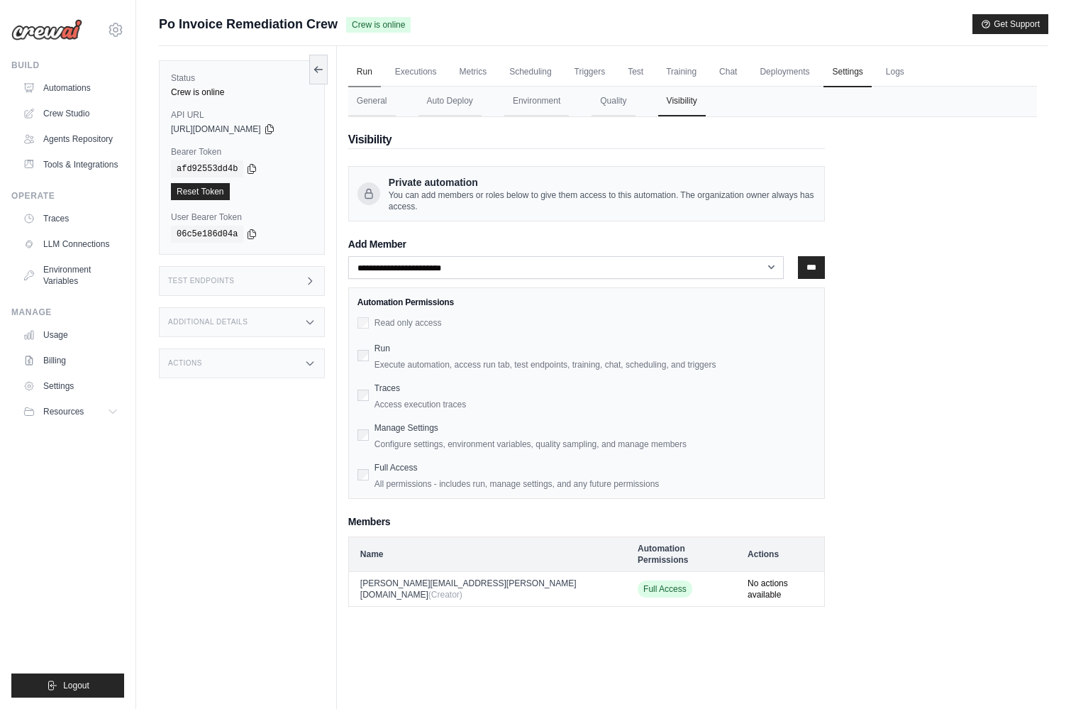
click at [367, 72] on link "Run" at bounding box center [364, 72] width 33 height 30
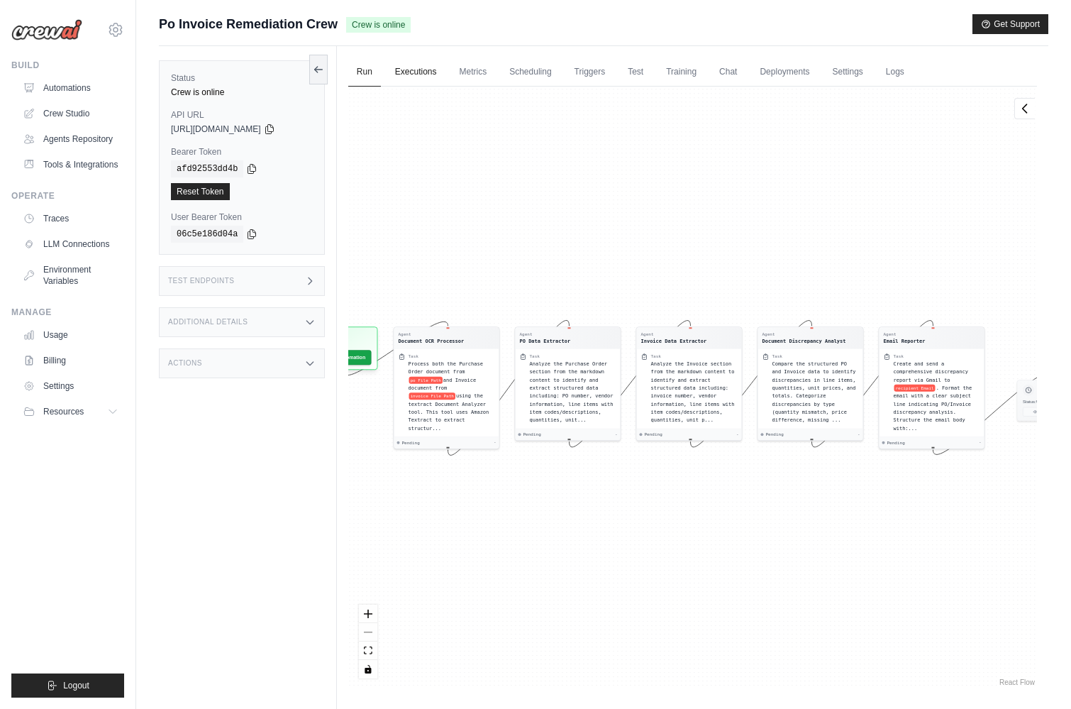
click at [418, 76] on link "Executions" at bounding box center [416, 72] width 59 height 30
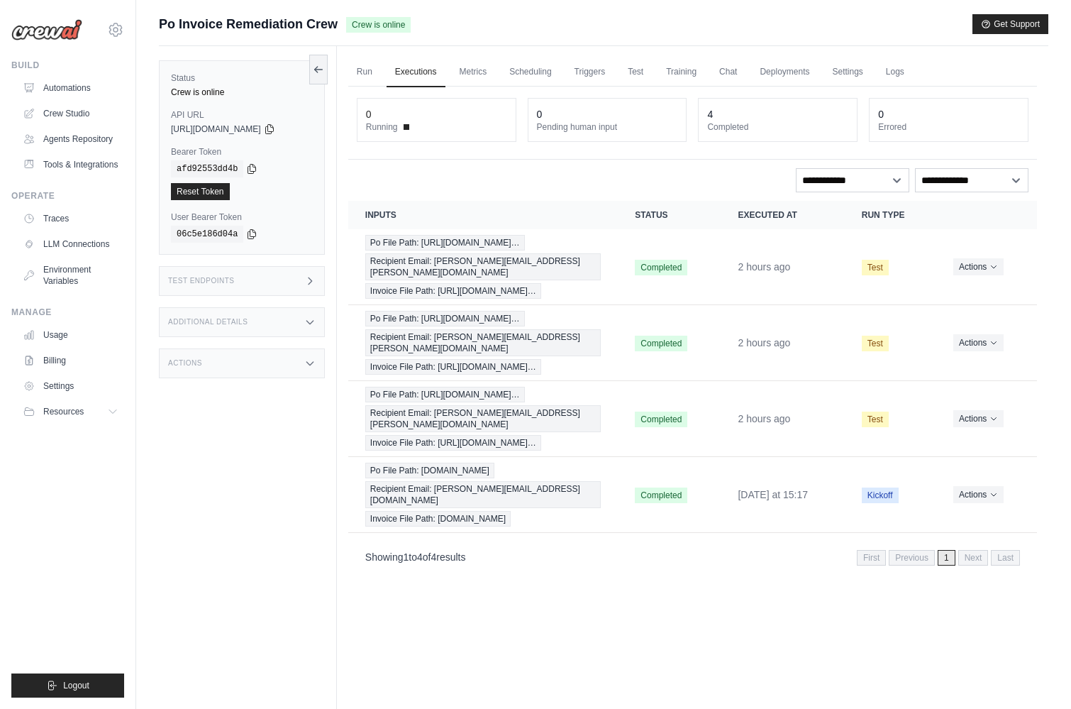
click at [287, 368] on div "Actions" at bounding box center [242, 363] width 166 height 30
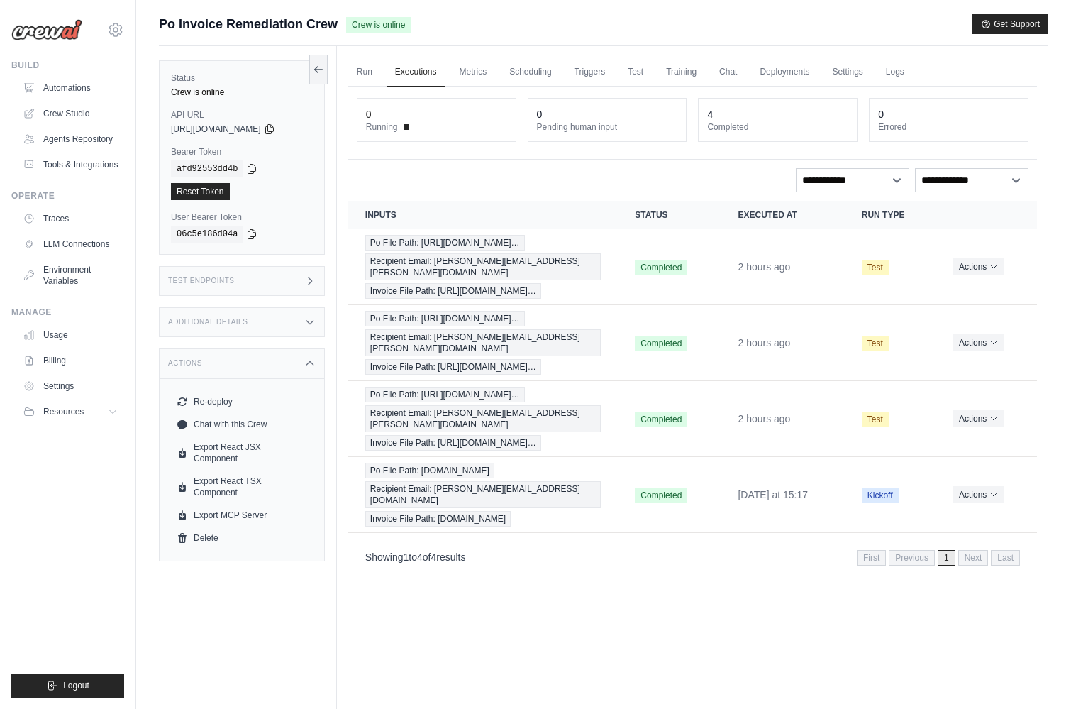
click at [287, 368] on div "Actions" at bounding box center [242, 363] width 166 height 30
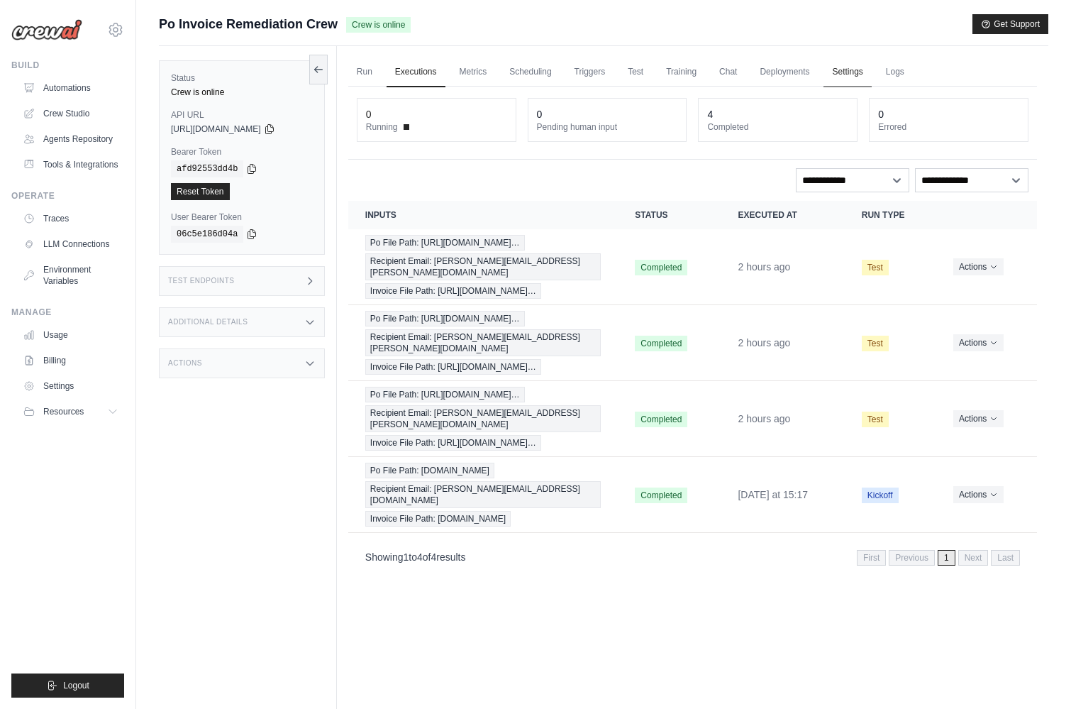
click at [854, 72] on link "Settings" at bounding box center [848, 72] width 48 height 30
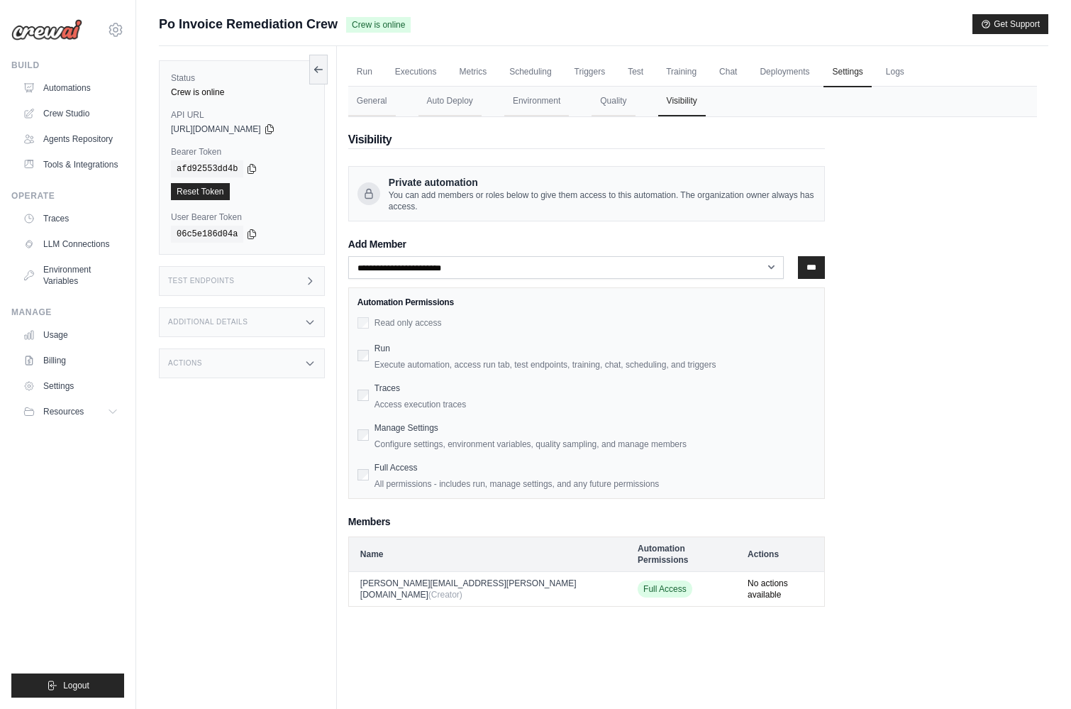
click at [675, 104] on button "Visibility" at bounding box center [682, 102] width 48 height 30
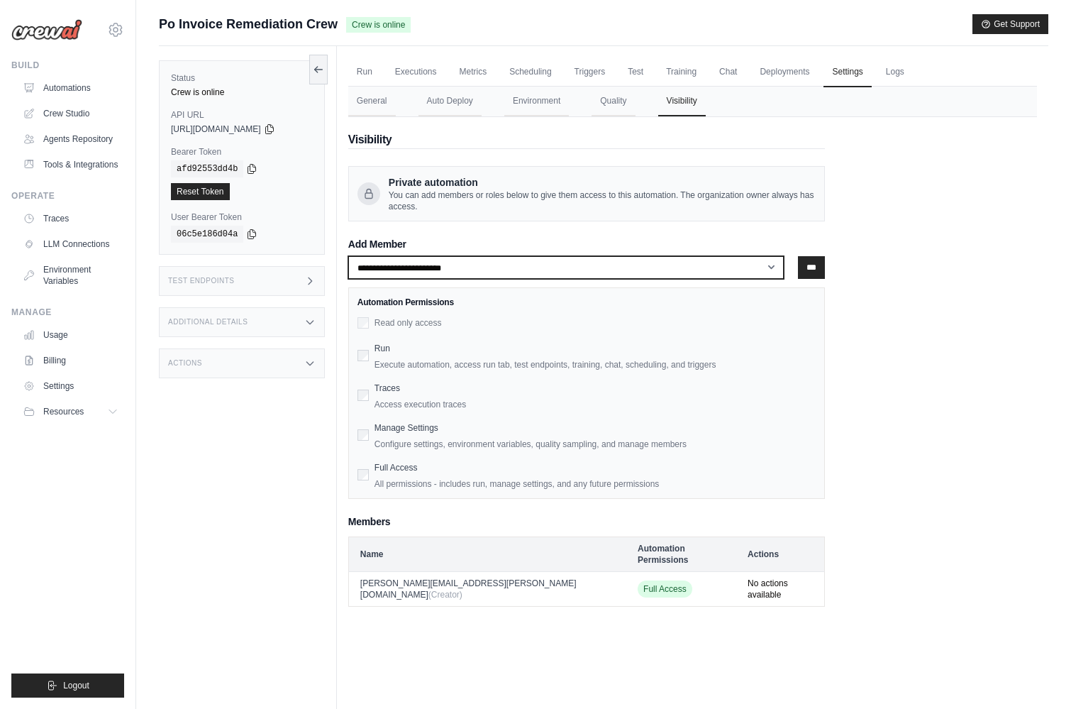
click at [777, 270] on select "**********" at bounding box center [566, 267] width 436 height 23
click at [348, 256] on select "**********" at bounding box center [566, 267] width 436 height 23
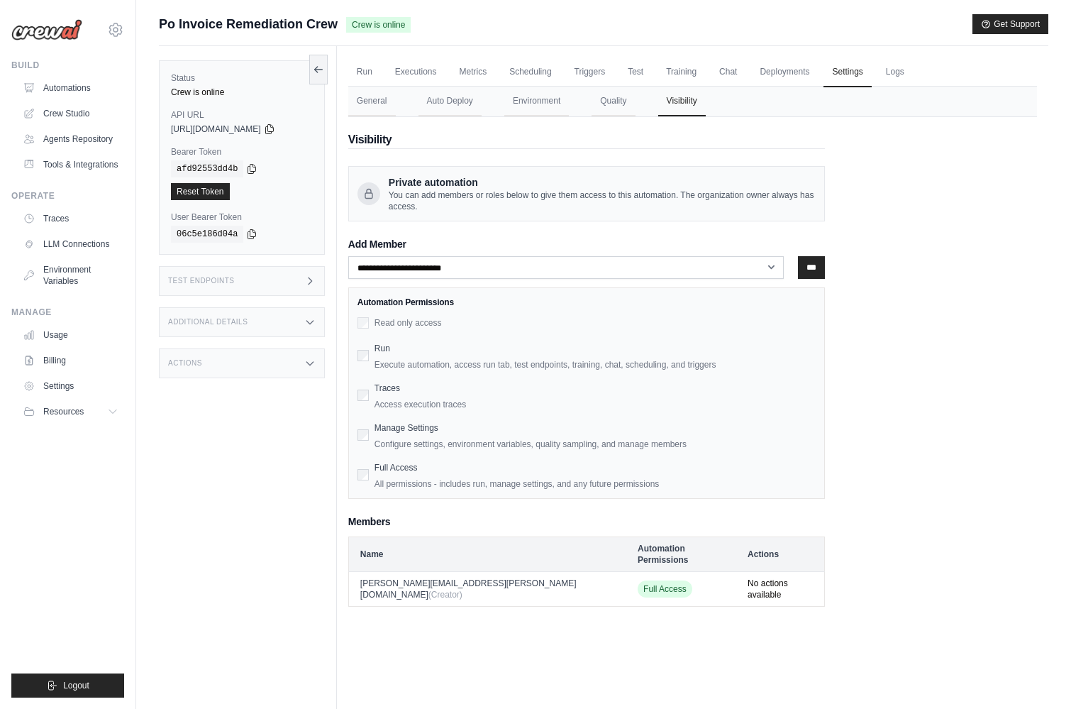
click at [364, 402] on div "Traces Access execution traces" at bounding box center [587, 394] width 458 height 31
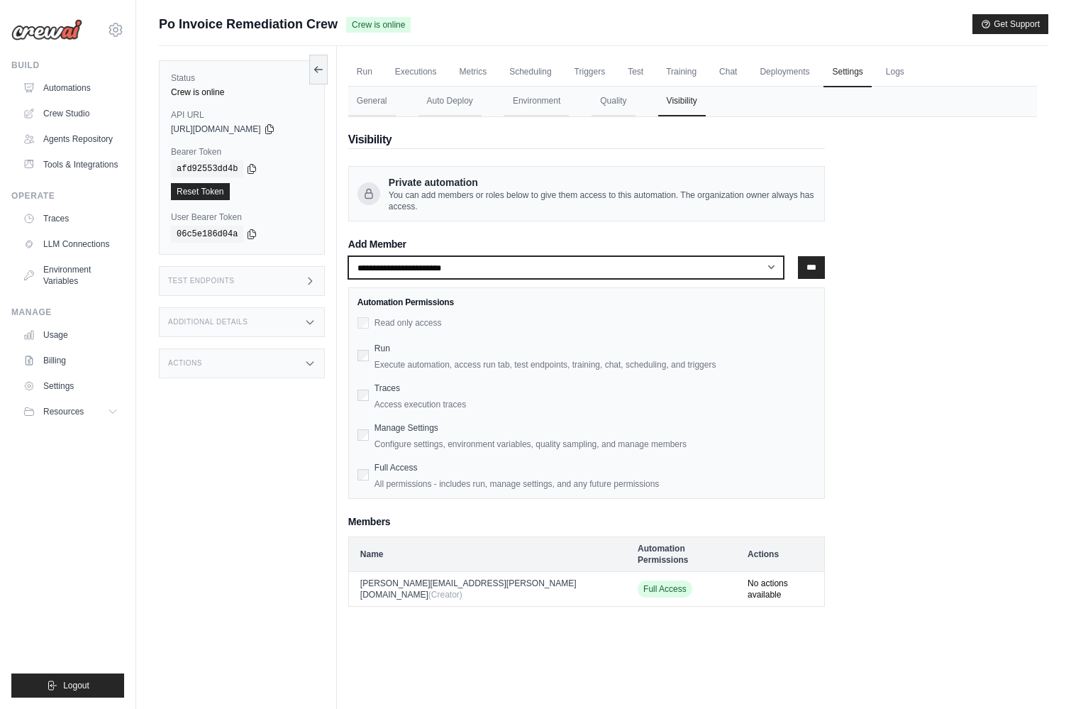
click at [771, 265] on select "**********" at bounding box center [566, 267] width 436 height 23
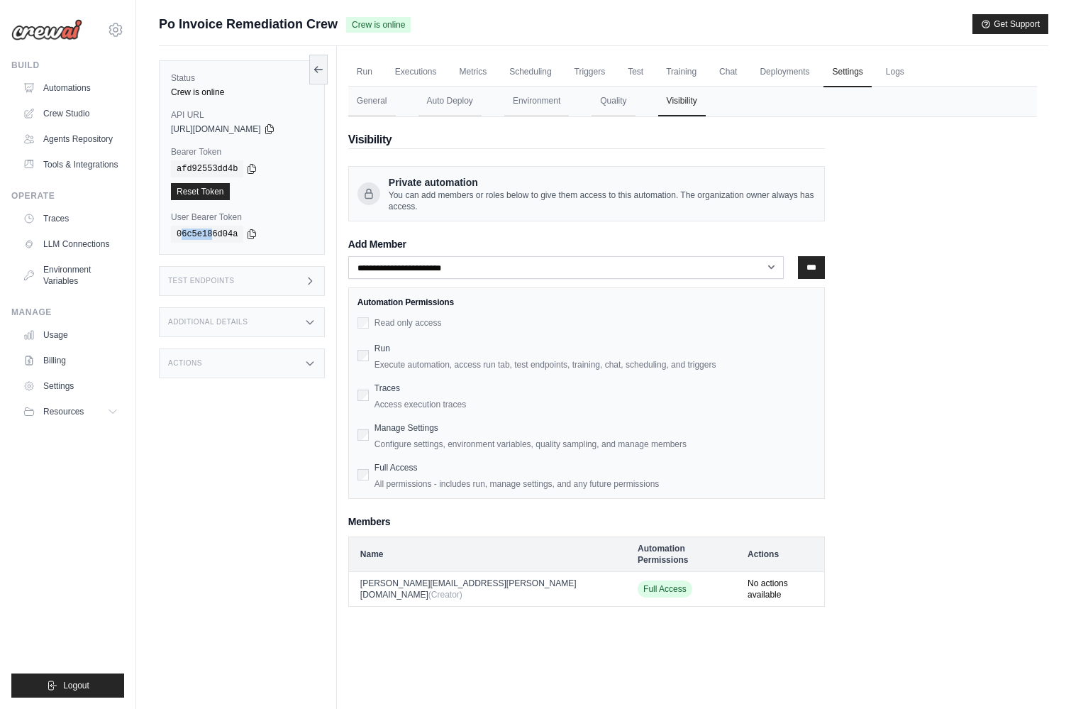
drag, startPoint x: 180, startPoint y: 234, endPoint x: 214, endPoint y: 234, distance: 34.8
click at [214, 234] on code "06c5e186d04a" at bounding box center [207, 234] width 72 height 17
click at [365, 72] on link "Run" at bounding box center [364, 72] width 33 height 30
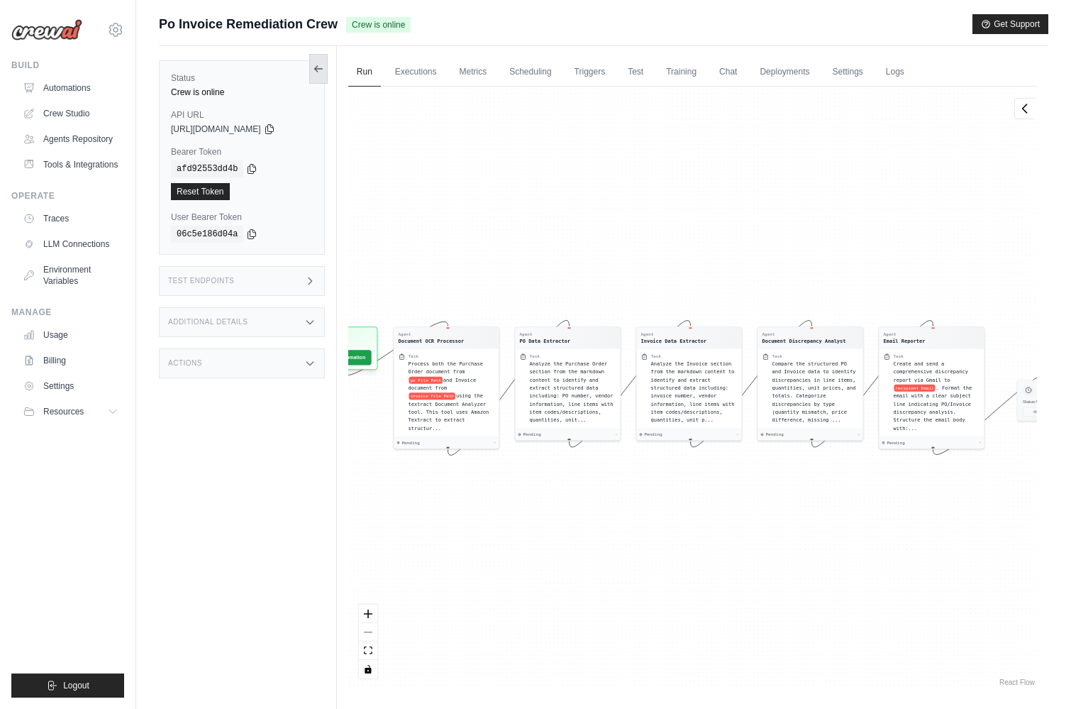
click at [318, 62] on button at bounding box center [318, 69] width 18 height 30
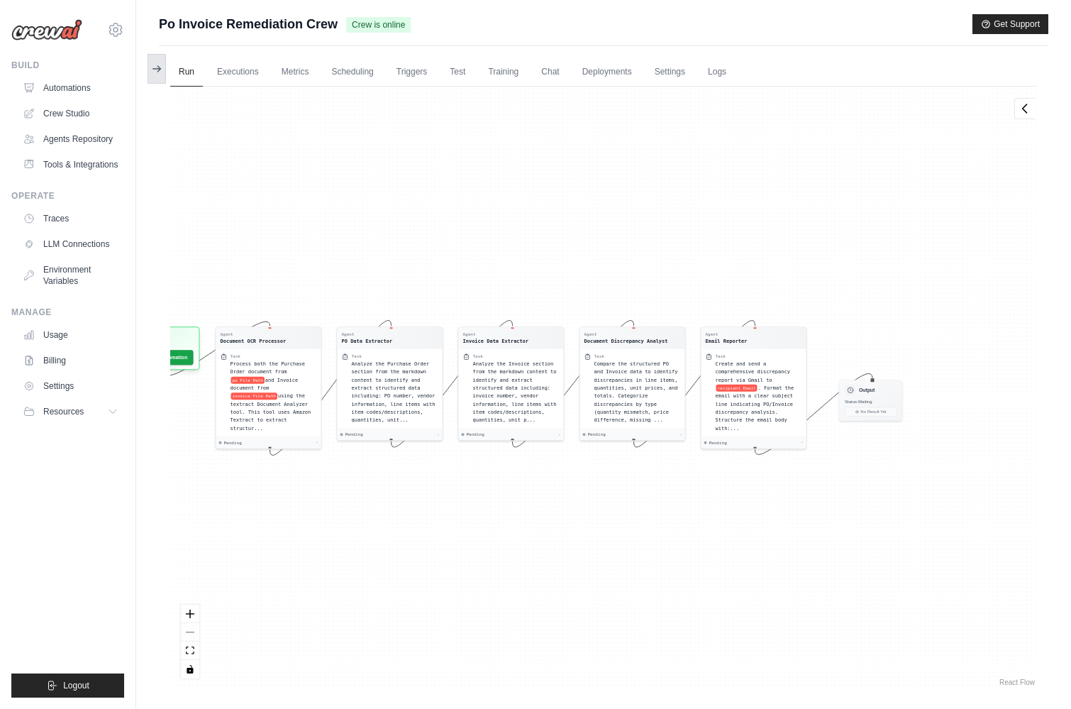
click at [160, 68] on icon at bounding box center [156, 68] width 11 height 11
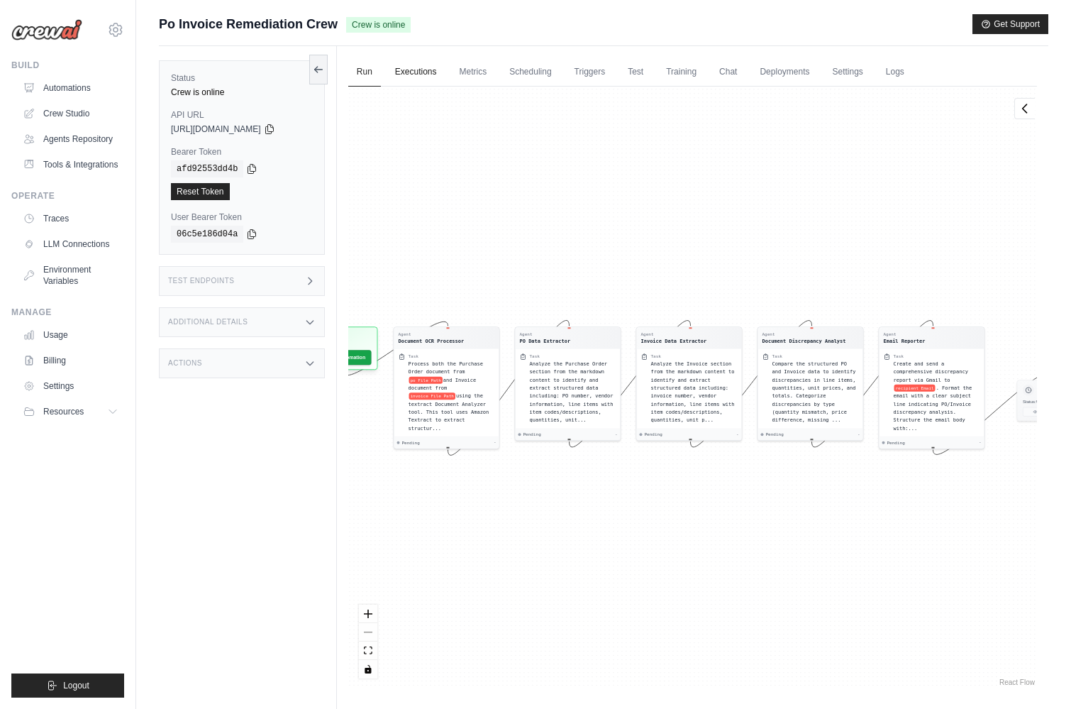
click at [409, 70] on link "Executions" at bounding box center [416, 72] width 59 height 30
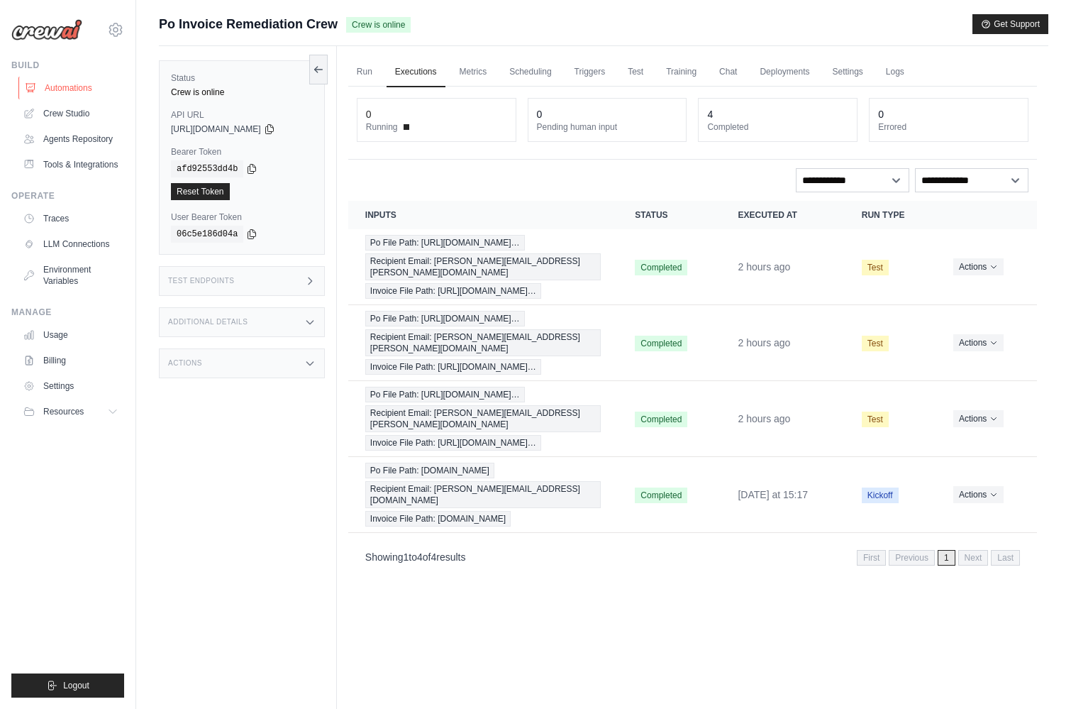
click at [79, 89] on link "Automations" at bounding box center [71, 88] width 107 height 23
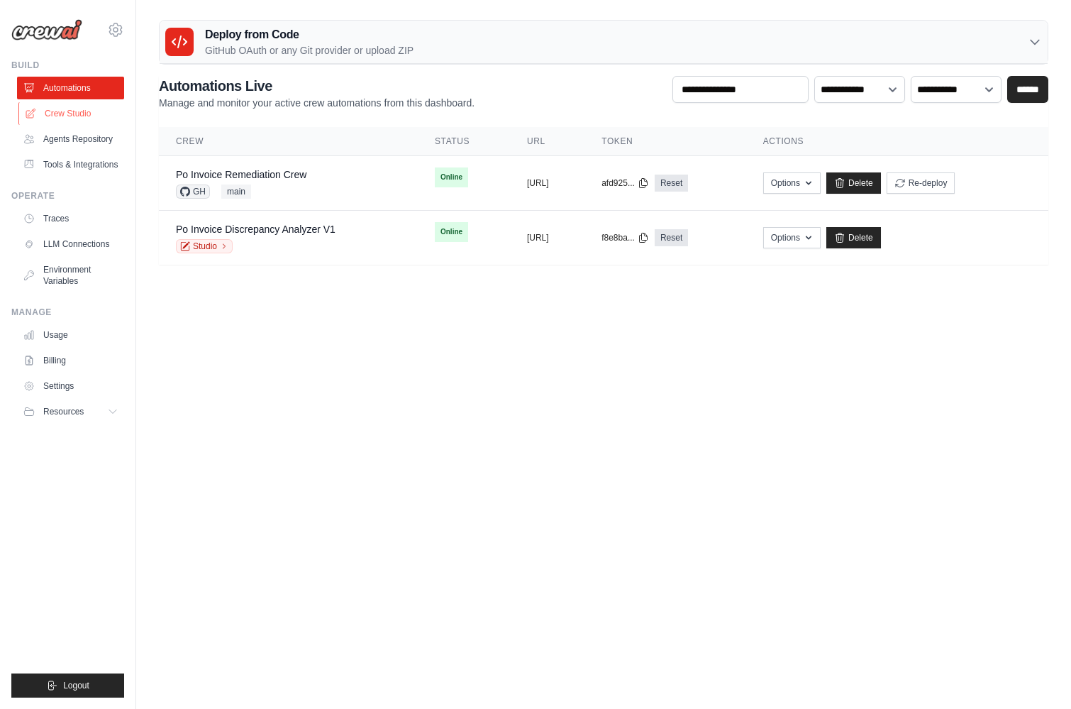
click at [60, 114] on link "Crew Studio" at bounding box center [71, 113] width 107 height 23
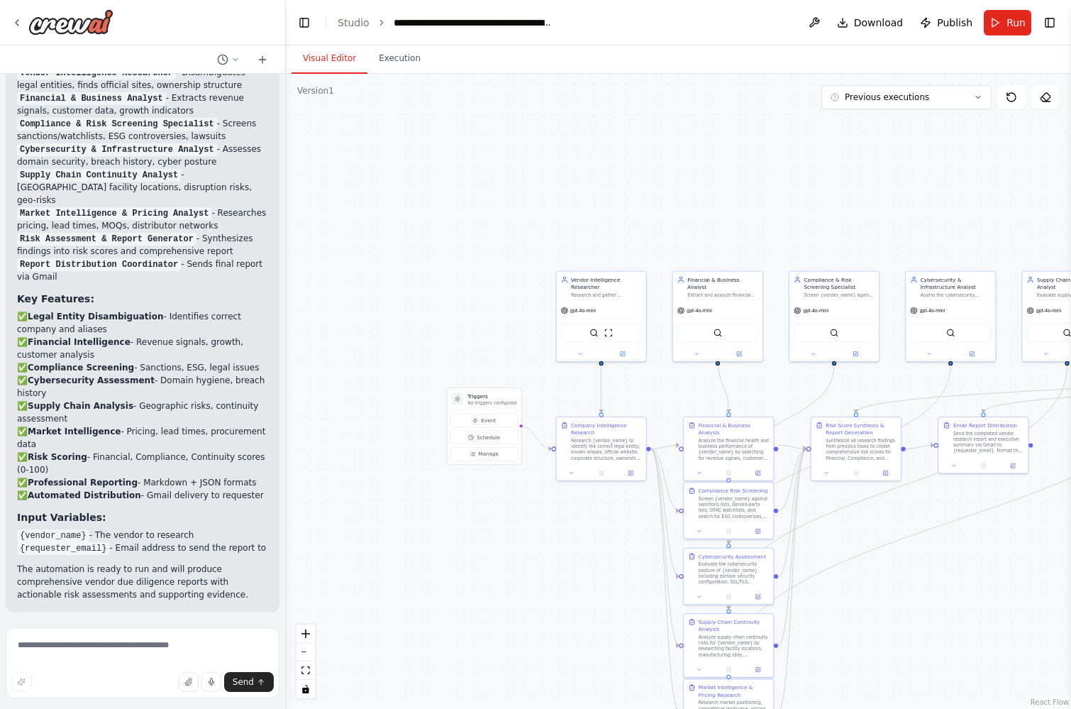
scroll to position [1672, 0]
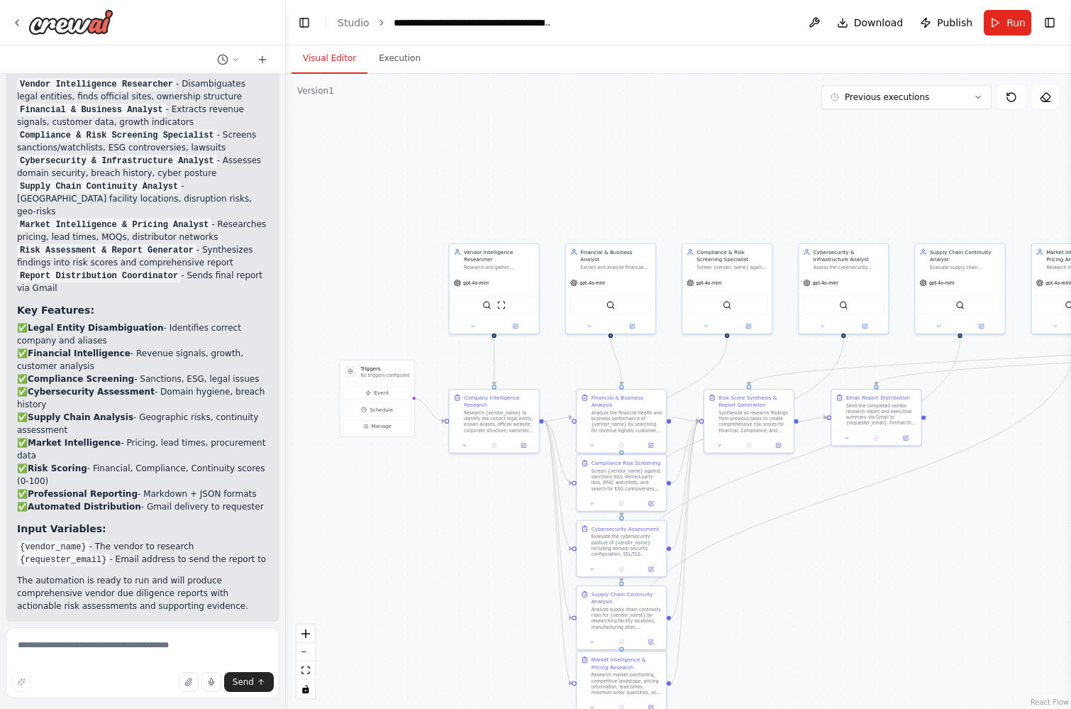
drag, startPoint x: 682, startPoint y: 398, endPoint x: 570, endPoint y: 368, distance: 116.0
click at [568, 368] on div ".deletable-edge-delete-btn { width: 20px; height: 20px; border: 0px solid #ffff…" at bounding box center [678, 391] width 785 height 635
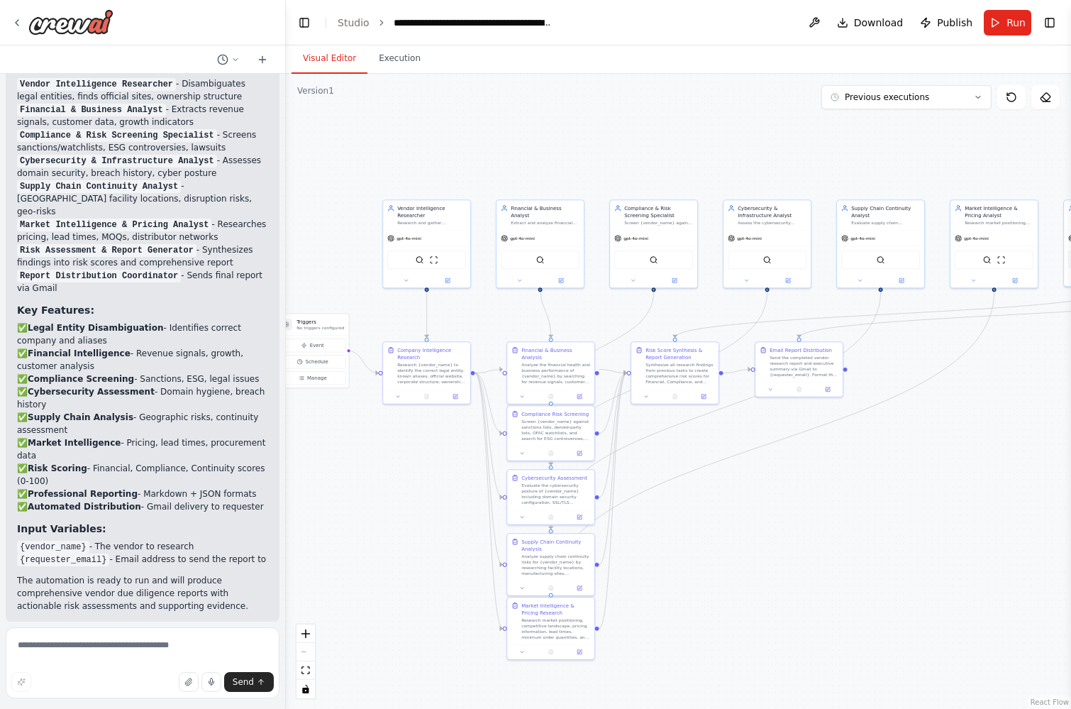
drag, startPoint x: 565, startPoint y: 364, endPoint x: 503, endPoint y: 319, distance: 76.8
click at [502, 319] on div ".deletable-edge-delete-btn { width: 20px; height: 20px; border: 0px solid #ffff…" at bounding box center [678, 391] width 785 height 635
click at [21, 24] on icon at bounding box center [16, 22] width 11 height 11
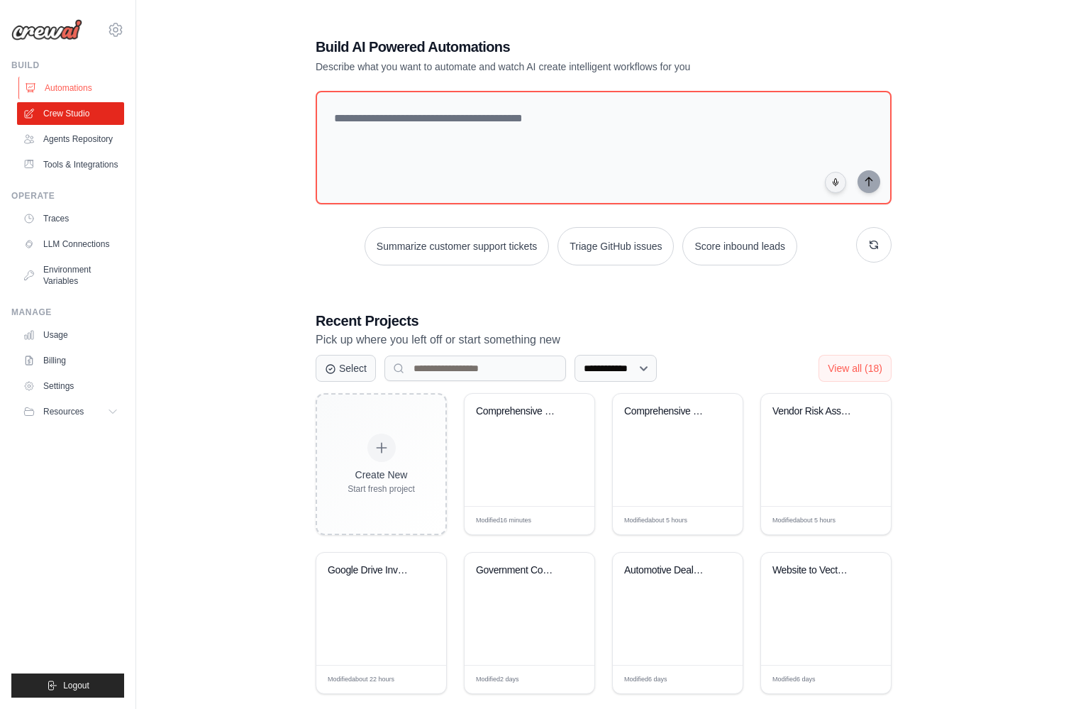
click at [76, 88] on link "Automations" at bounding box center [71, 88] width 107 height 23
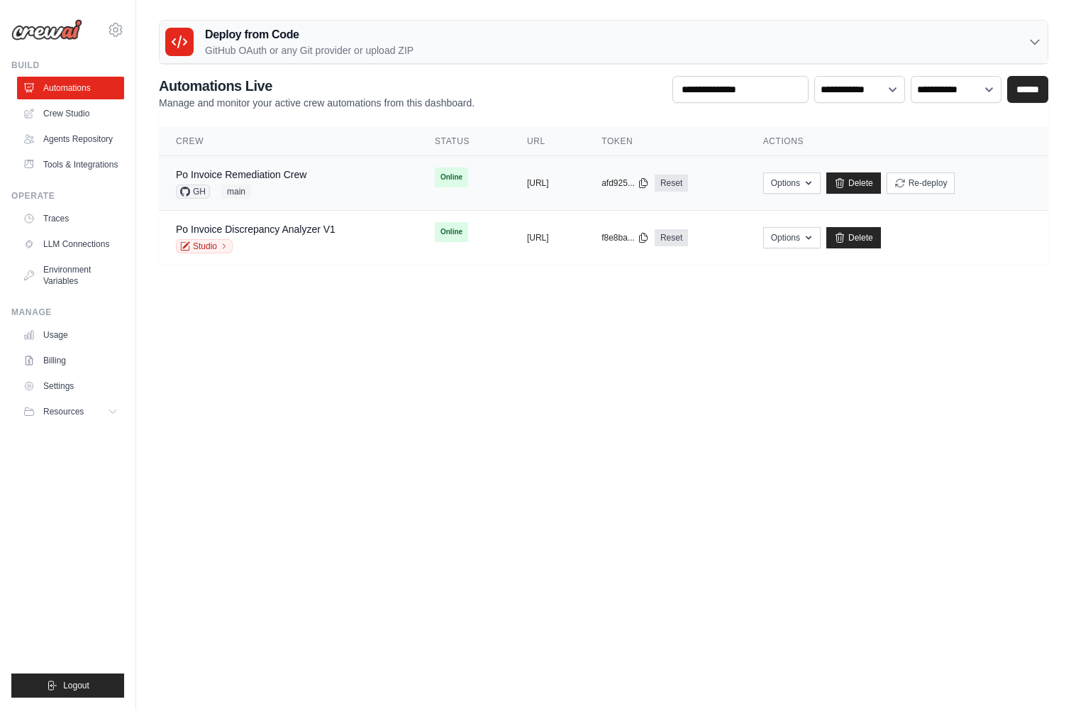
click at [367, 176] on td "Po Invoice Remediation Crew GH main" at bounding box center [288, 183] width 259 height 55
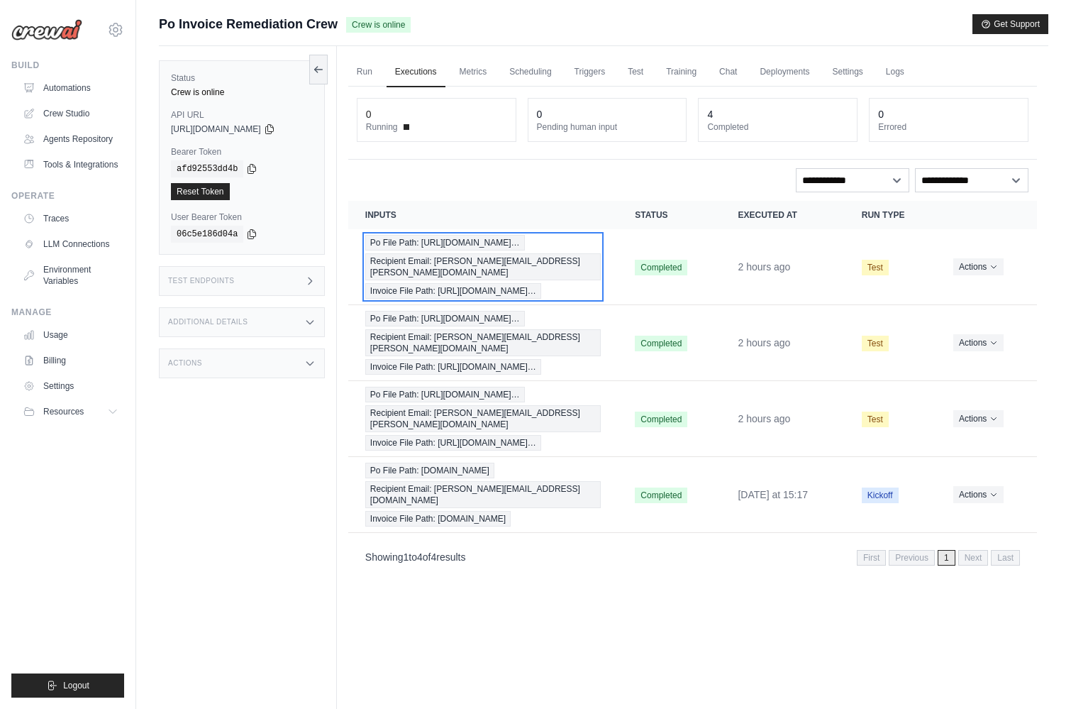
click at [591, 266] on div "Po File Path: [URL][DOMAIN_NAME]… Recipient Email: [PERSON_NAME][EMAIL_ADDRESS]…" at bounding box center [483, 267] width 236 height 64
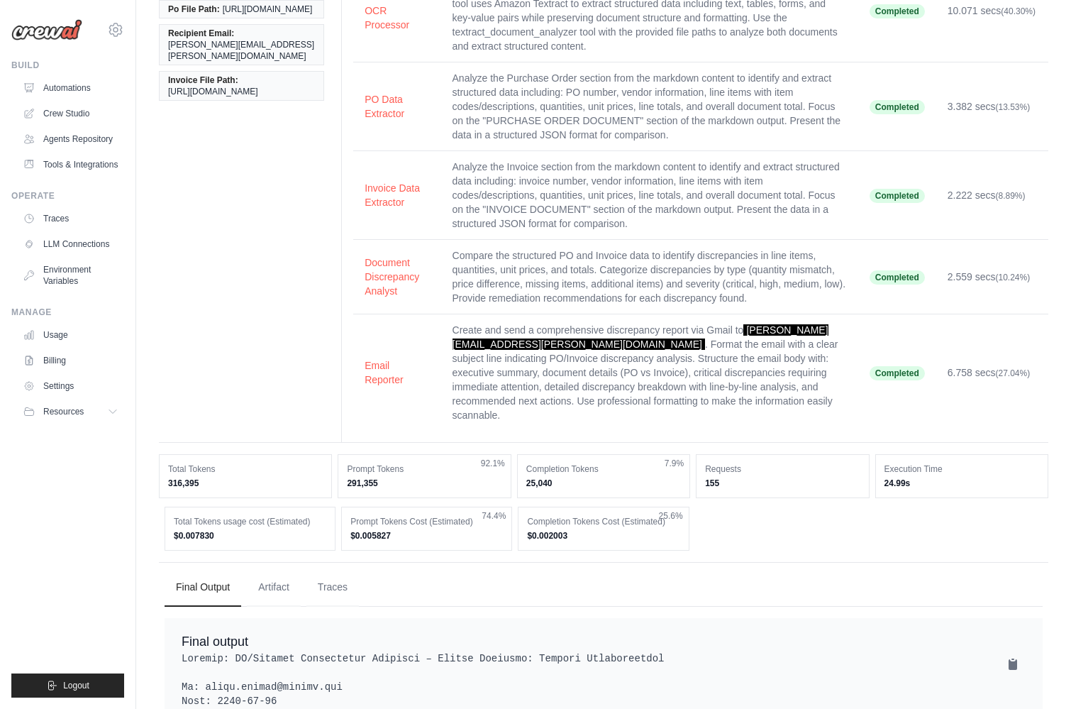
scroll to position [147, 0]
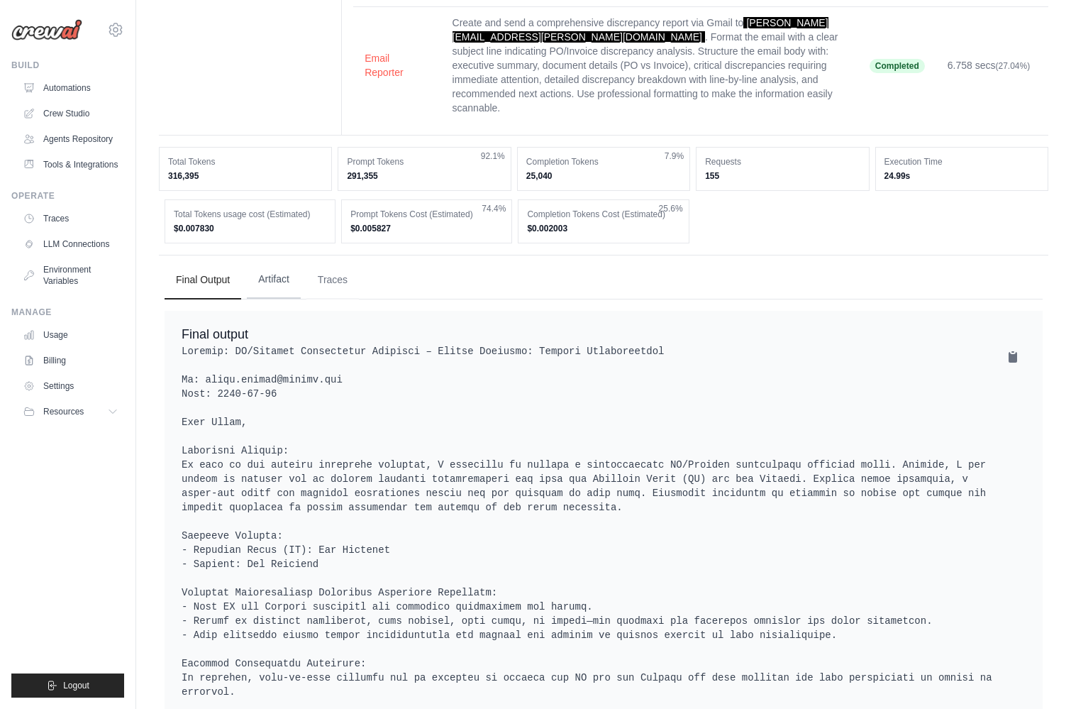
click at [282, 282] on button "Artifact" at bounding box center [274, 279] width 54 height 38
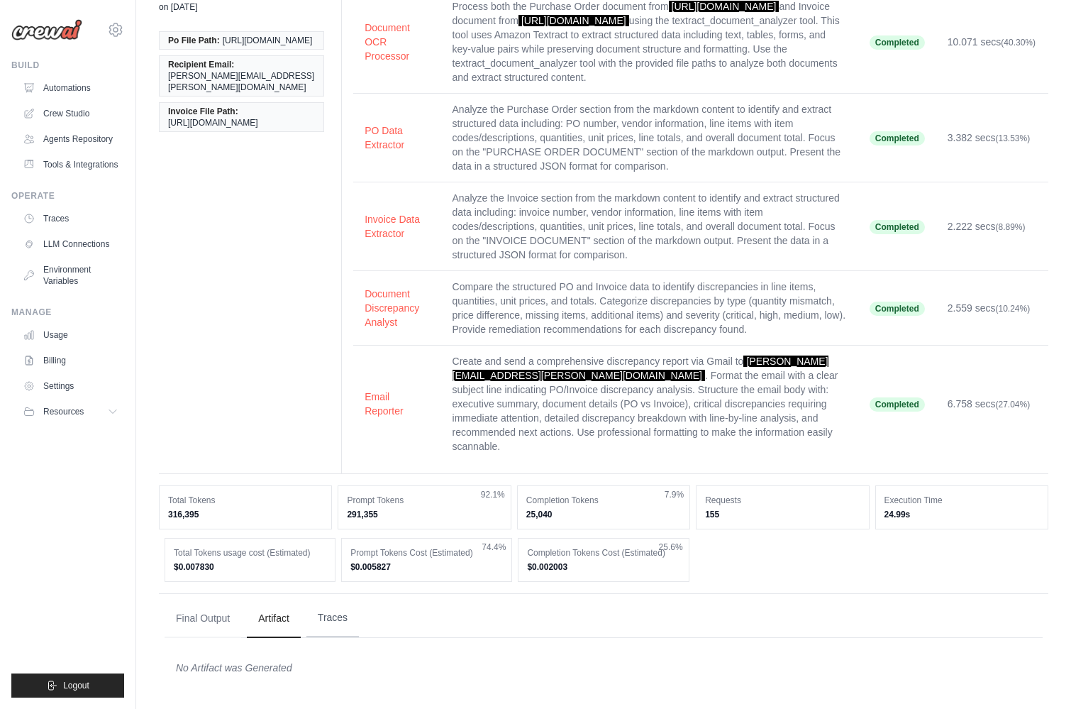
click at [331, 619] on button "Traces" at bounding box center [333, 618] width 53 height 38
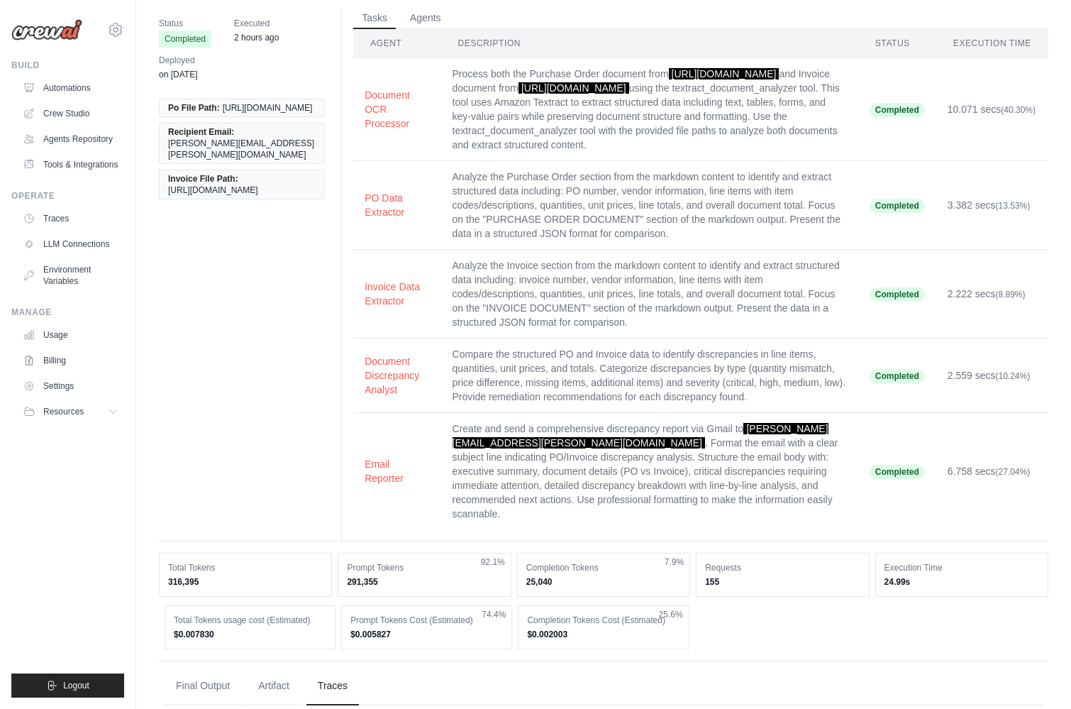
scroll to position [0, 0]
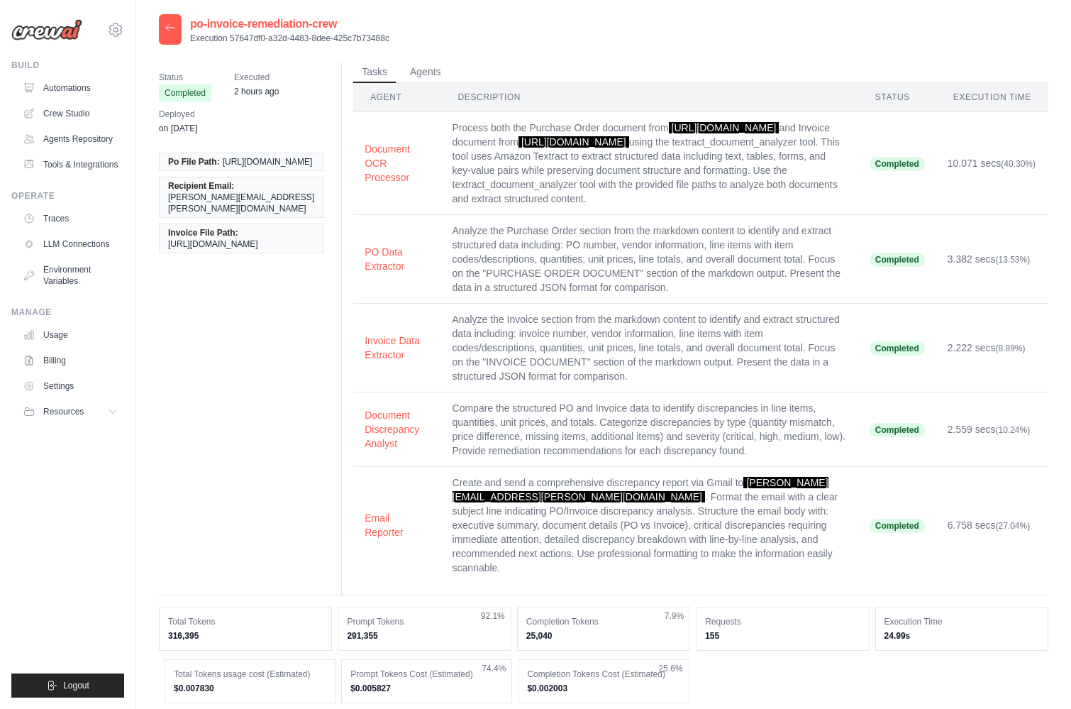
click at [171, 25] on icon at bounding box center [170, 27] width 11 height 11
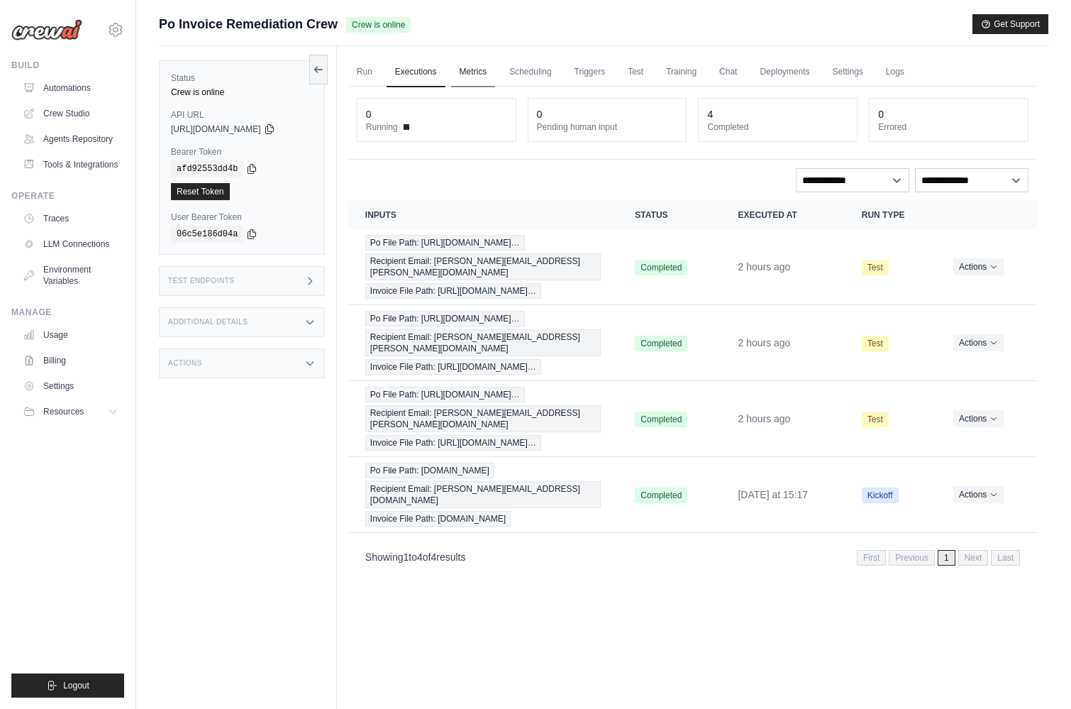
click at [473, 69] on link "Metrics" at bounding box center [473, 72] width 45 height 30
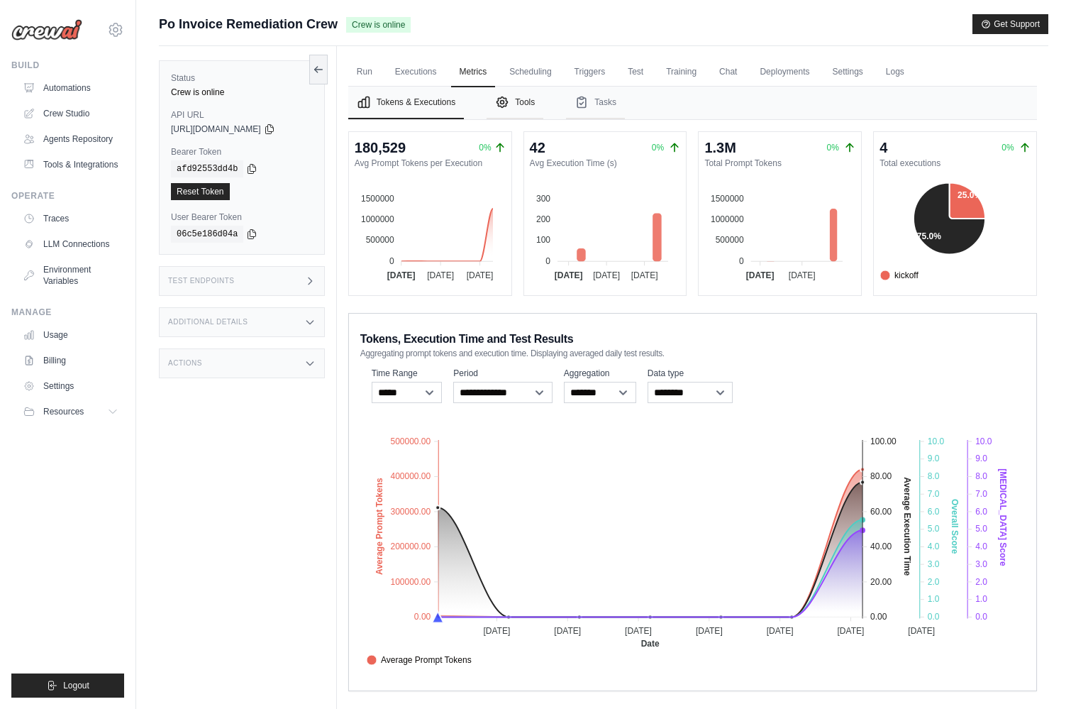
click at [523, 99] on button "Tools" at bounding box center [515, 103] width 57 height 33
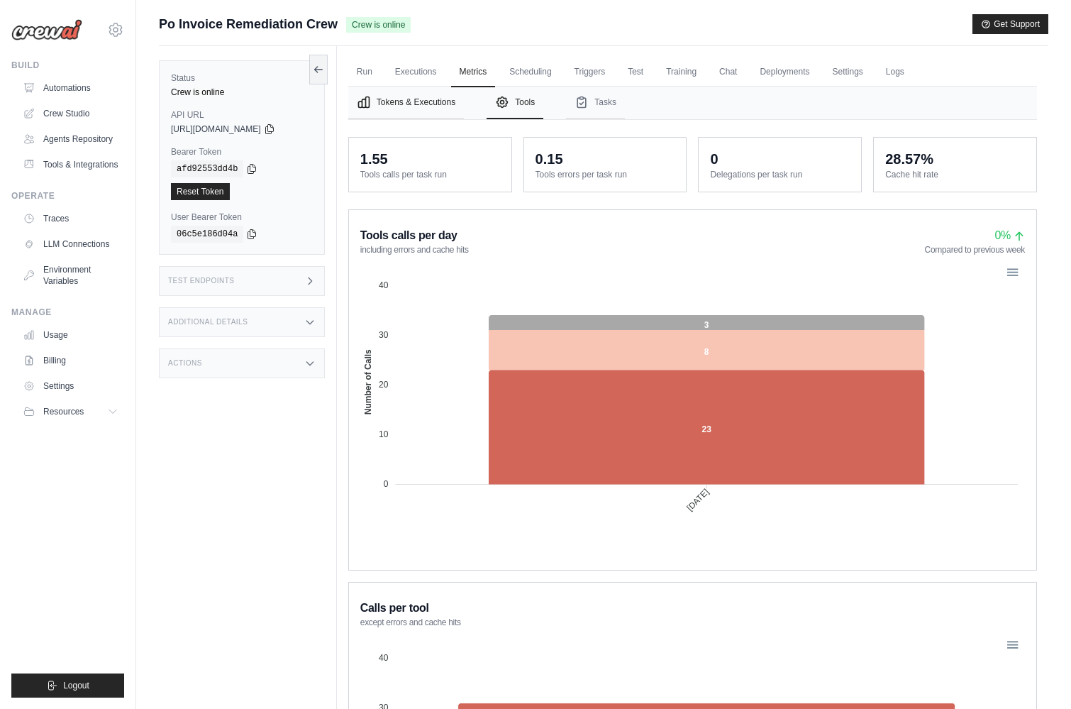
click at [431, 99] on button "Tokens & Executions" at bounding box center [406, 103] width 116 height 33
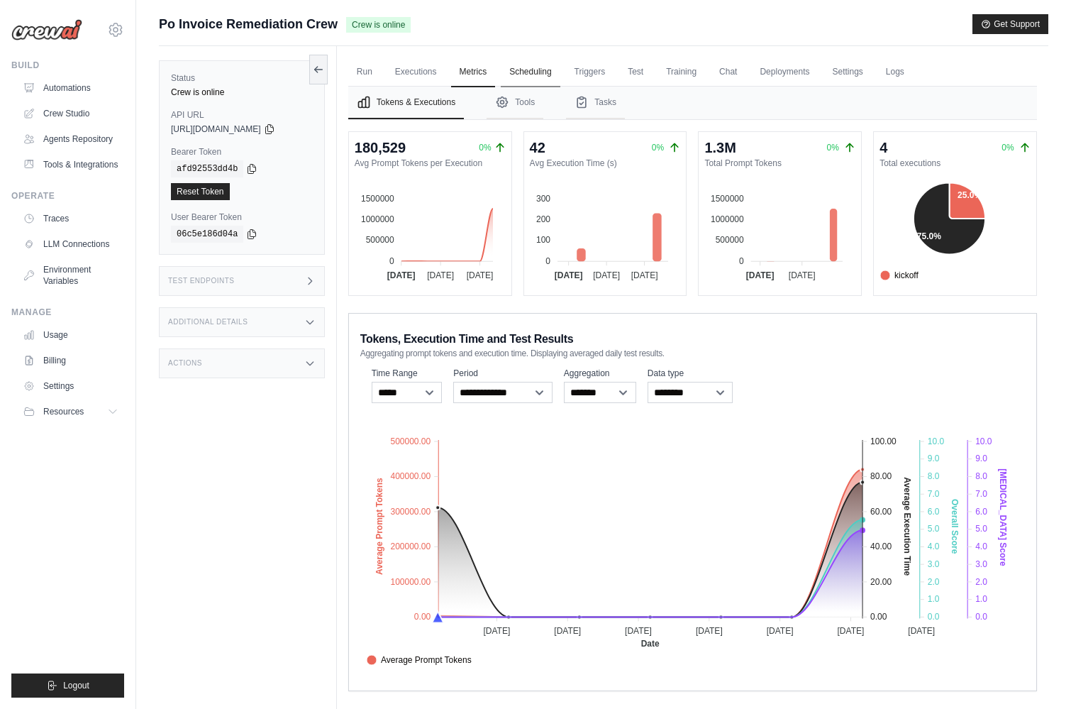
click at [548, 72] on link "Scheduling" at bounding box center [530, 72] width 59 height 30
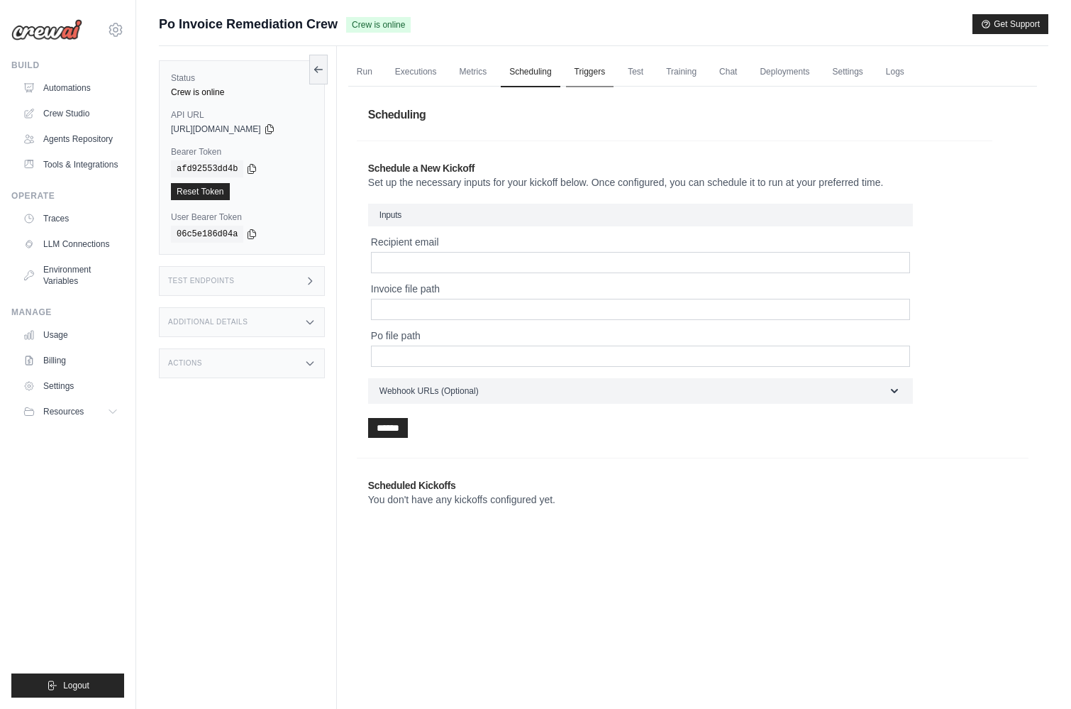
click at [602, 68] on link "Triggers" at bounding box center [590, 72] width 48 height 30
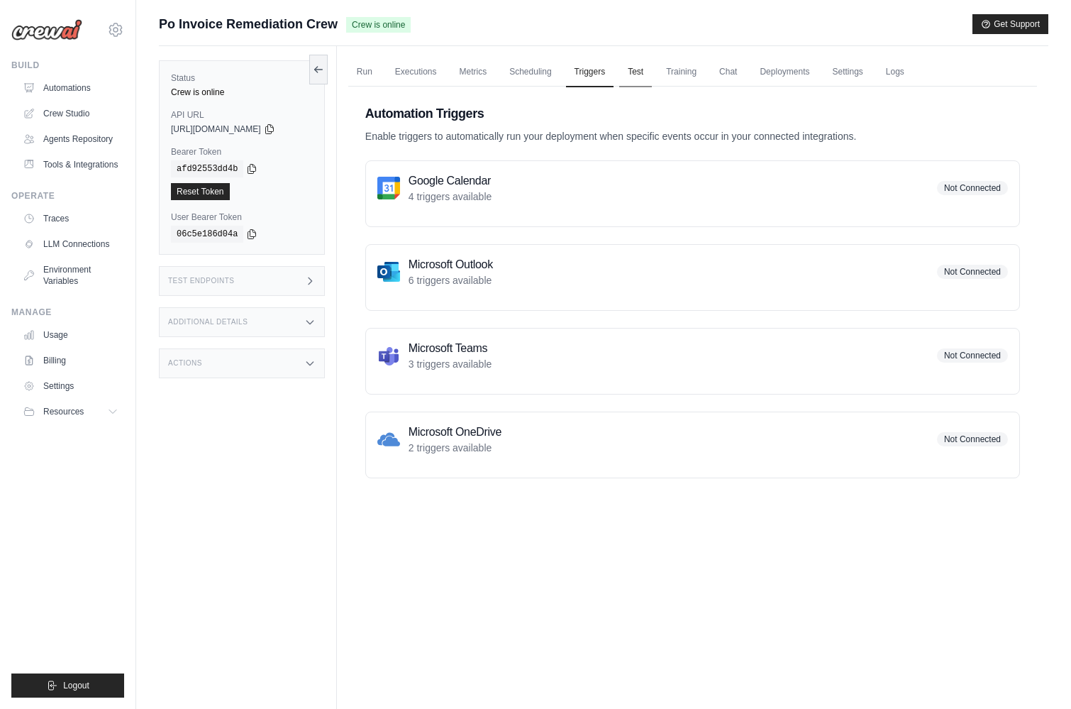
click at [637, 73] on link "Test" at bounding box center [635, 72] width 33 height 30
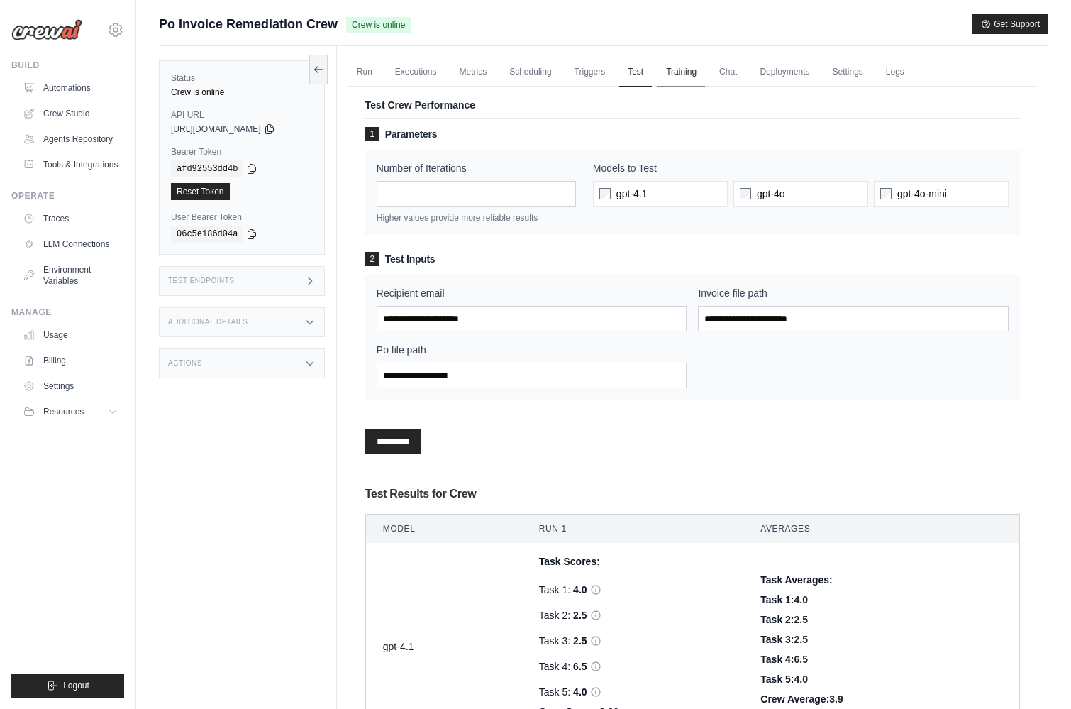
click at [678, 69] on link "Training" at bounding box center [682, 72] width 48 height 30
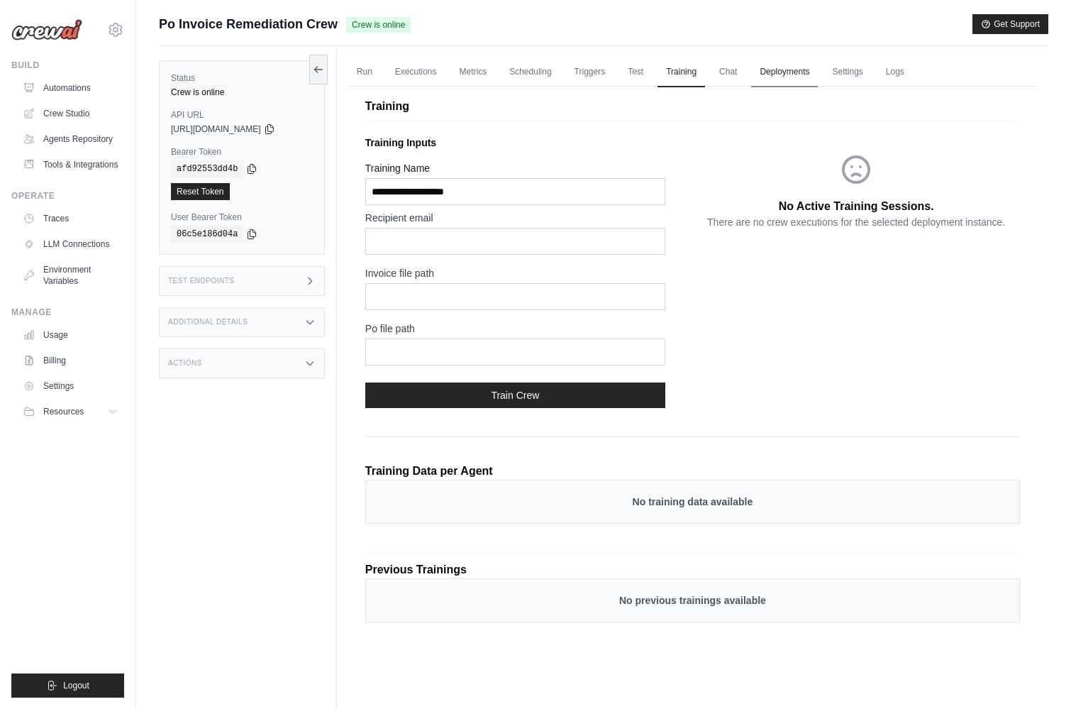
click at [789, 74] on link "Deployments" at bounding box center [784, 72] width 67 height 30
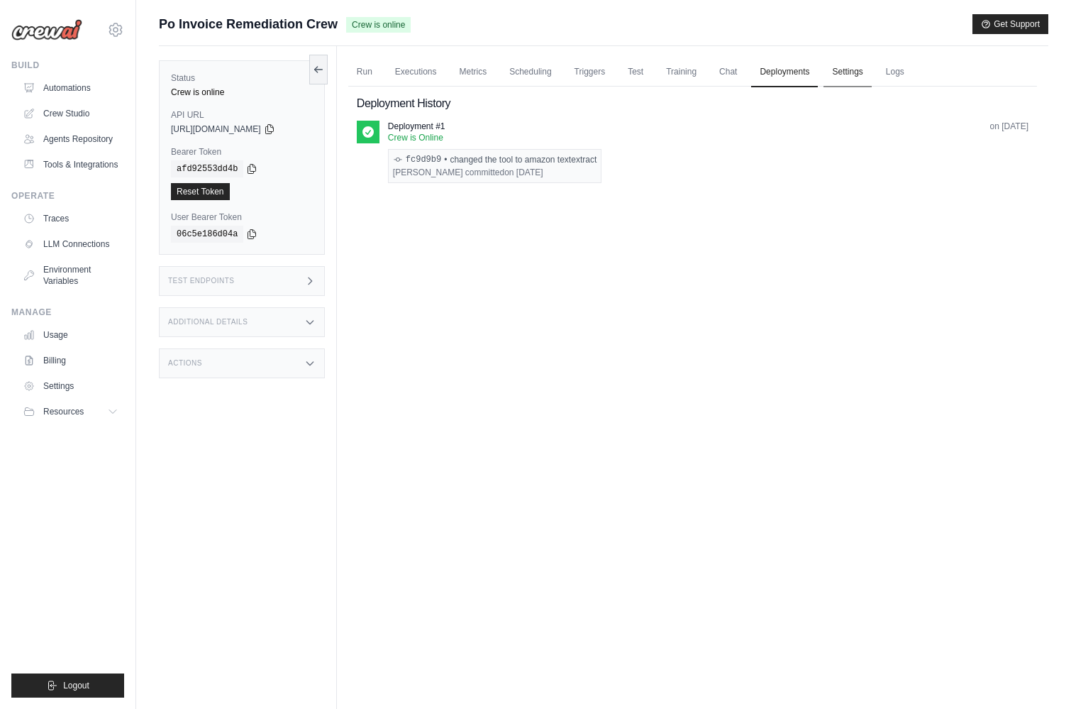
click at [856, 78] on link "Settings" at bounding box center [848, 72] width 48 height 30
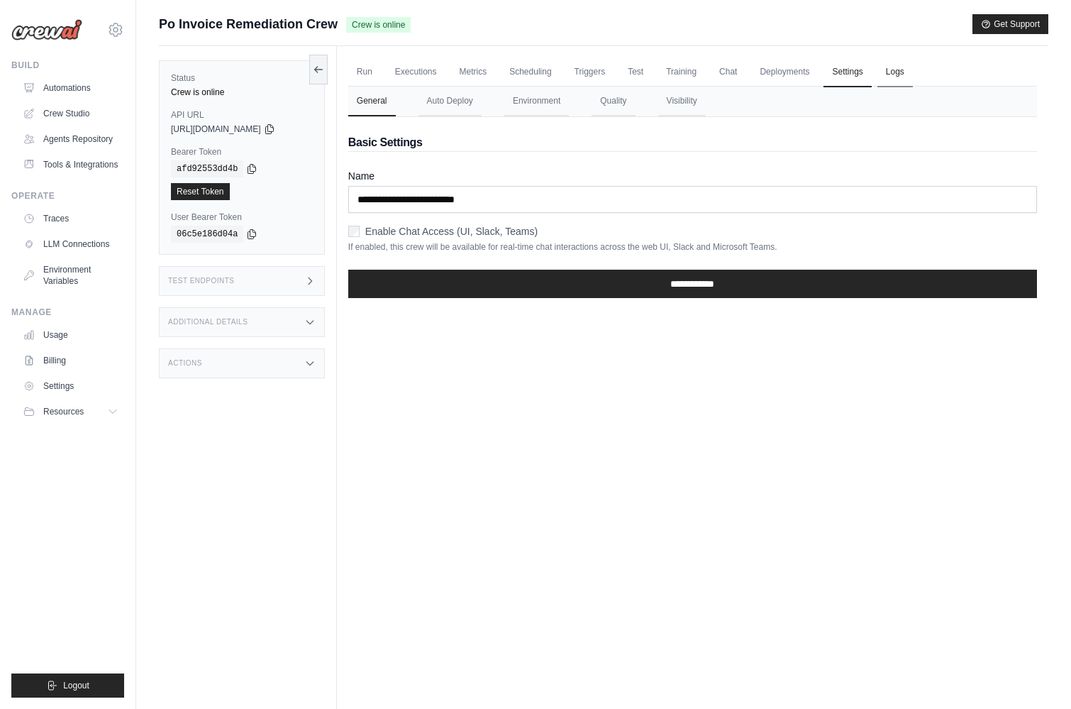
click at [896, 72] on link "Logs" at bounding box center [895, 72] width 35 height 30
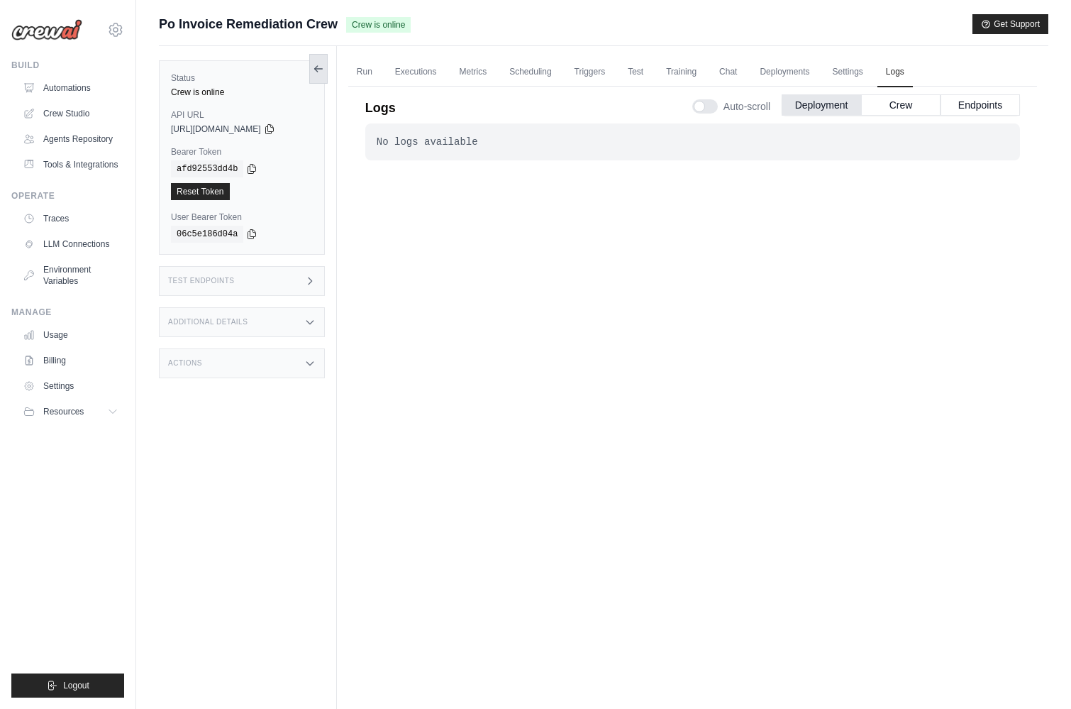
click at [323, 65] on icon at bounding box center [318, 68] width 11 height 11
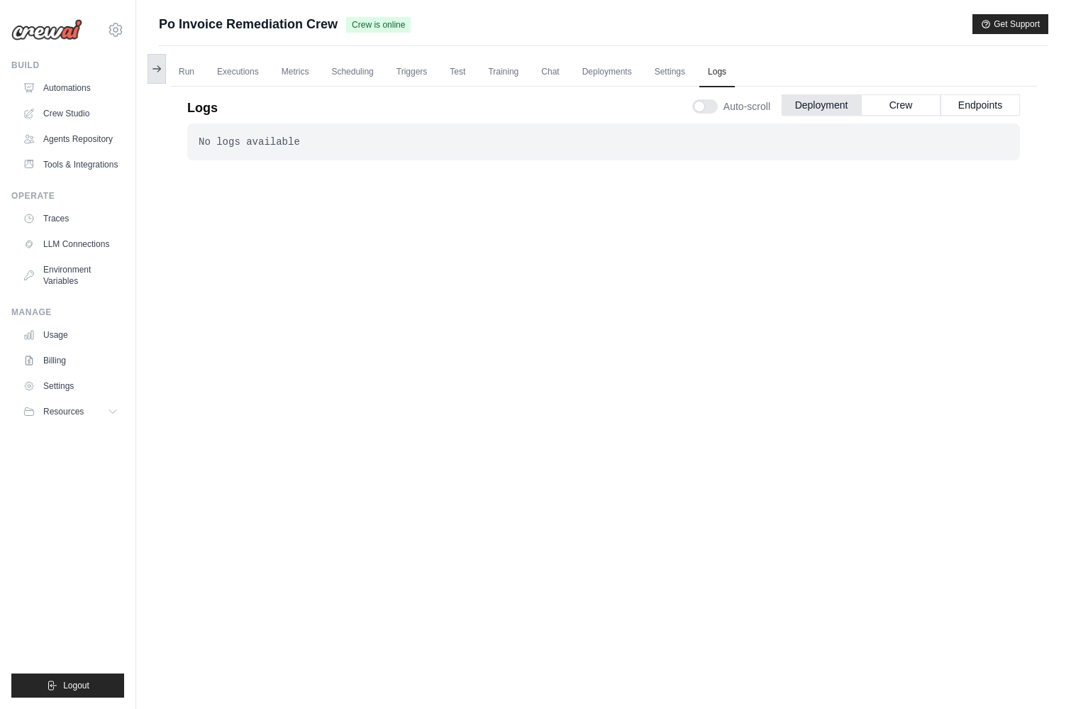
click at [158, 72] on icon at bounding box center [156, 68] width 11 height 11
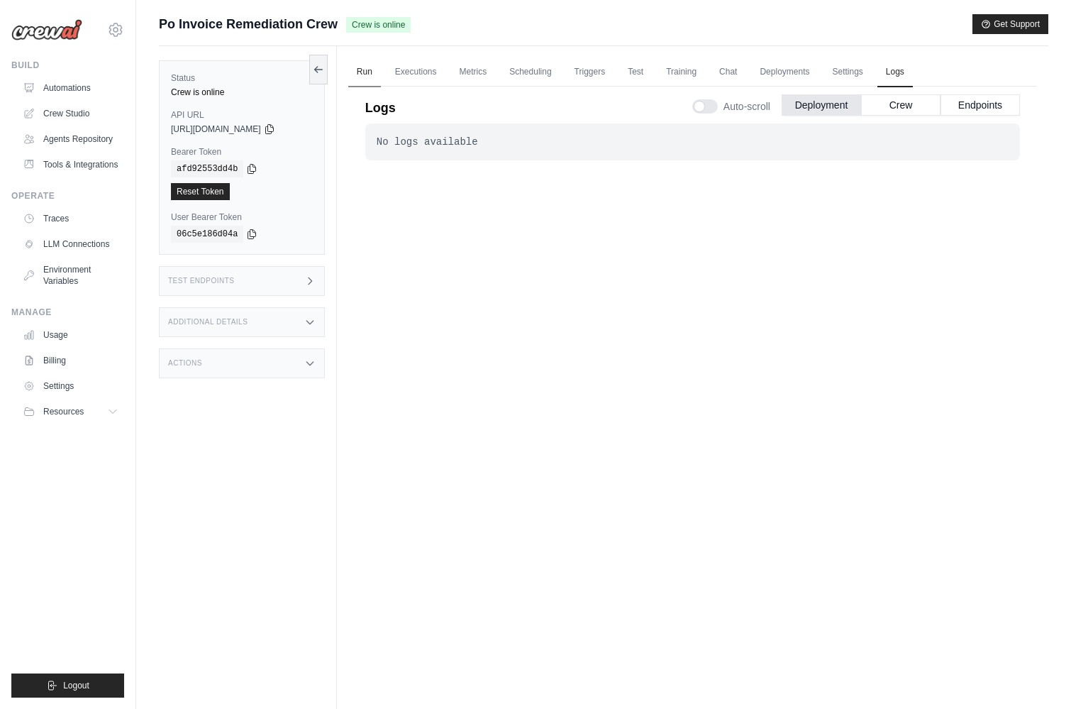
click at [368, 72] on link "Run" at bounding box center [364, 72] width 33 height 30
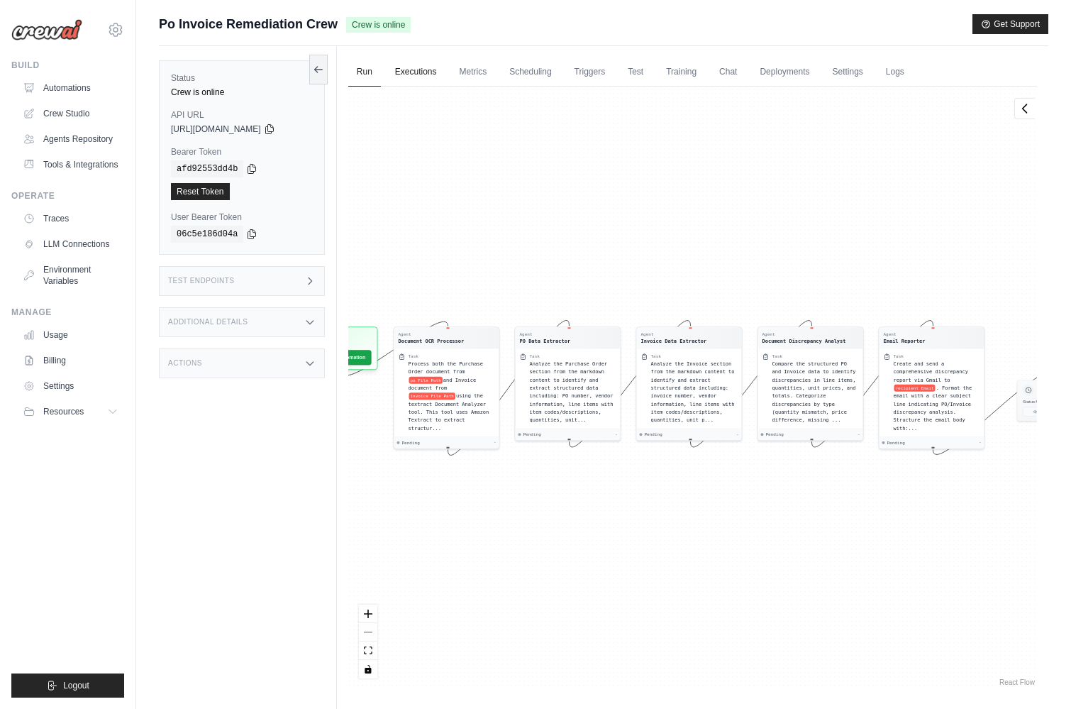
click at [405, 75] on link "Executions" at bounding box center [416, 72] width 59 height 30
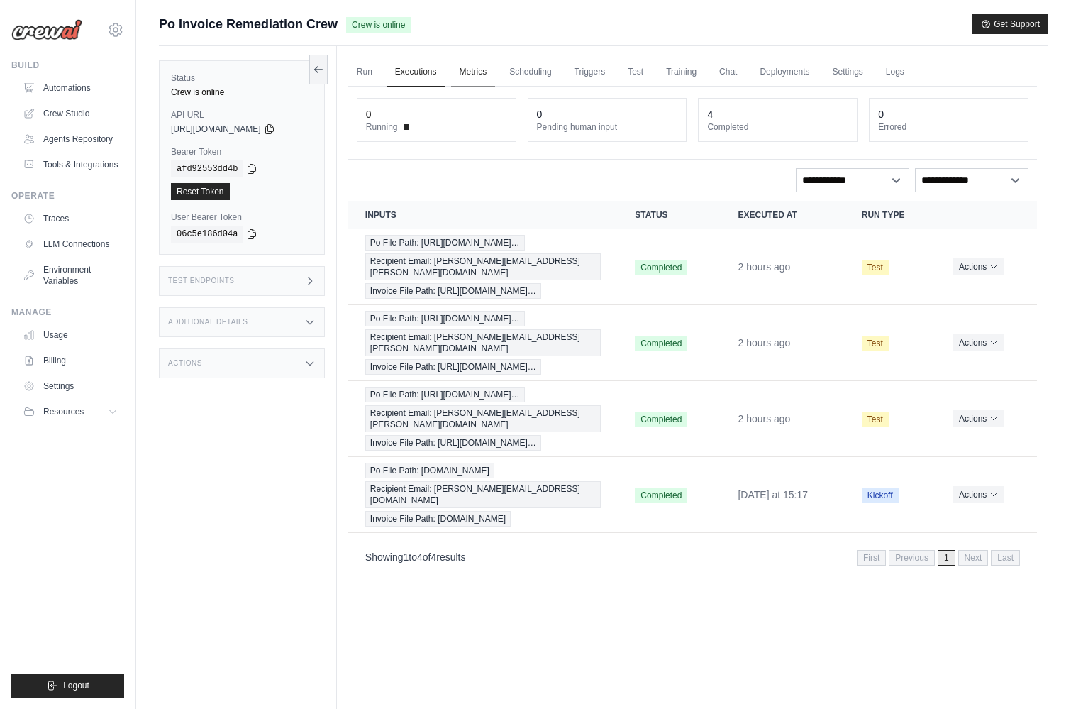
click at [470, 75] on link "Metrics" at bounding box center [473, 72] width 45 height 30
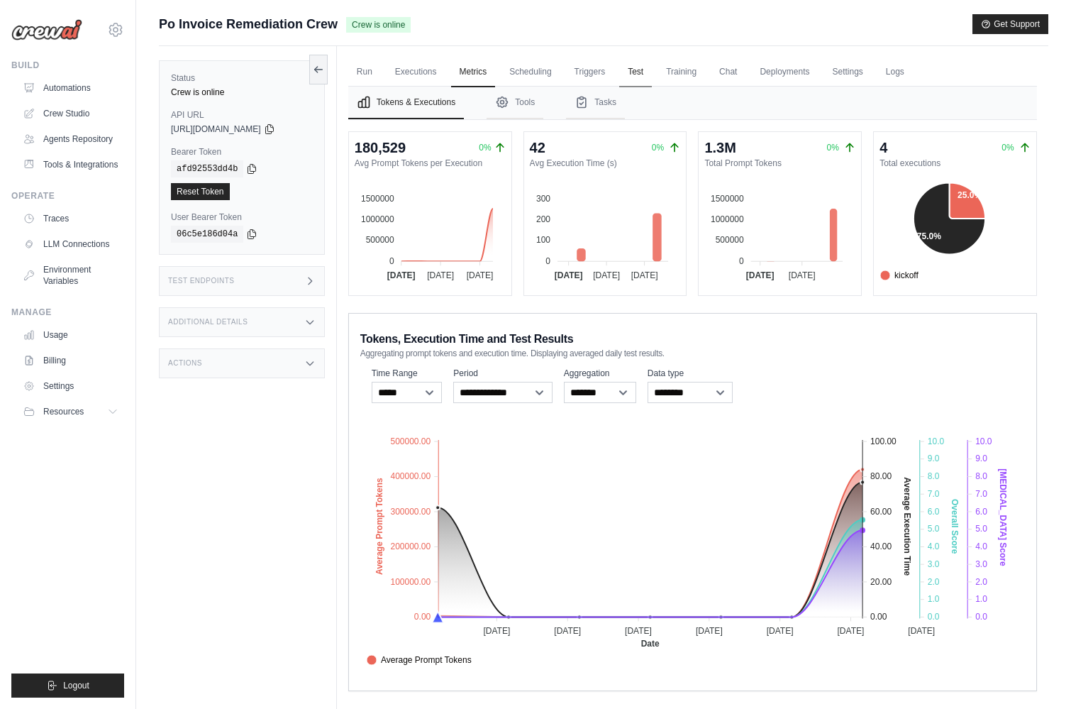
click at [633, 70] on link "Test" at bounding box center [635, 72] width 33 height 30
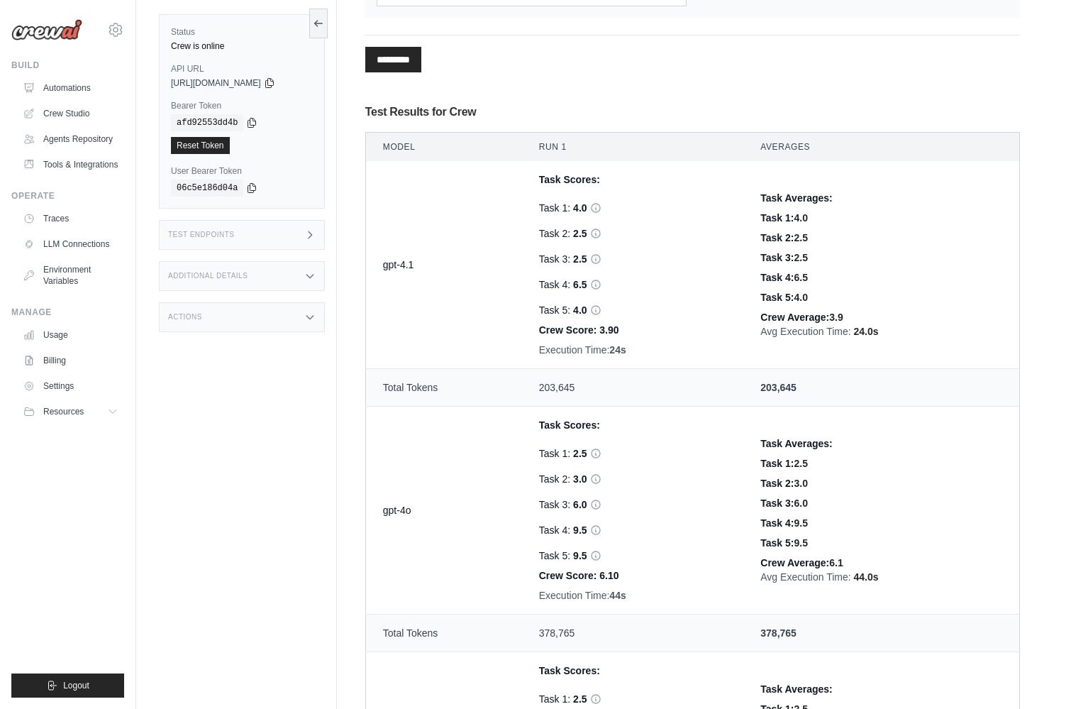
scroll to position [385, 0]
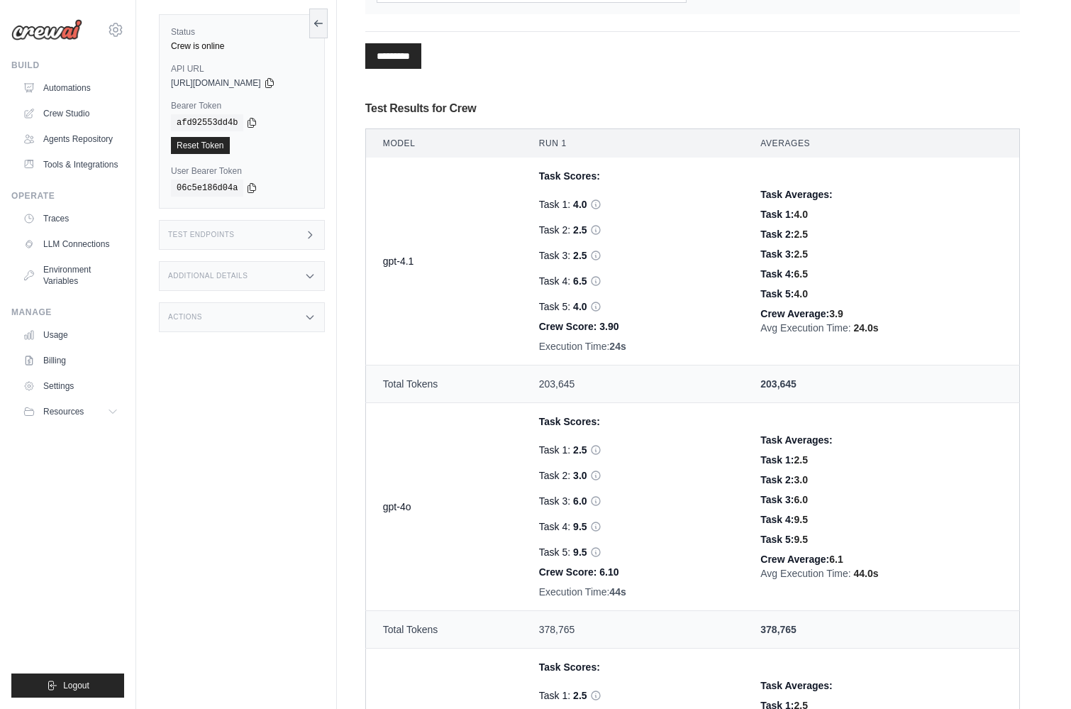
drag, startPoint x: 855, startPoint y: 327, endPoint x: 885, endPoint y: 328, distance: 29.8
click at [885, 328] on div "Avg Execution Time: 24.0s" at bounding box center [882, 328] width 242 height 14
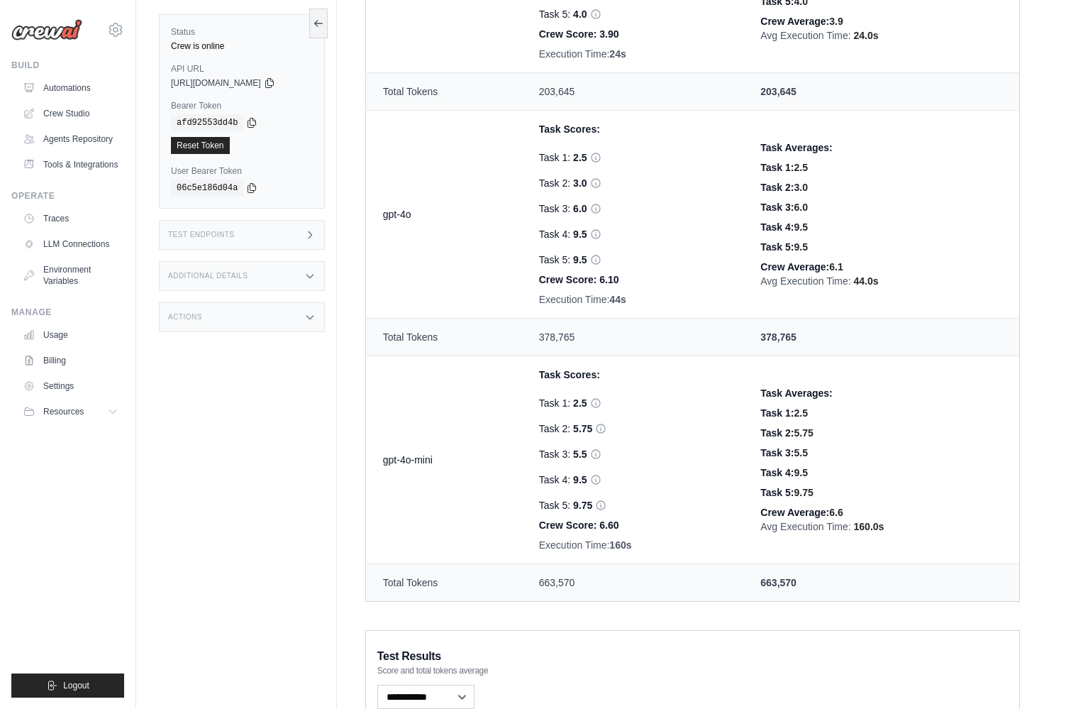
scroll to position [666, 0]
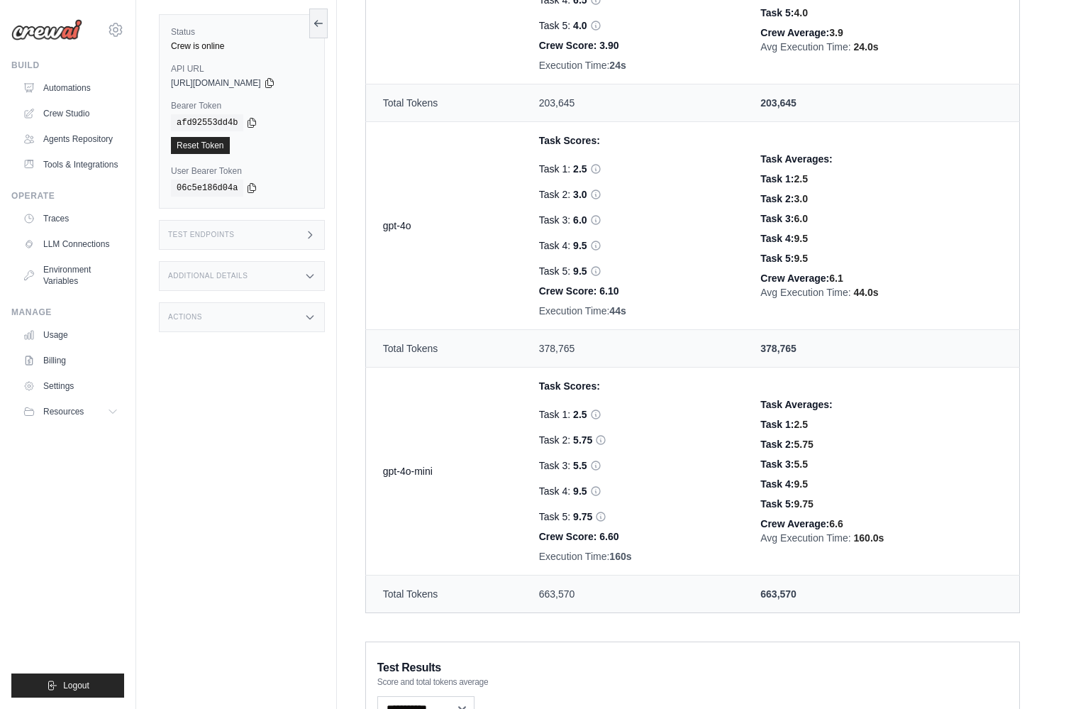
drag, startPoint x: 856, startPoint y: 290, endPoint x: 881, endPoint y: 294, distance: 25.1
click at [881, 294] on div "Avg Execution Time: 44.0s" at bounding box center [882, 292] width 242 height 14
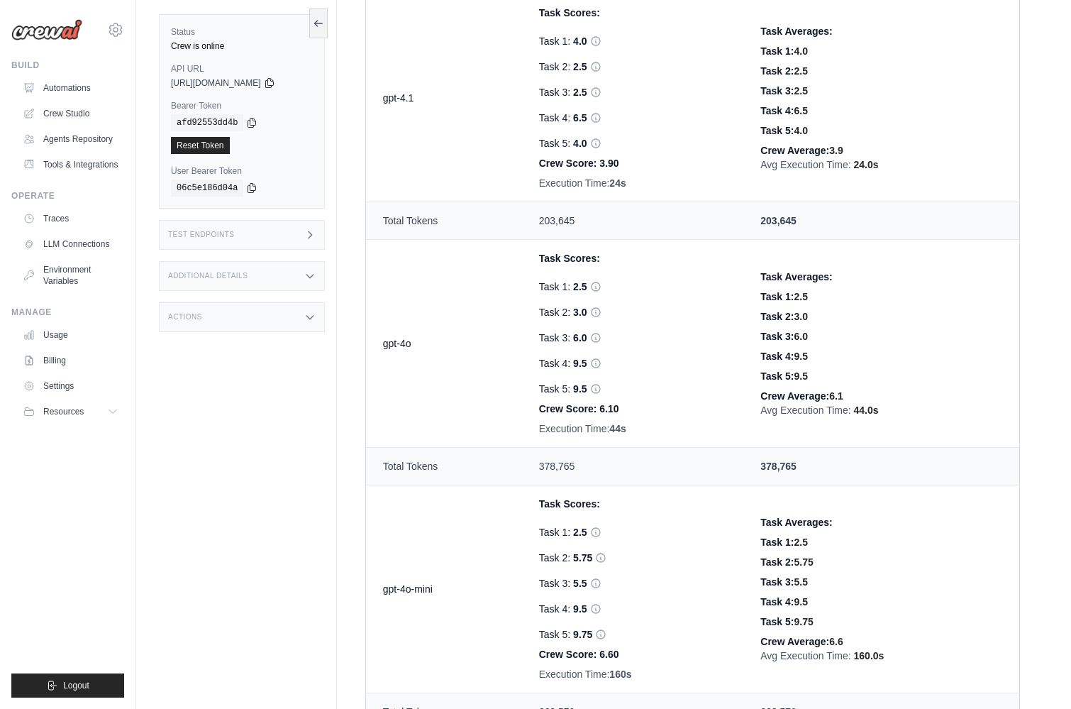
scroll to position [546, 0]
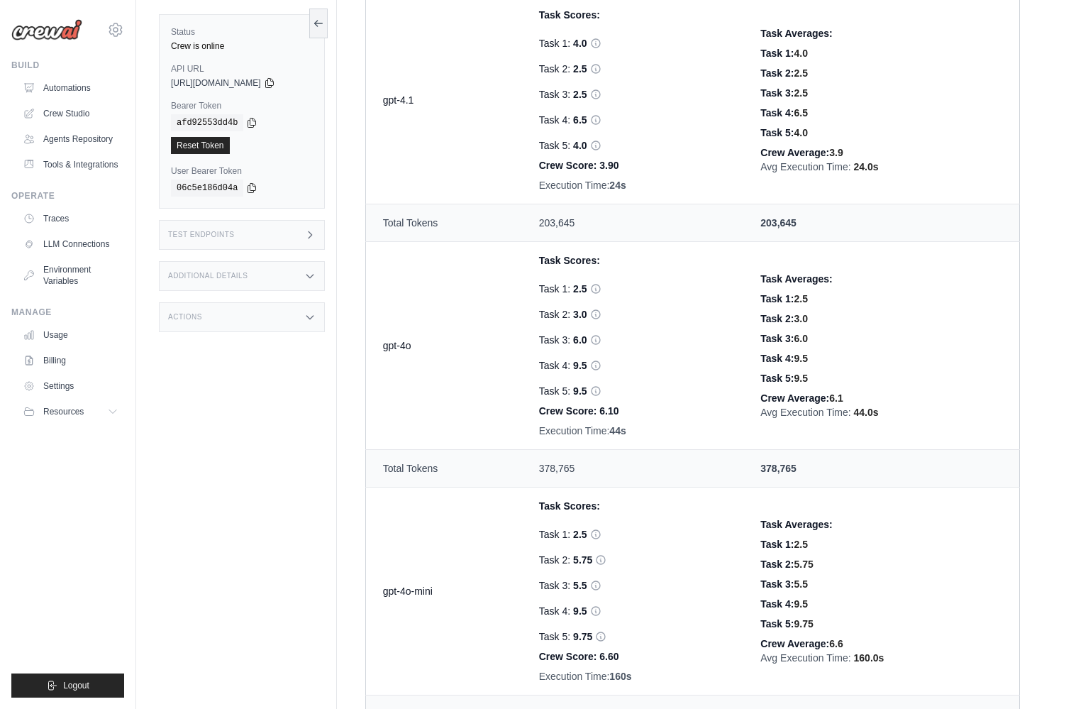
drag, startPoint x: 855, startPoint y: 167, endPoint x: 879, endPoint y: 167, distance: 24.1
click at [879, 167] on div "Avg Execution Time: 24.0s" at bounding box center [882, 167] width 242 height 14
click at [73, 84] on link "Automations" at bounding box center [71, 88] width 107 height 23
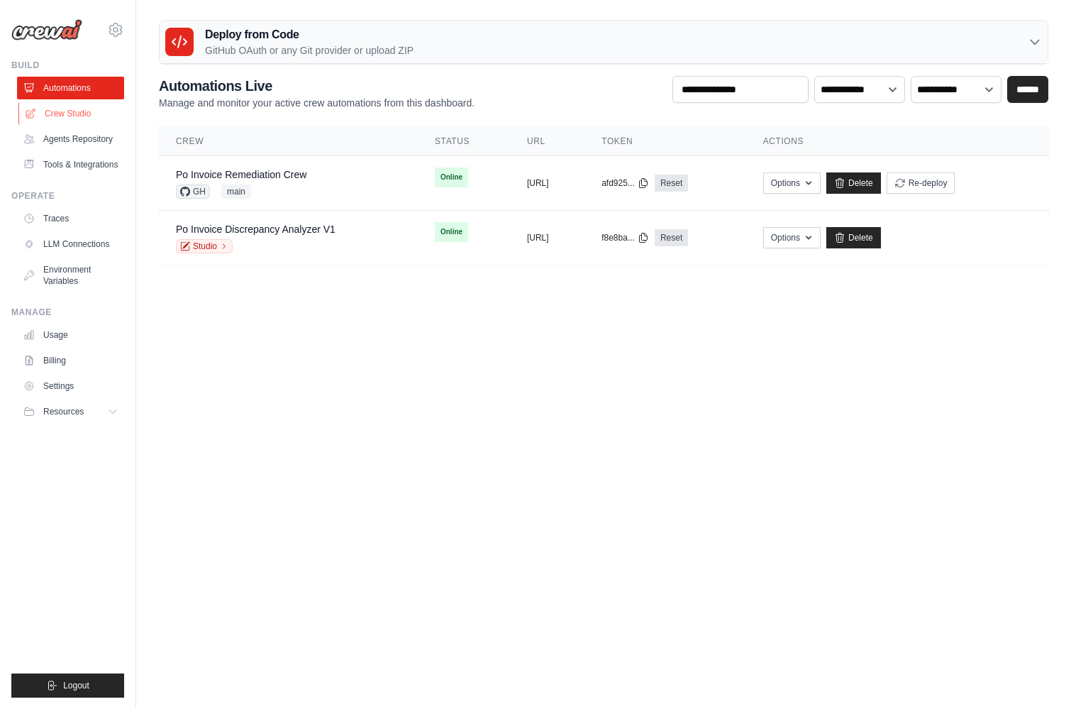
click at [84, 109] on link "Crew Studio" at bounding box center [71, 113] width 107 height 23
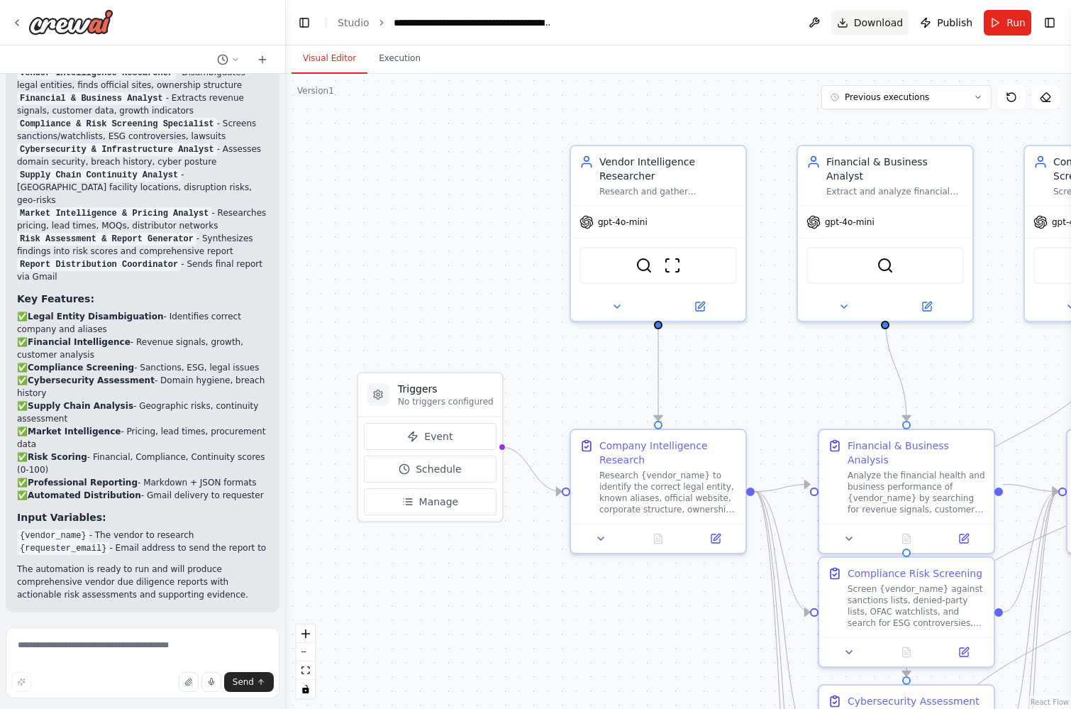
scroll to position [1672, 0]
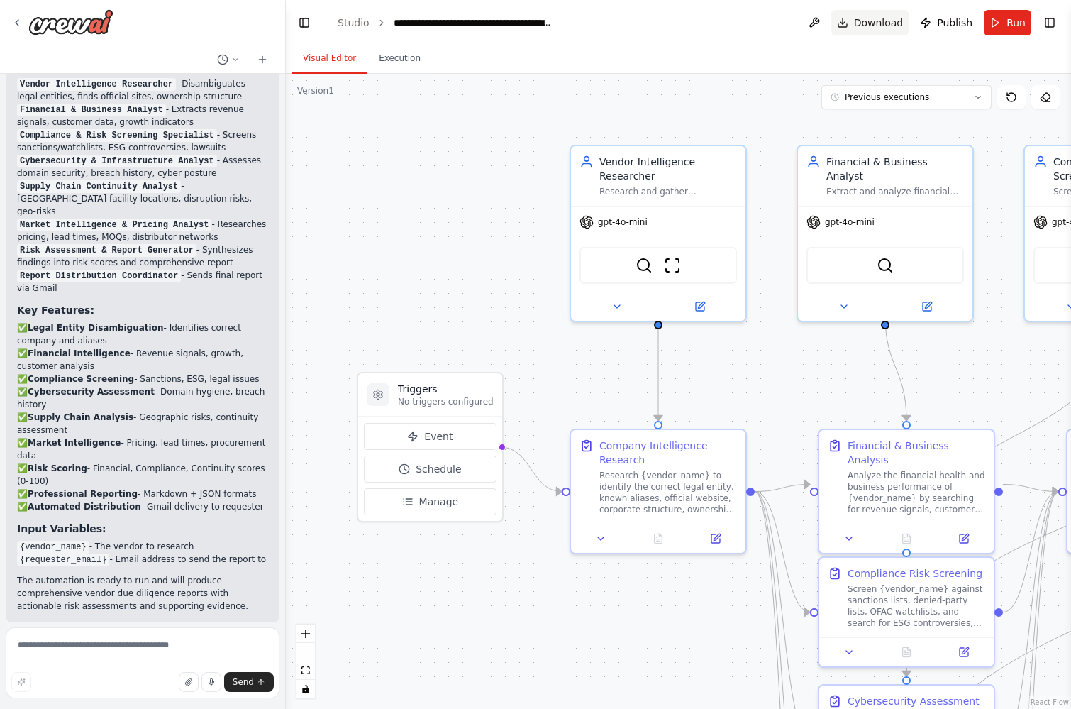
click at [871, 25] on span "Download" at bounding box center [879, 23] width 50 height 14
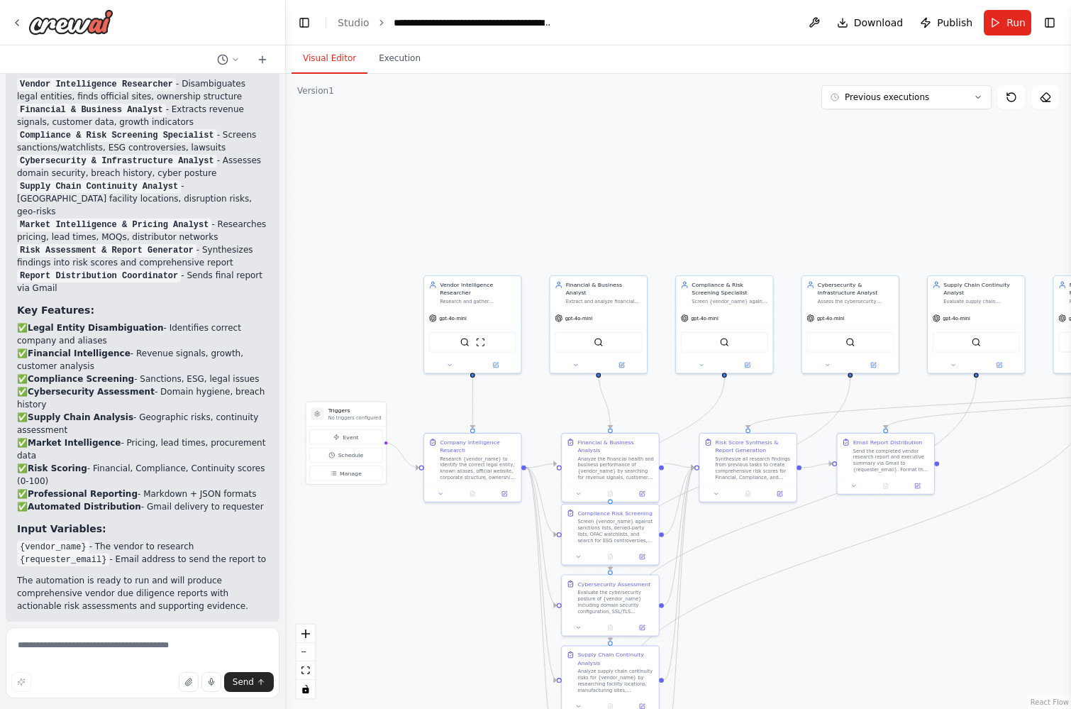
drag, startPoint x: 758, startPoint y: 399, endPoint x: 530, endPoint y: 407, distance: 228.6
click at [529, 407] on div ".deletable-edge-delete-btn { width: 20px; height: 20px; border: 0px solid #ffff…" at bounding box center [678, 391] width 785 height 635
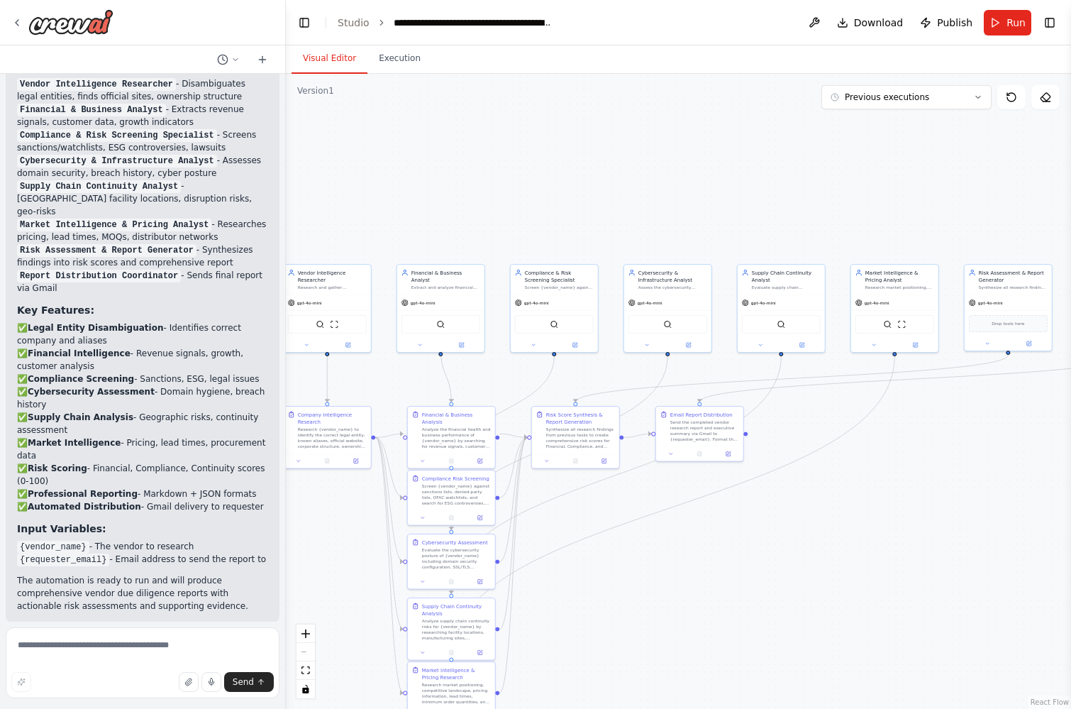
drag, startPoint x: 828, startPoint y: 618, endPoint x: 690, endPoint y: 584, distance: 142.5
click at [690, 584] on div ".deletable-edge-delete-btn { width: 20px; height: 20px; border: 0px solid #ffff…" at bounding box center [678, 391] width 785 height 635
click at [1050, 24] on button "Toggle Right Sidebar" at bounding box center [1050, 23] width 20 height 20
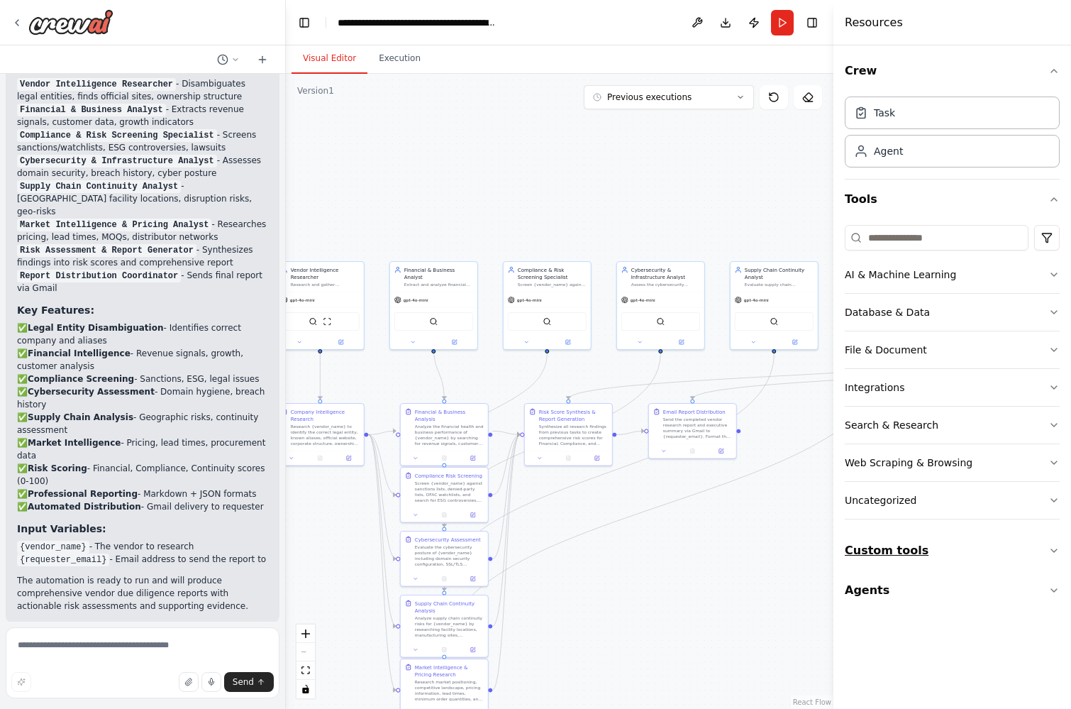
click at [910, 539] on button "Custom tools" at bounding box center [952, 551] width 215 height 40
click at [188, 646] on textarea at bounding box center [143, 662] width 274 height 71
type textarea "**********"
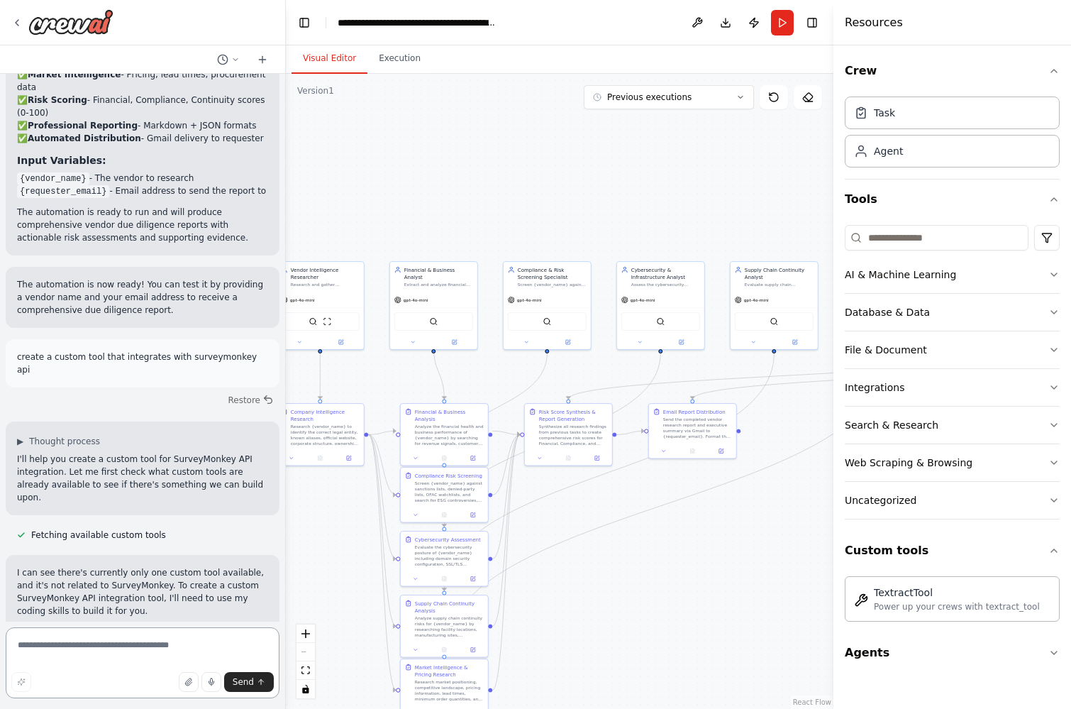
scroll to position [2033, 0]
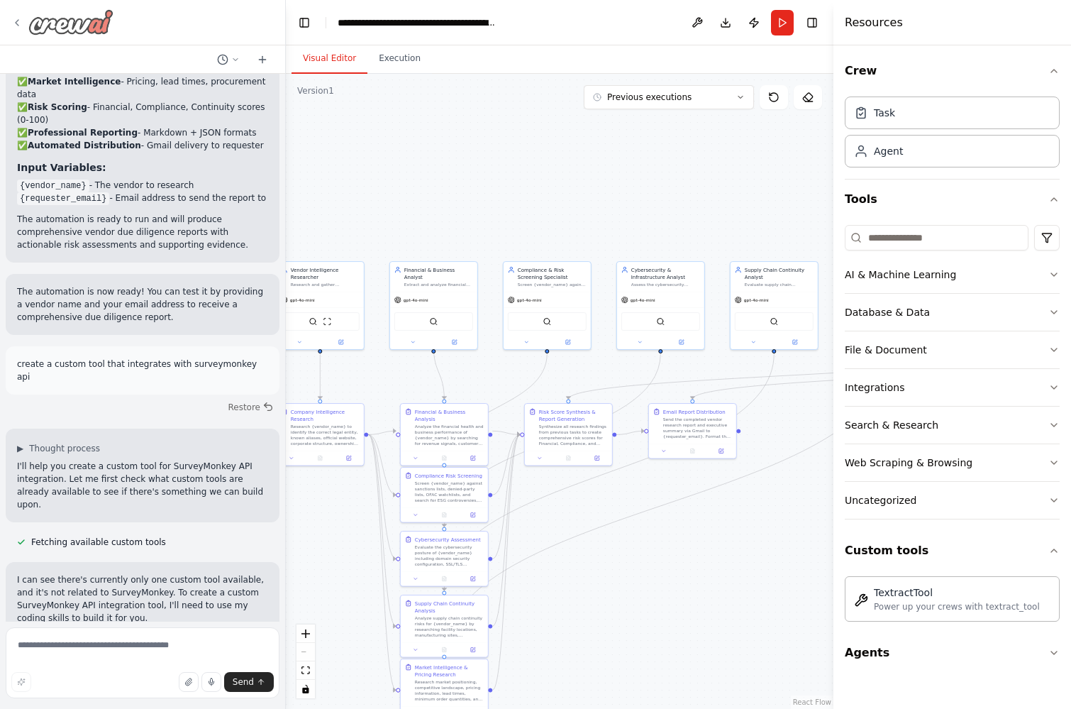
click at [18, 20] on icon at bounding box center [17, 23] width 3 height 6
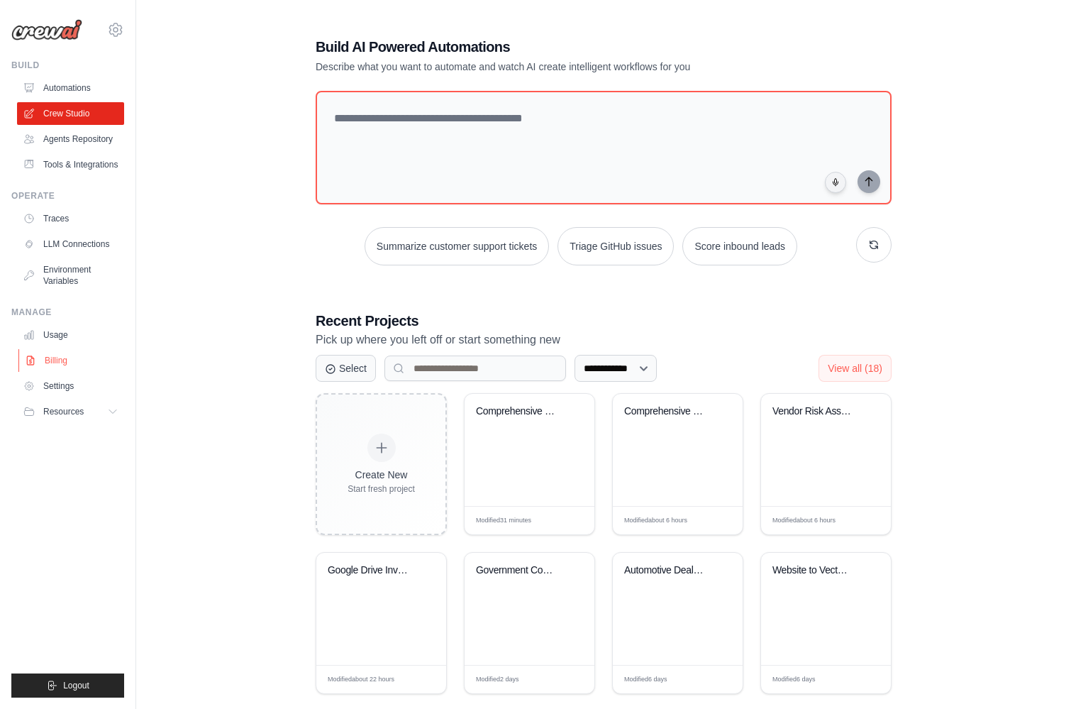
click at [62, 360] on link "Billing" at bounding box center [71, 360] width 107 height 23
